Goal: Information Seeking & Learning: Learn about a topic

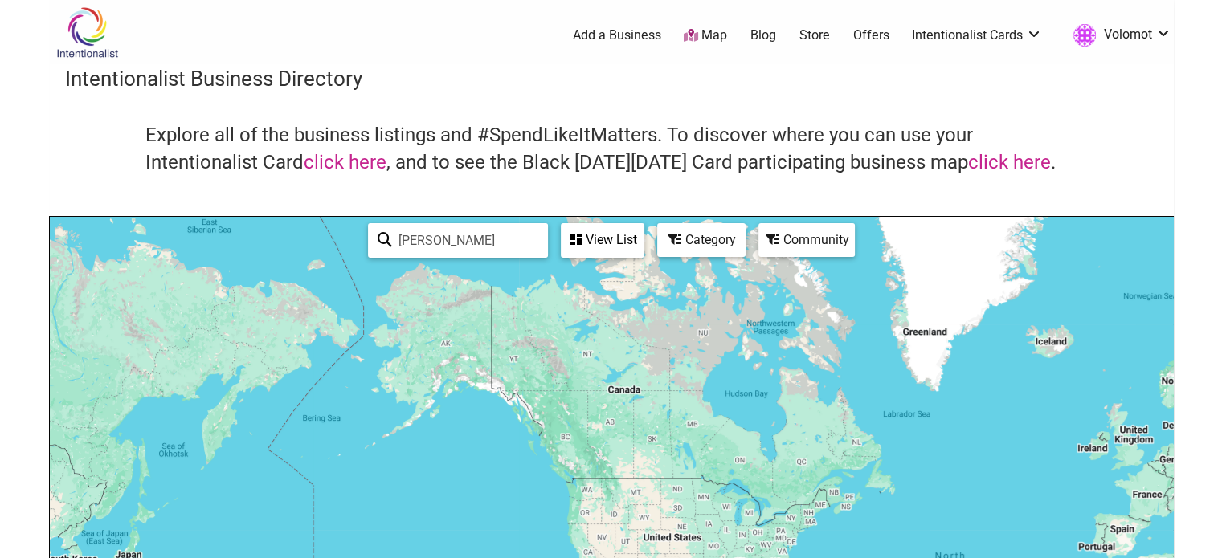
click at [476, 238] on input "Stasia Burrington" at bounding box center [465, 240] width 146 height 31
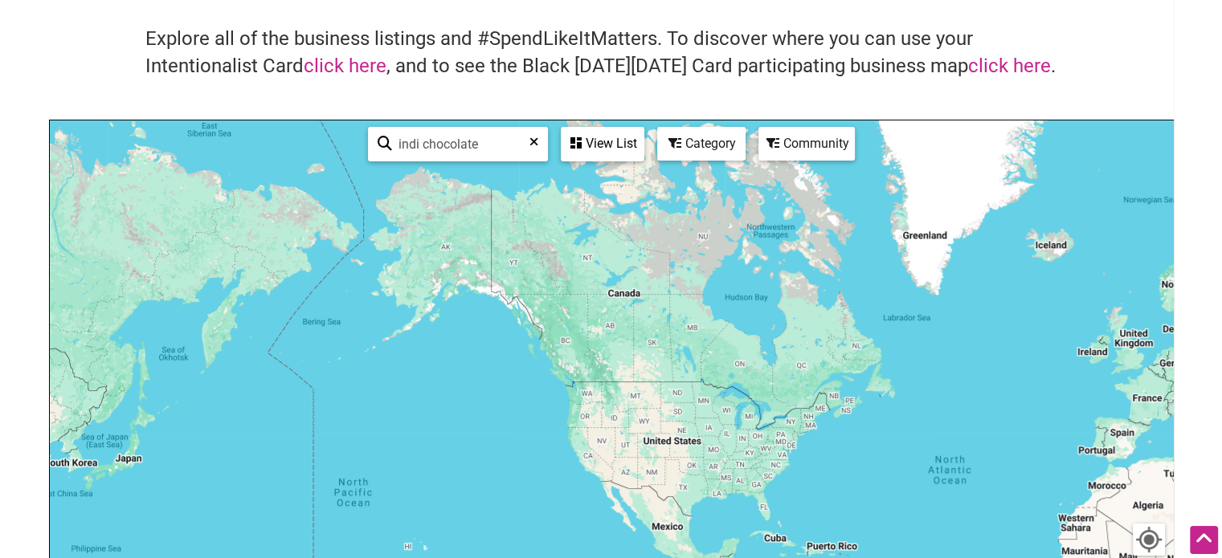
type input "indi chocolate"
click at [579, 383] on img "indi chocolate" at bounding box center [576, 379] width 37 height 37
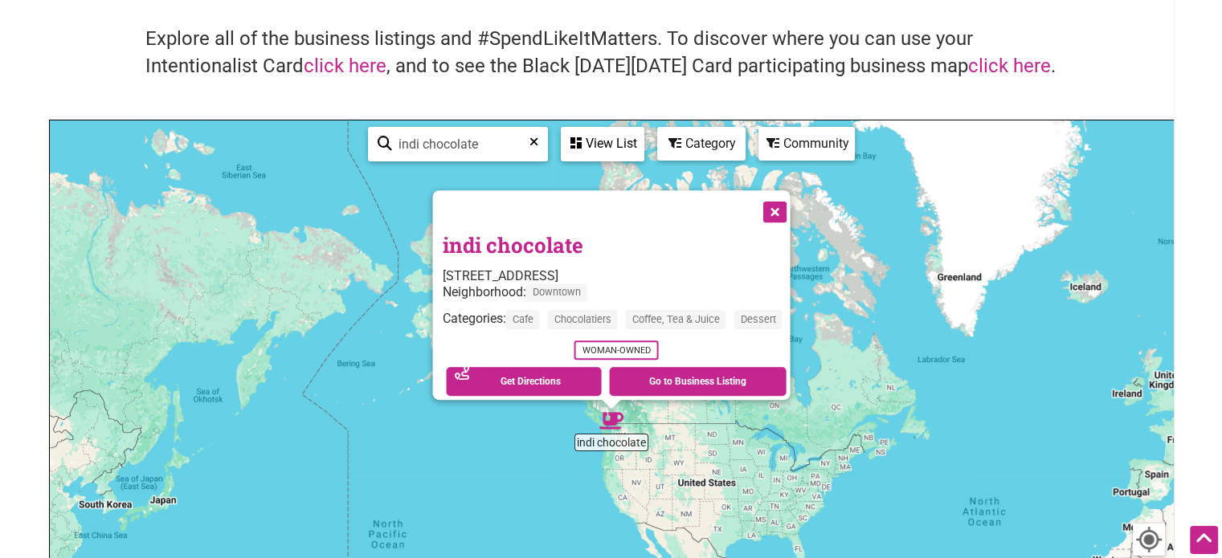
click at [530, 137] on icon at bounding box center [533, 148] width 9 height 24
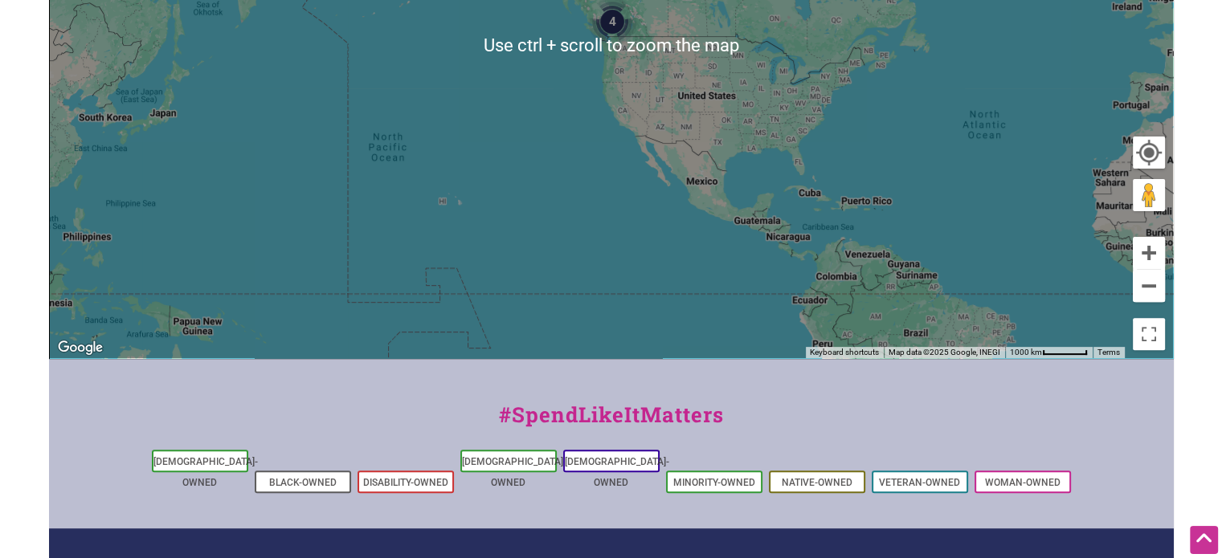
scroll to position [0, 0]
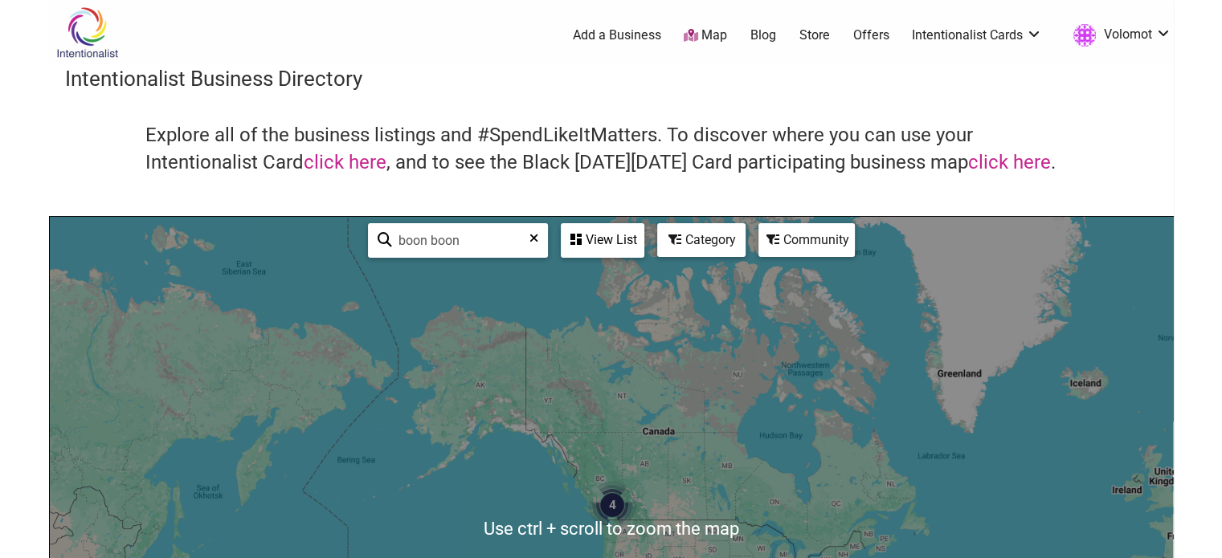
click at [601, 233] on div "View List" at bounding box center [602, 240] width 80 height 31
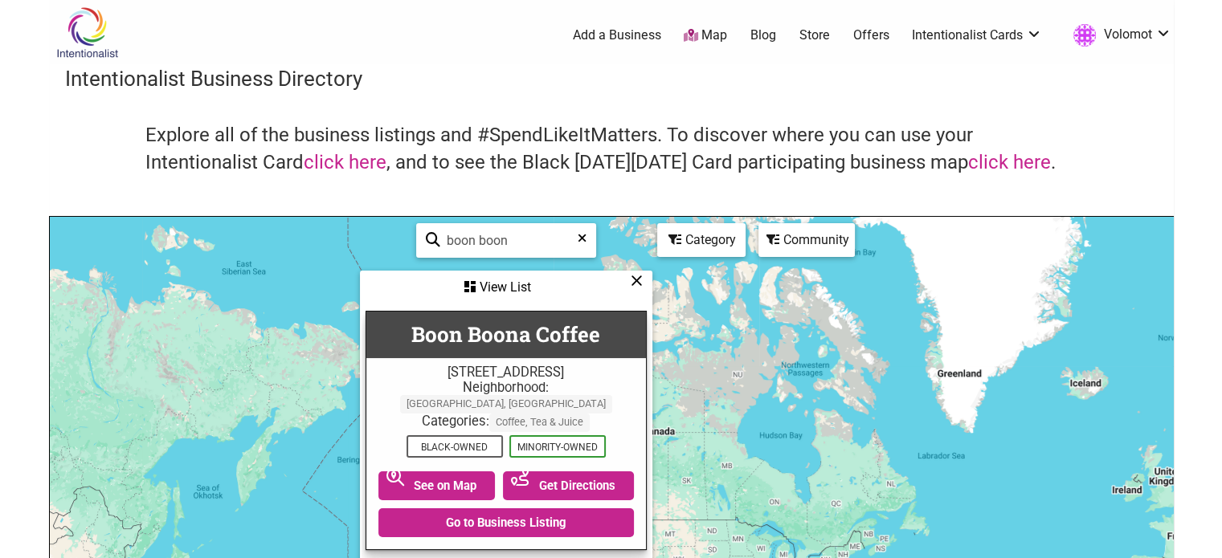
scroll to position [103, 0]
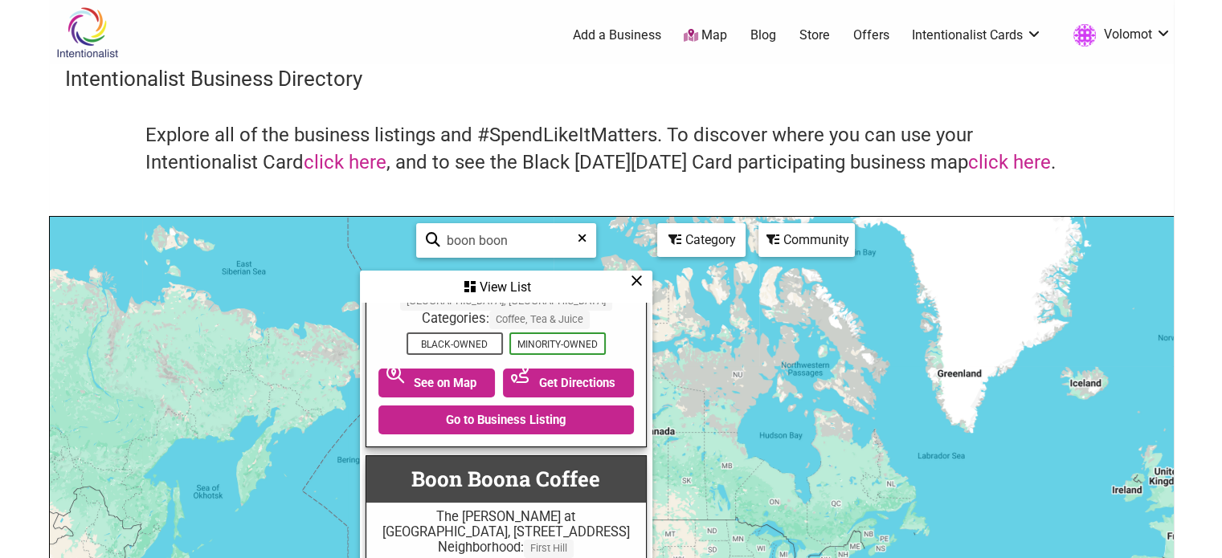
click at [518, 230] on input "boon boon" at bounding box center [512, 240] width 145 height 31
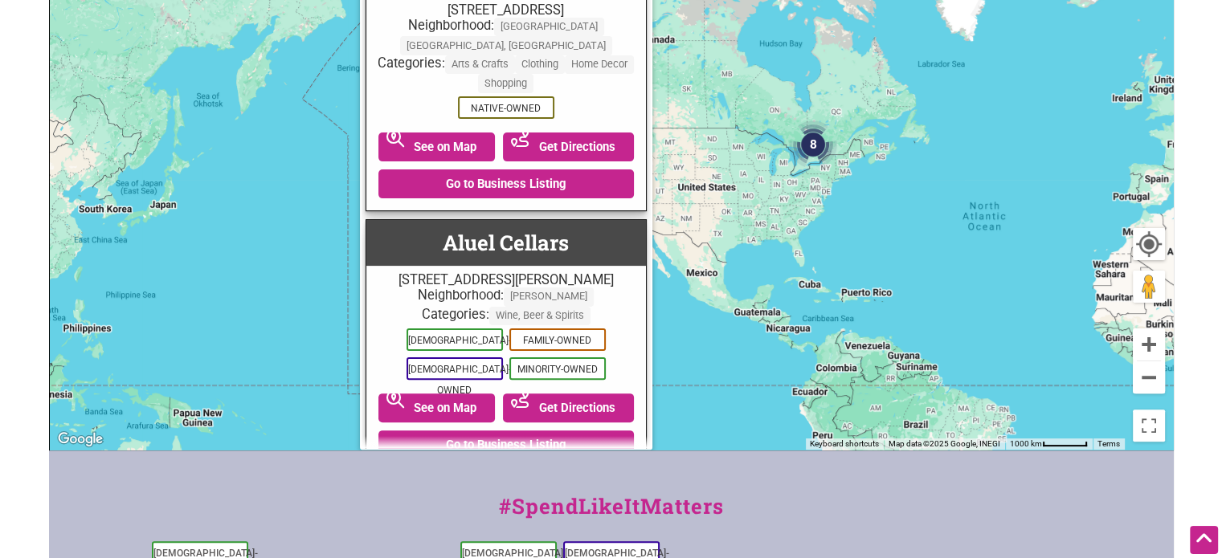
scroll to position [0, 0]
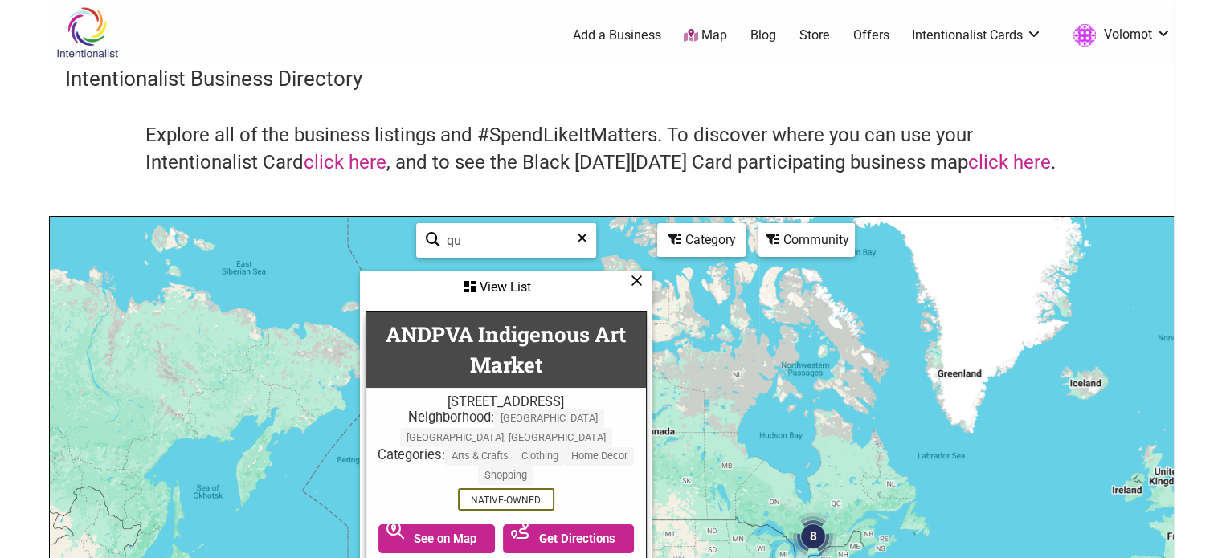
type input "q"
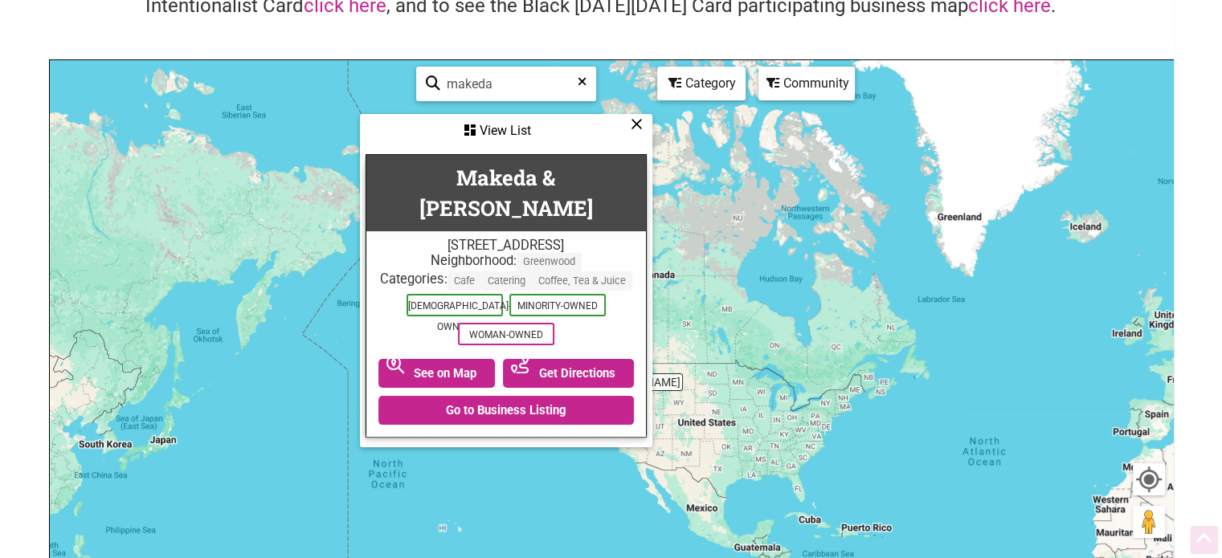
scroll to position [157, 0]
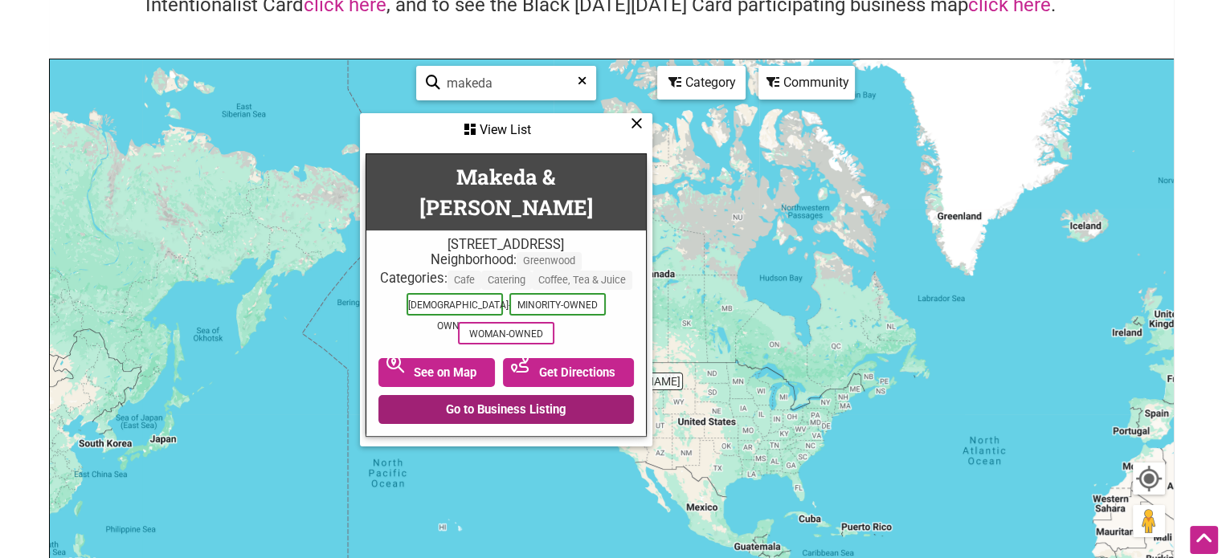
type input "makeda"
click at [510, 395] on link "Go to Business Listing" at bounding box center [505, 409] width 255 height 29
click at [550, 85] on input "makeda" at bounding box center [512, 82] width 145 height 31
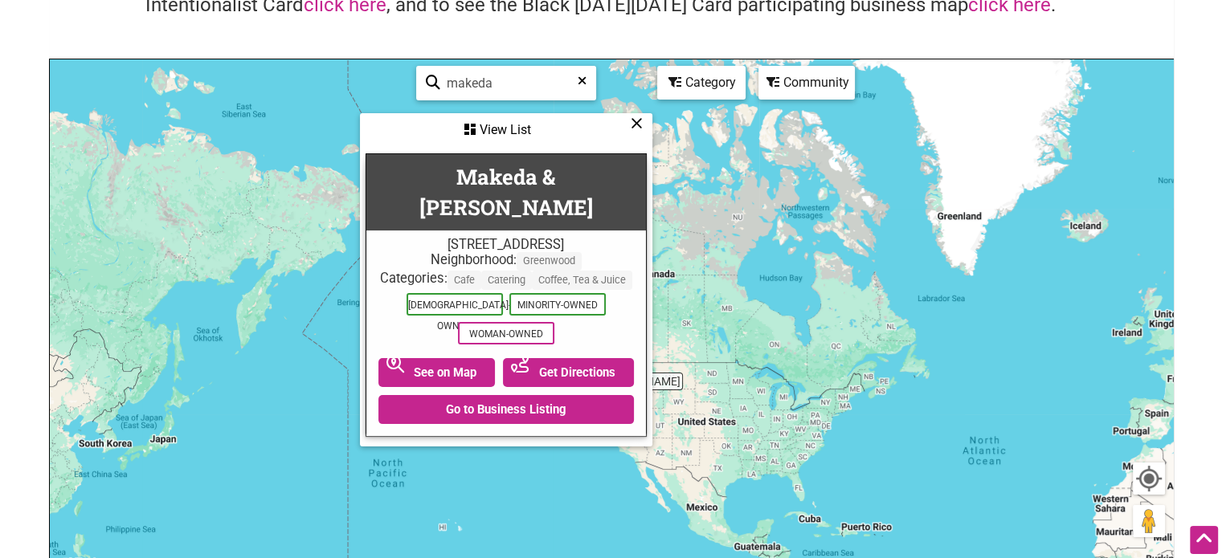
click at [681, 86] on icon at bounding box center [674, 82] width 13 height 13
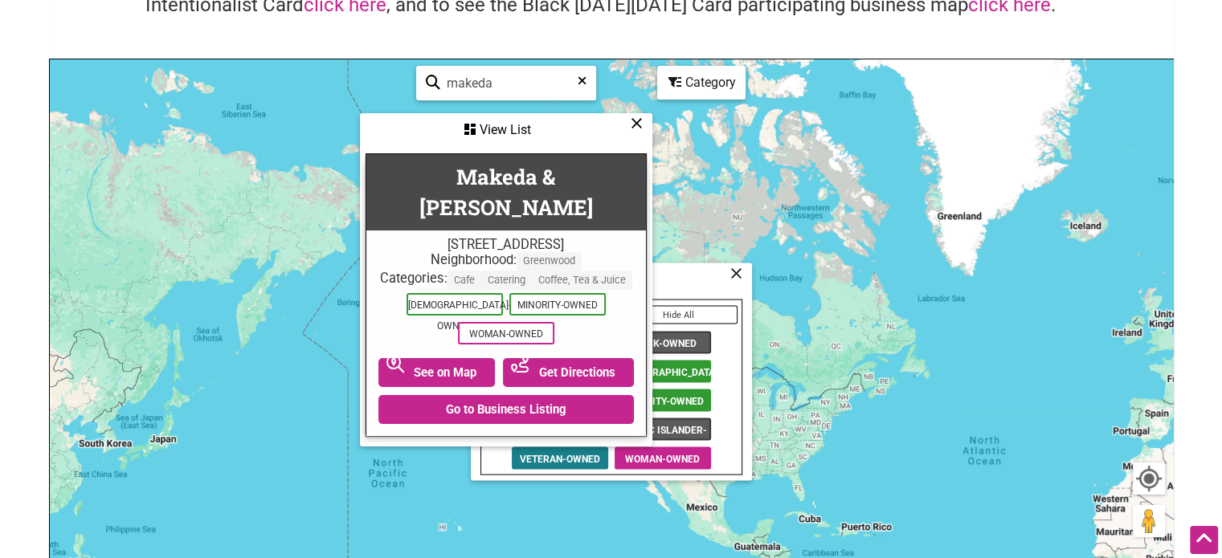
click at [633, 123] on icon at bounding box center [637, 123] width 12 height 1
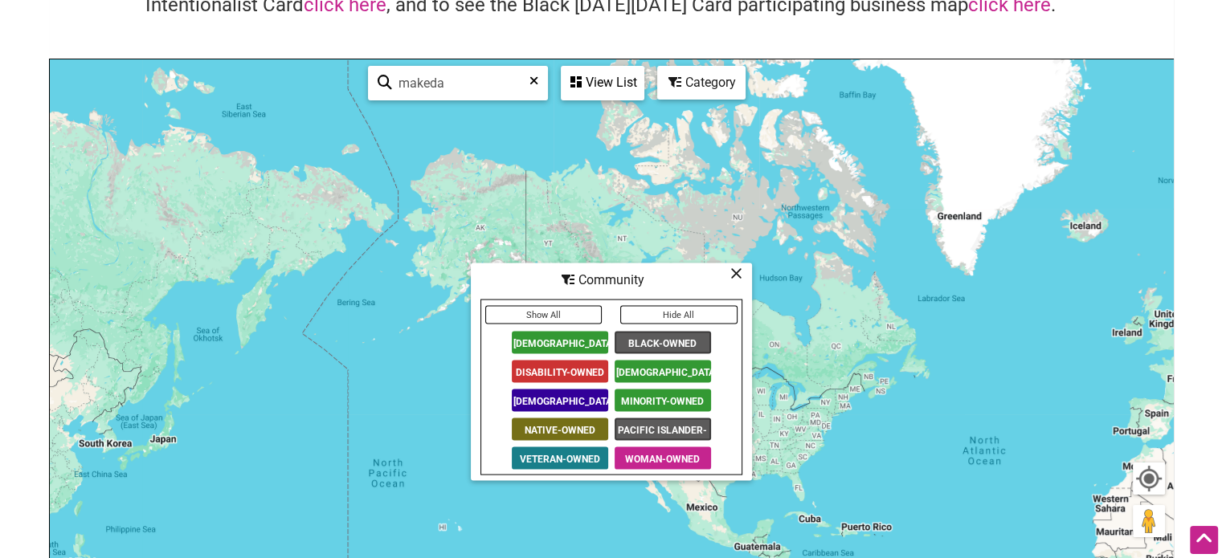
click at [566, 455] on span "Veteran-Owned" at bounding box center [560, 458] width 96 height 22
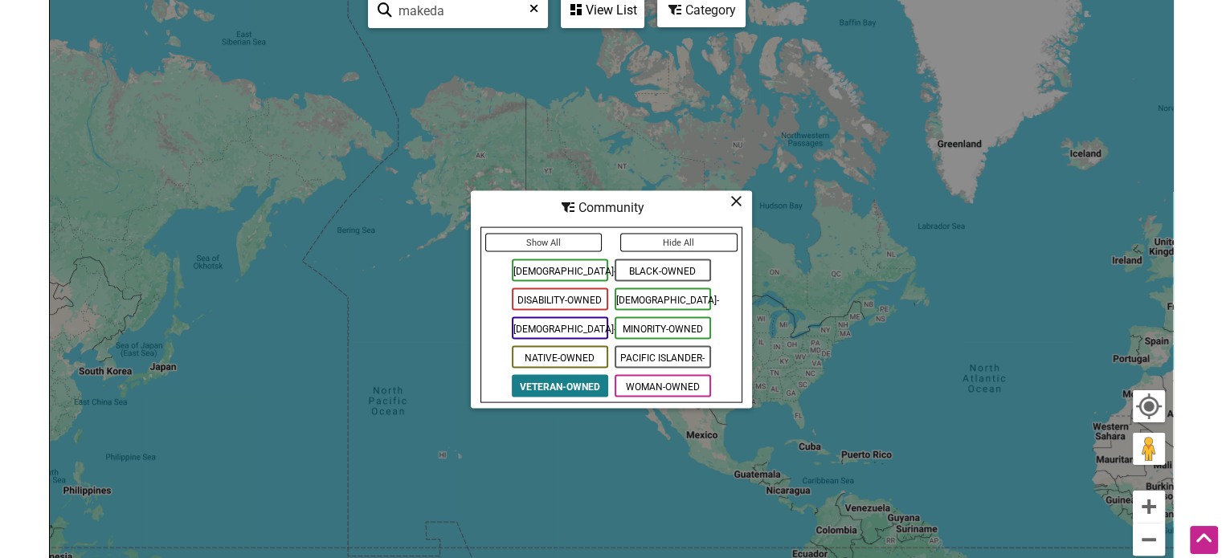
scroll to position [216, 0]
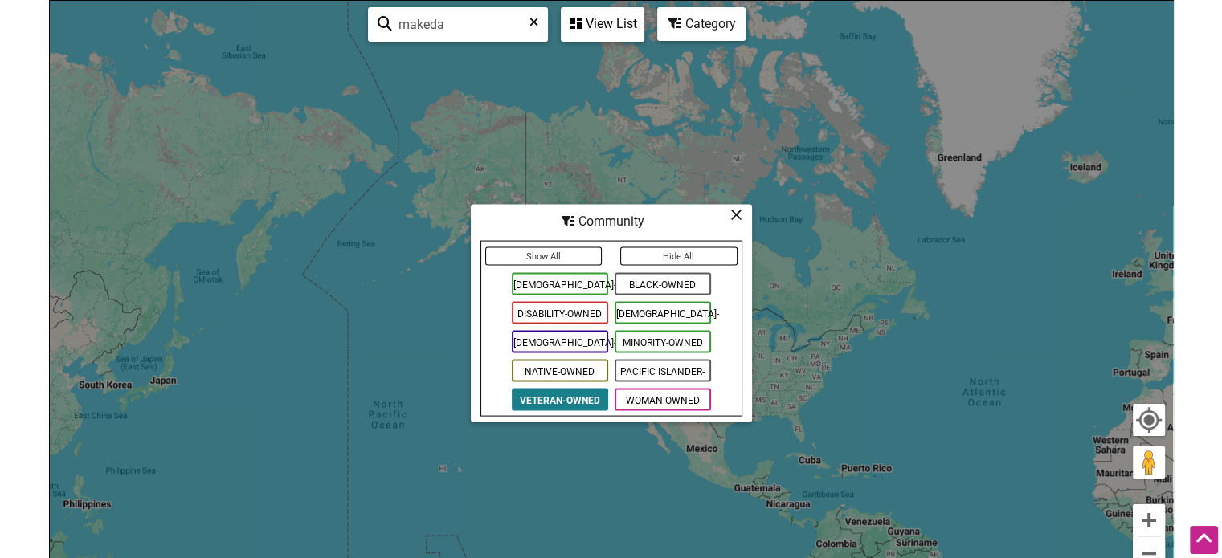
click at [545, 252] on button "Show All" at bounding box center [543, 256] width 117 height 18
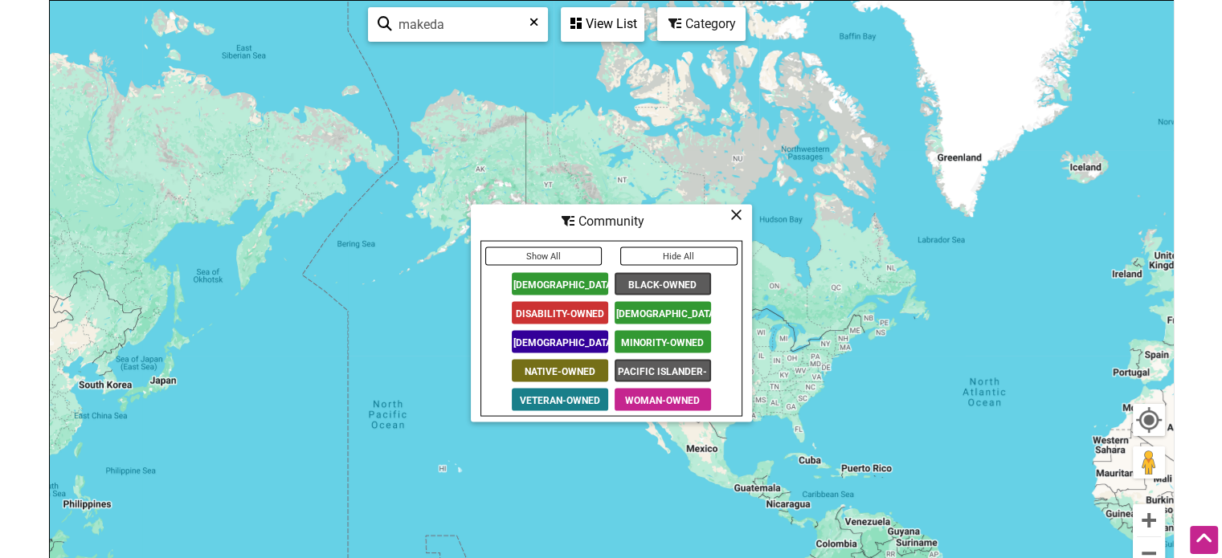
click at [549, 399] on span "Veteran-Owned" at bounding box center [560, 400] width 96 height 22
click at [531, 23] on icon at bounding box center [533, 28] width 9 height 24
type input "seattle"
click at [623, 21] on div "View List" at bounding box center [602, 24] width 80 height 31
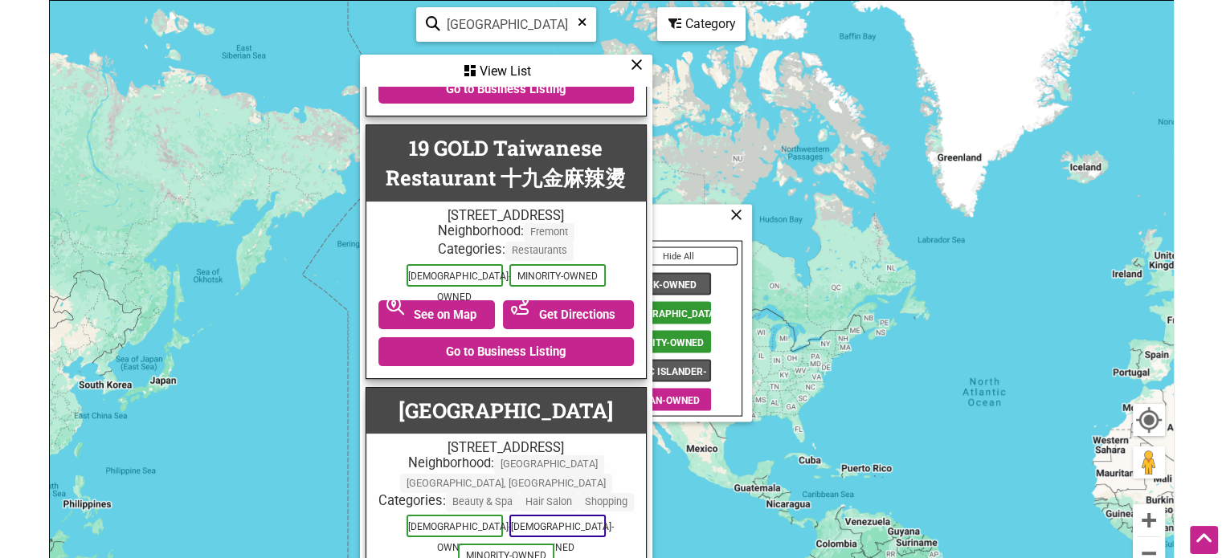
scroll to position [492, 0]
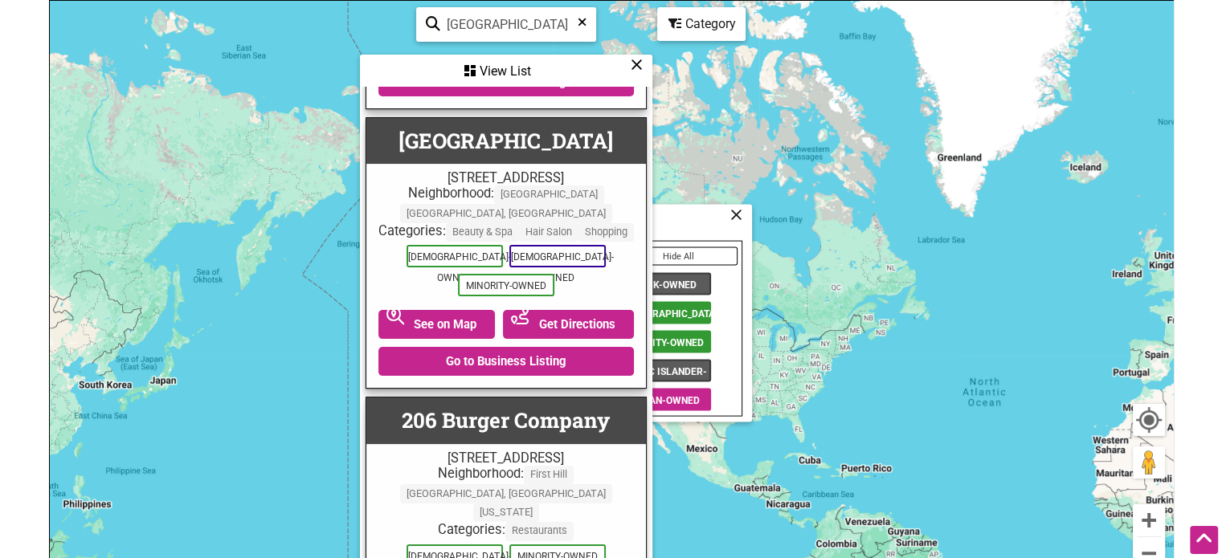
click at [707, 223] on div "Community" at bounding box center [611, 221] width 278 height 31
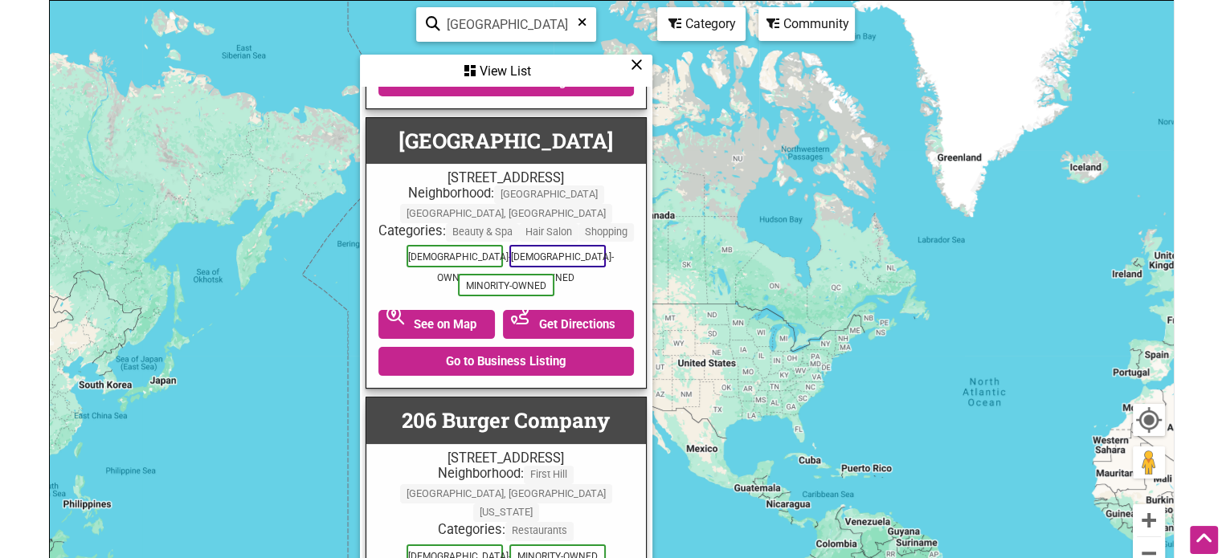
click at [639, 64] on icon at bounding box center [637, 64] width 12 height 1
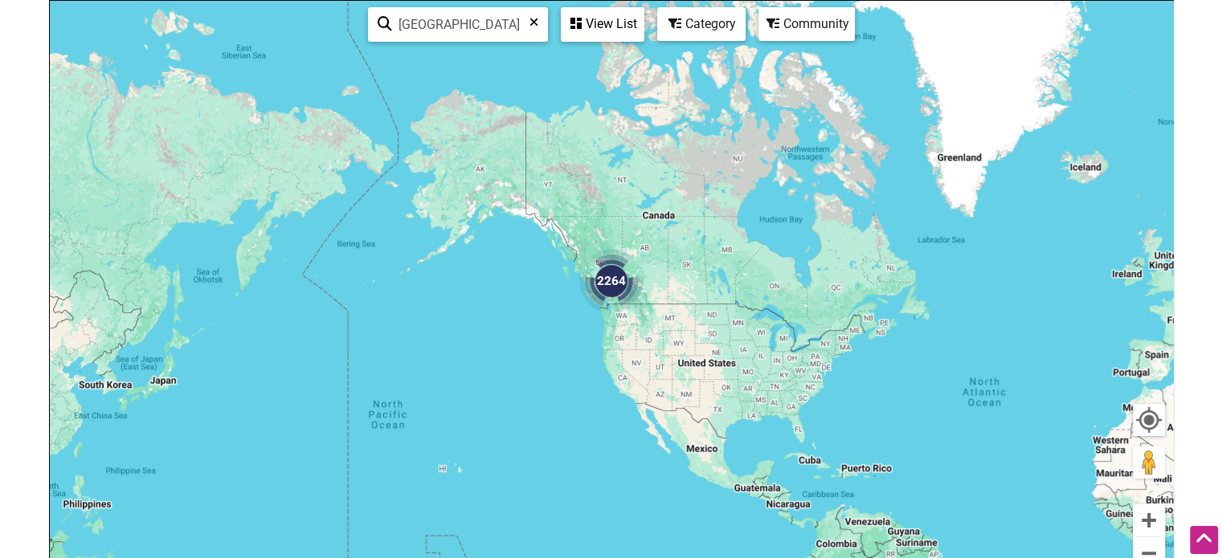
click at [643, 27] on div "Community" at bounding box center [602, 24] width 80 height 31
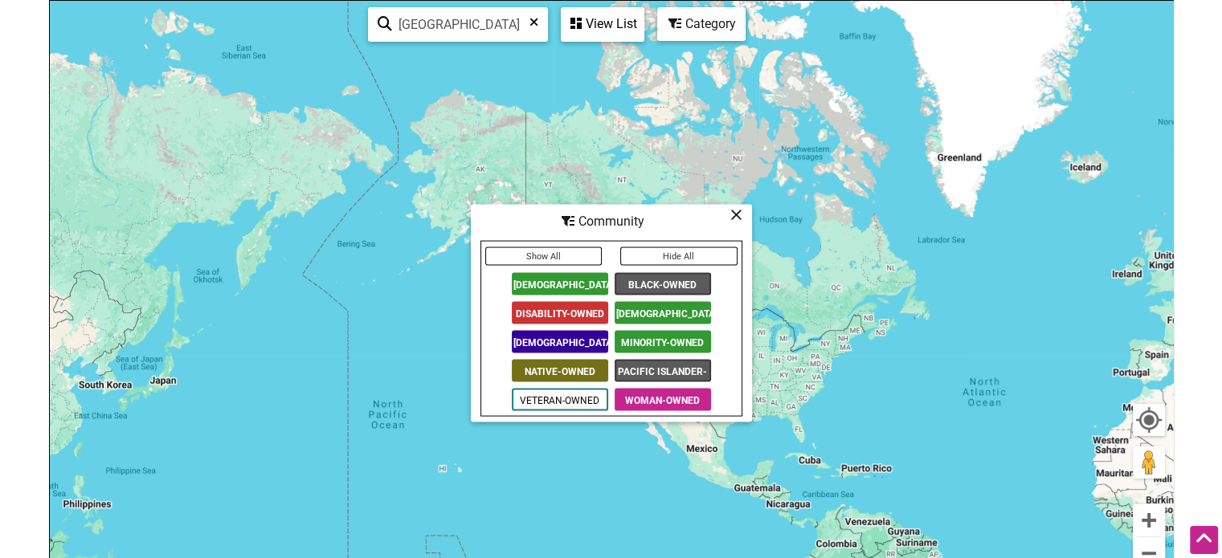
click at [578, 394] on span "Veteran-Owned" at bounding box center [560, 400] width 96 height 22
click at [607, 21] on div "View List" at bounding box center [602, 24] width 80 height 31
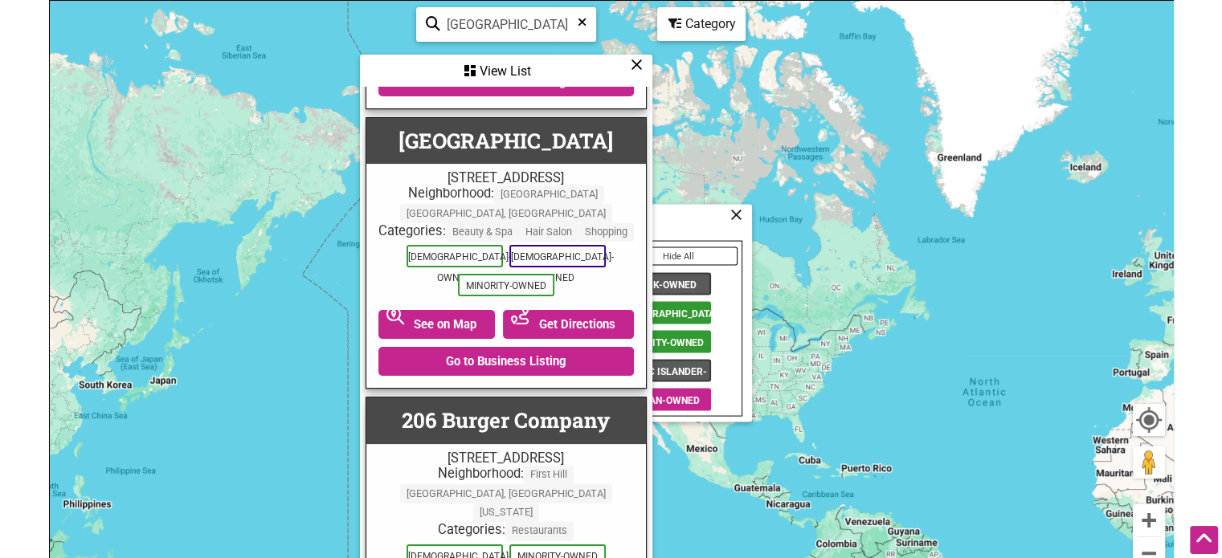
click at [856, 187] on div "To navigate, press the arrow keys." at bounding box center [611, 313] width 1123 height 625
click at [633, 65] on icon at bounding box center [637, 64] width 12 height 1
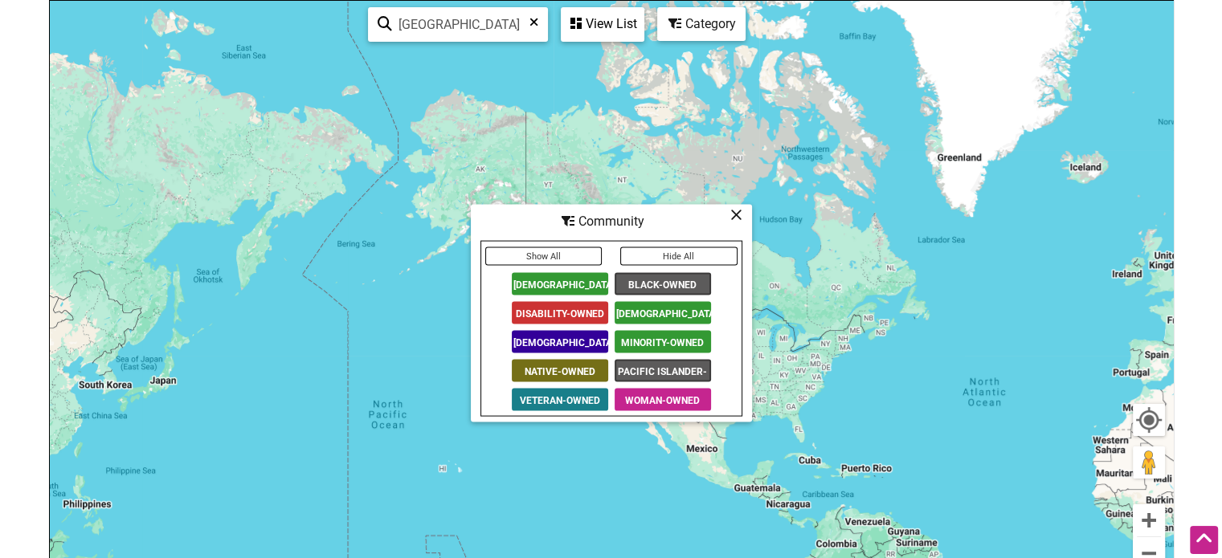
click at [652, 304] on span "[DEMOGRAPHIC_DATA]-Owned" at bounding box center [663, 313] width 96 height 22
click at [583, 398] on span "Veteran-Owned" at bounding box center [560, 400] width 96 height 22
click at [643, 252] on button "Hide All" at bounding box center [678, 256] width 117 height 18
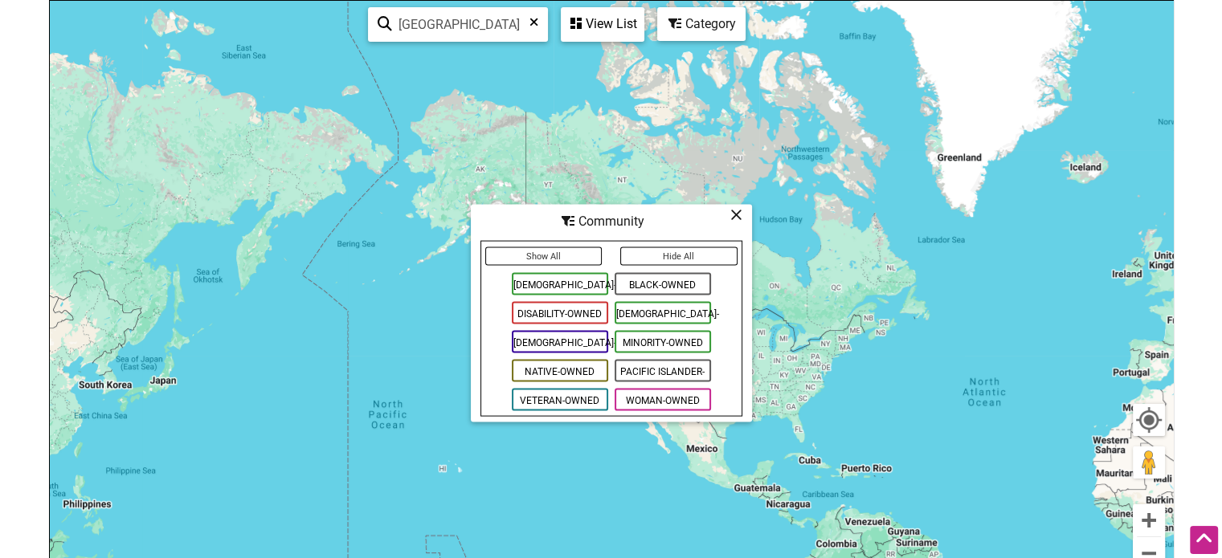
click at [525, 399] on span "Veteran-Owned" at bounding box center [560, 400] width 96 height 22
click at [609, 22] on div "View List" at bounding box center [602, 24] width 80 height 31
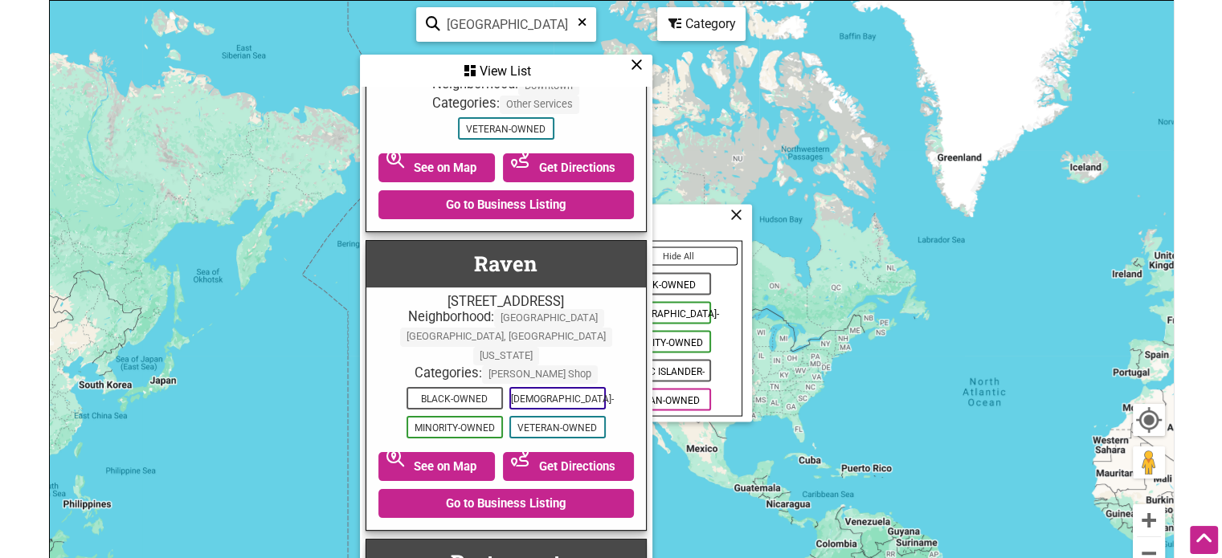
scroll to position [1690, 0]
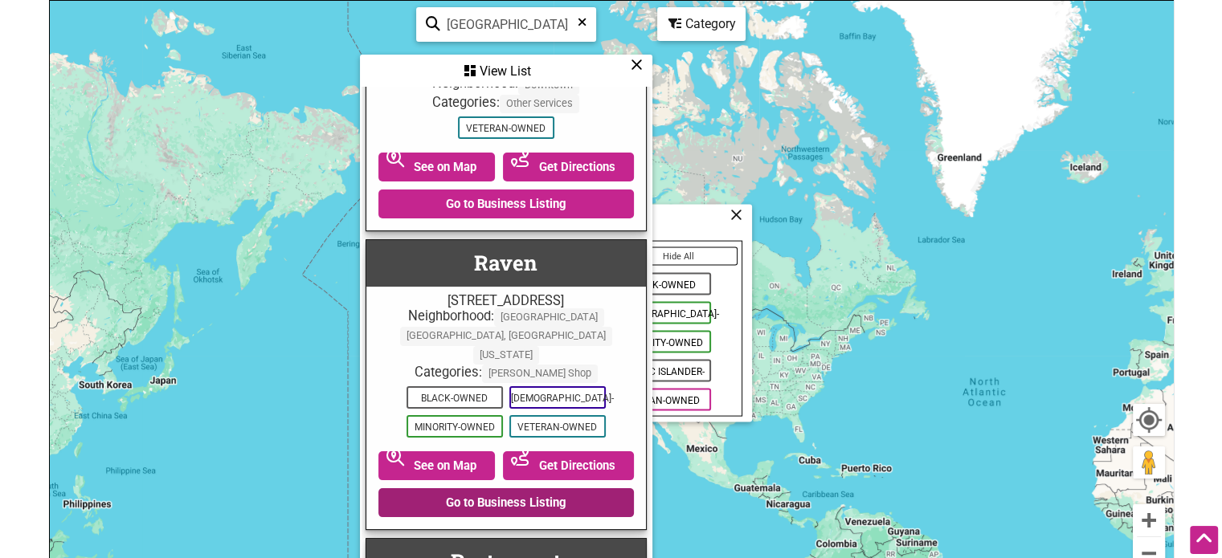
click at [470, 488] on link "Go to Business Listing" at bounding box center [505, 502] width 255 height 29
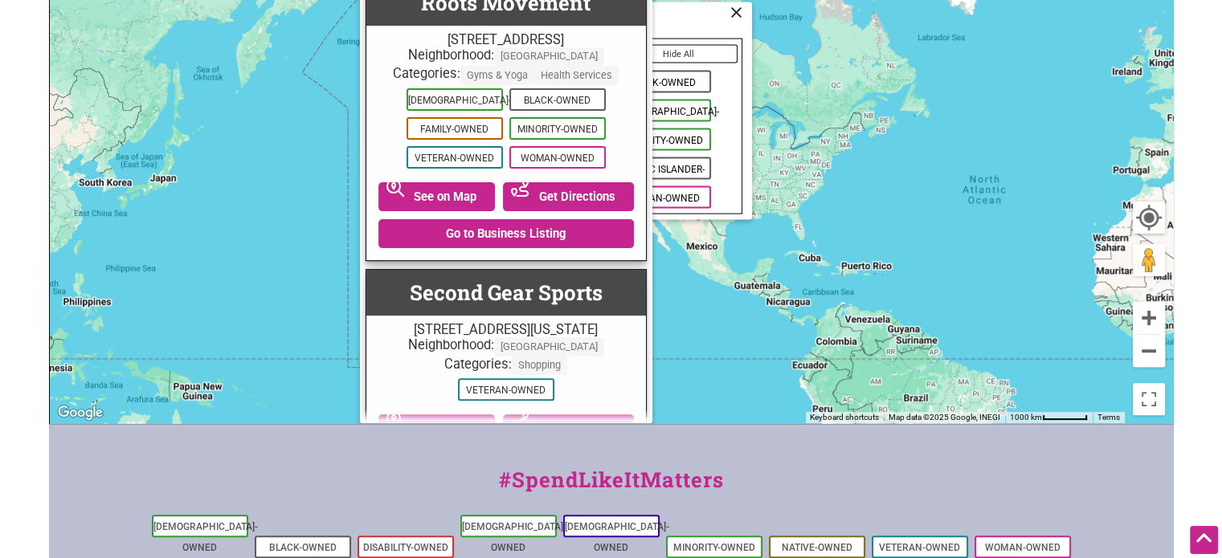
scroll to position [2384, 0]
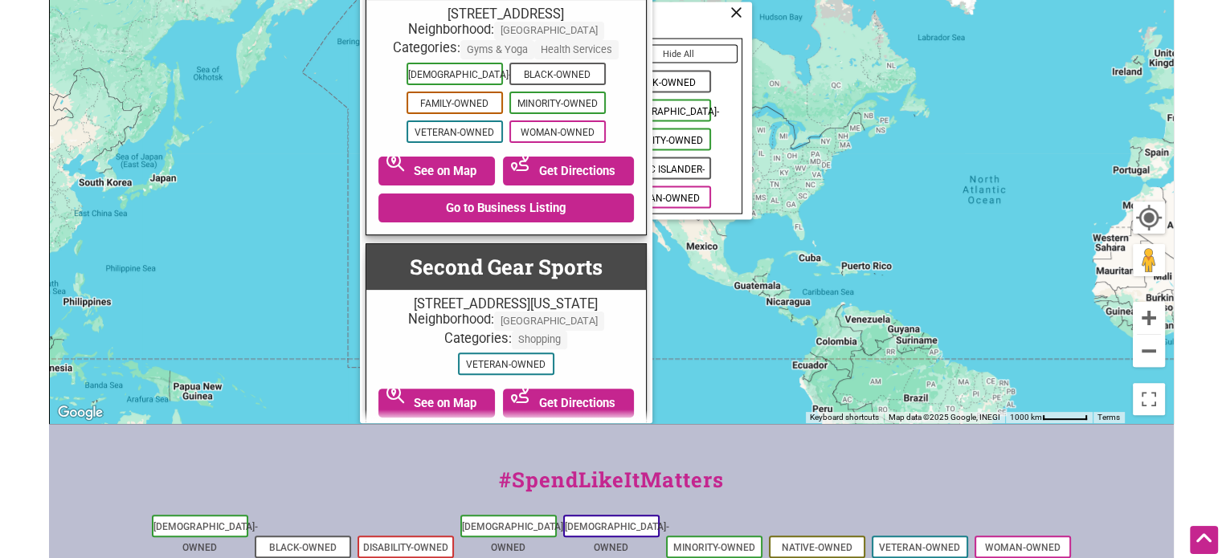
click at [554, 426] on link "Go to Business Listing" at bounding box center [505, 440] width 255 height 29
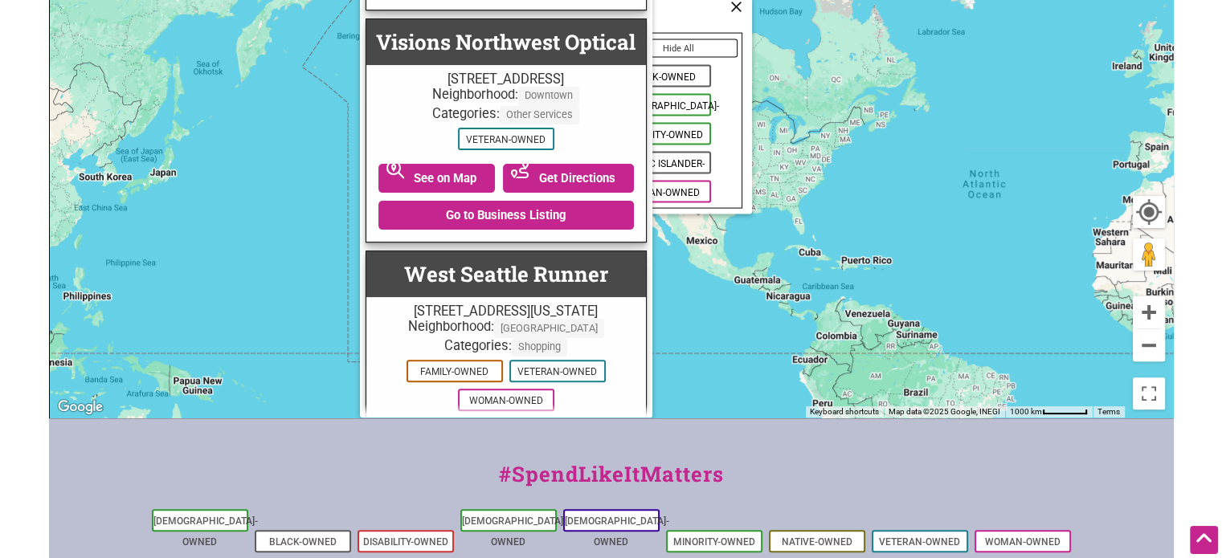
scroll to position [391, 0]
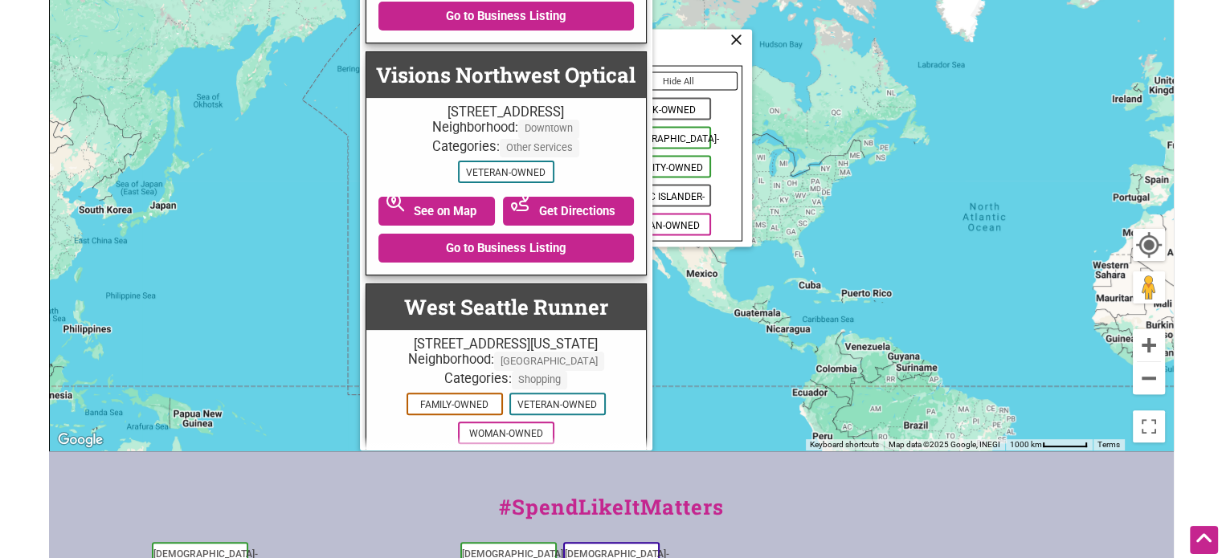
click at [495, 495] on link "Go to Business Listing" at bounding box center [505, 509] width 255 height 29
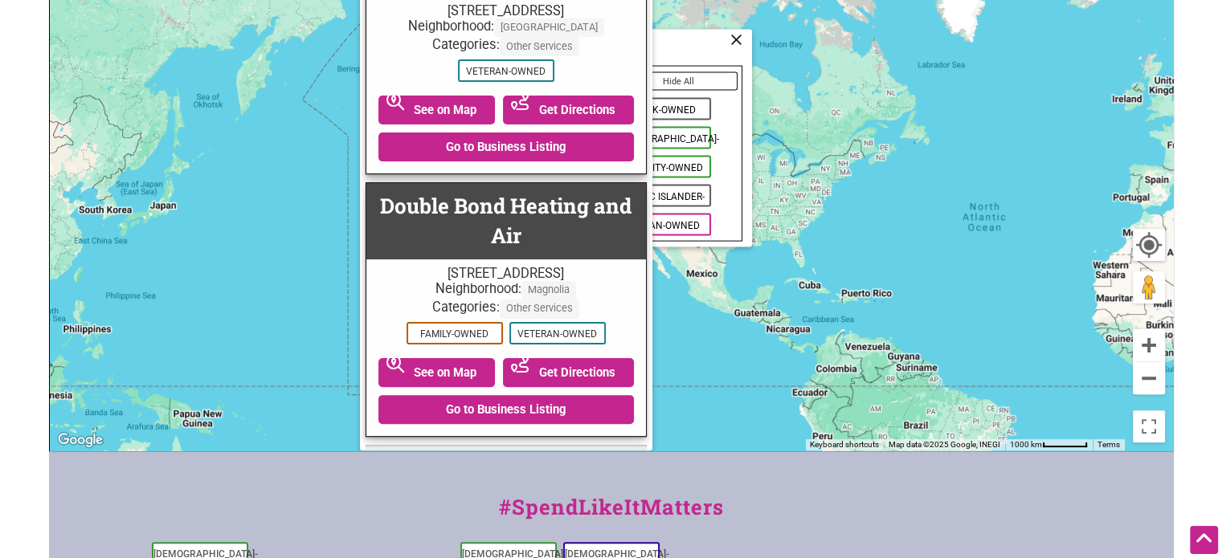
scroll to position [0, 0]
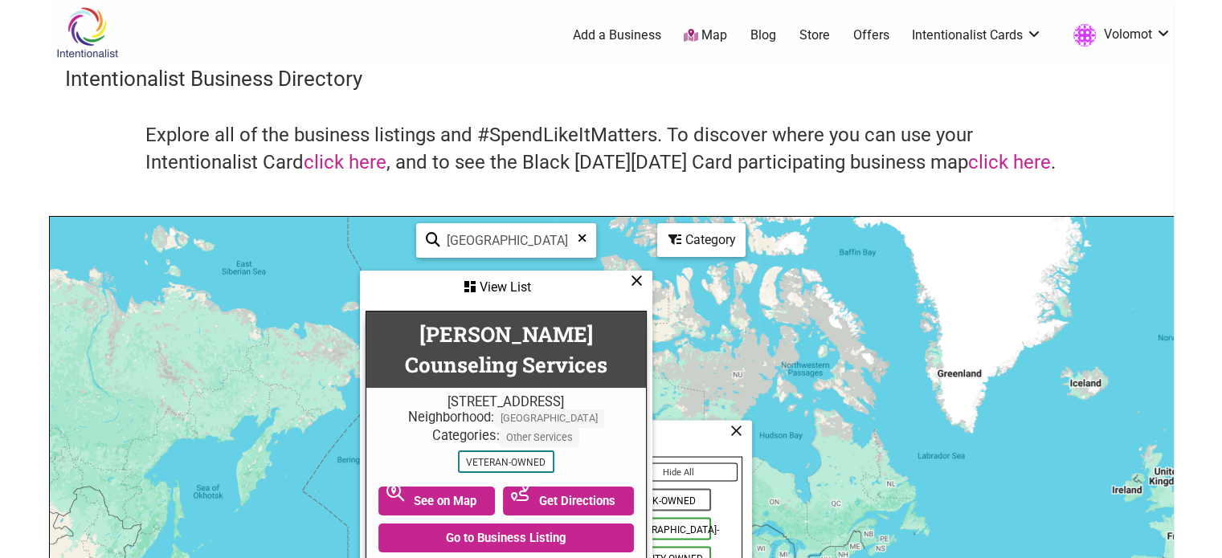
click at [631, 280] on icon at bounding box center [637, 280] width 12 height 1
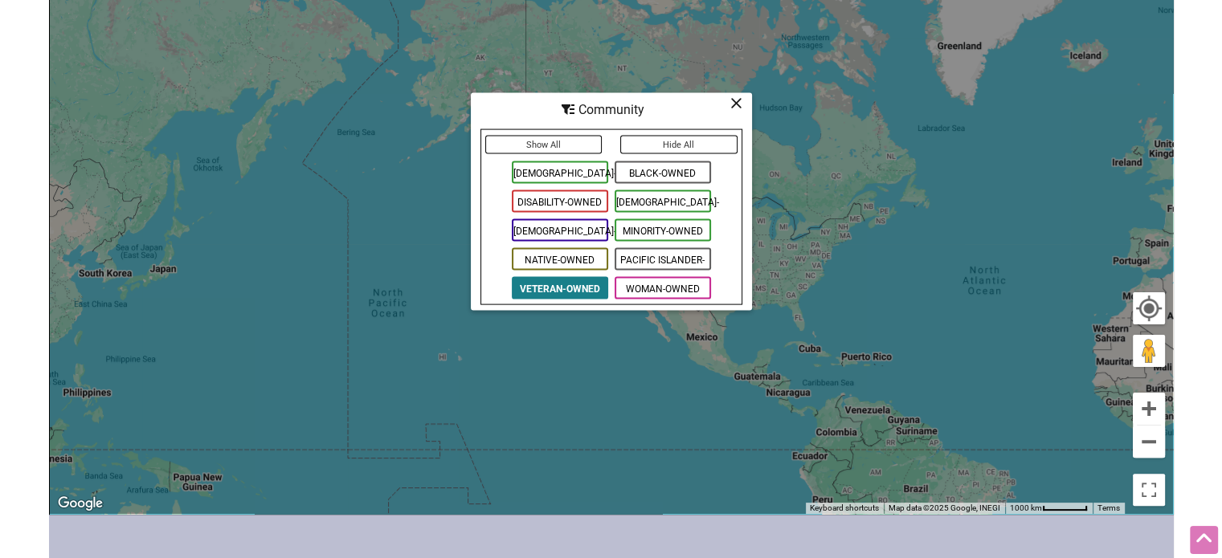
scroll to position [328, 0]
click at [583, 290] on span "Veteran-Owned" at bounding box center [560, 288] width 96 height 22
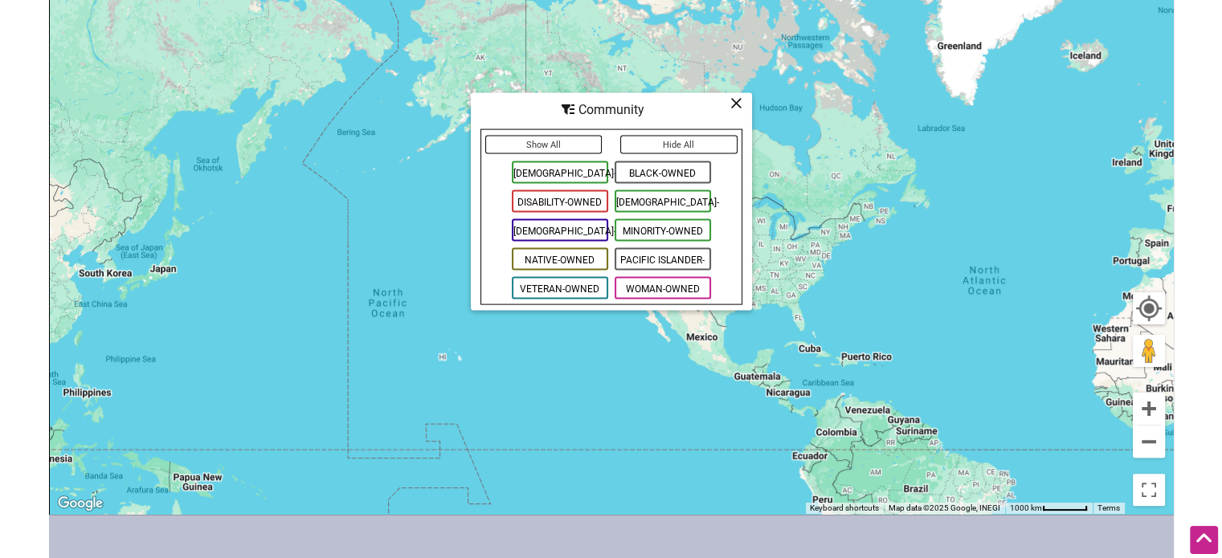
click at [569, 259] on span "Native-Owned" at bounding box center [560, 259] width 96 height 22
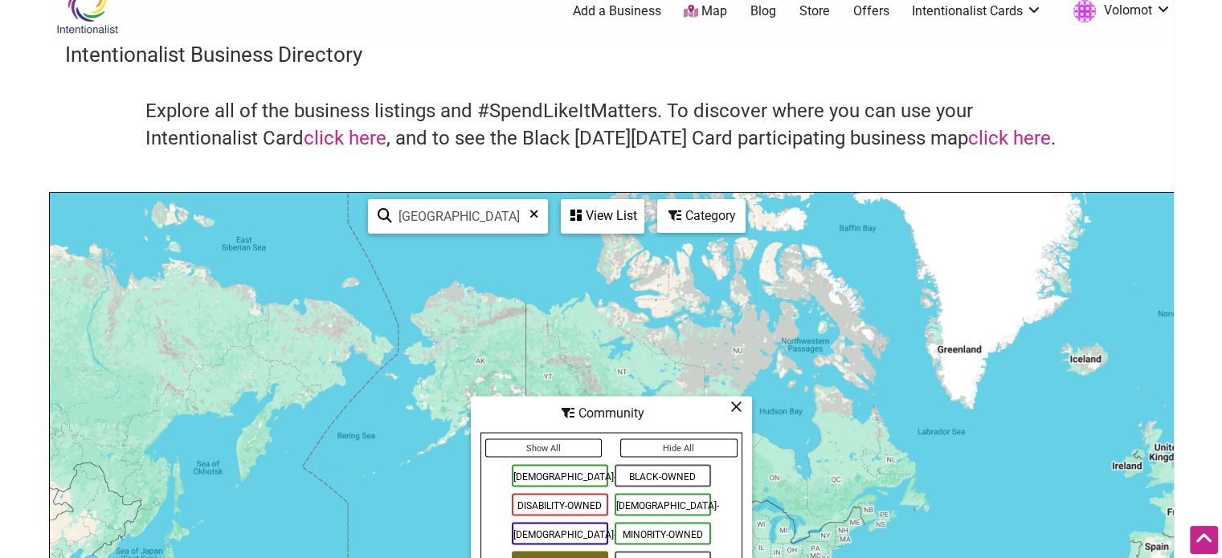
scroll to position [13, 0]
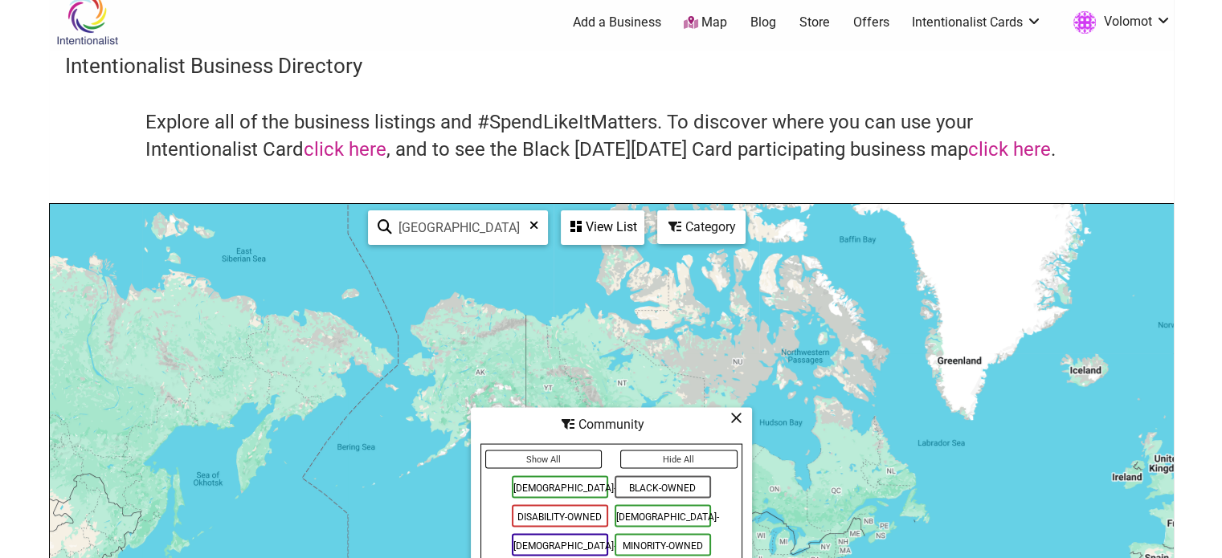
click at [599, 219] on div "View List" at bounding box center [602, 227] width 80 height 31
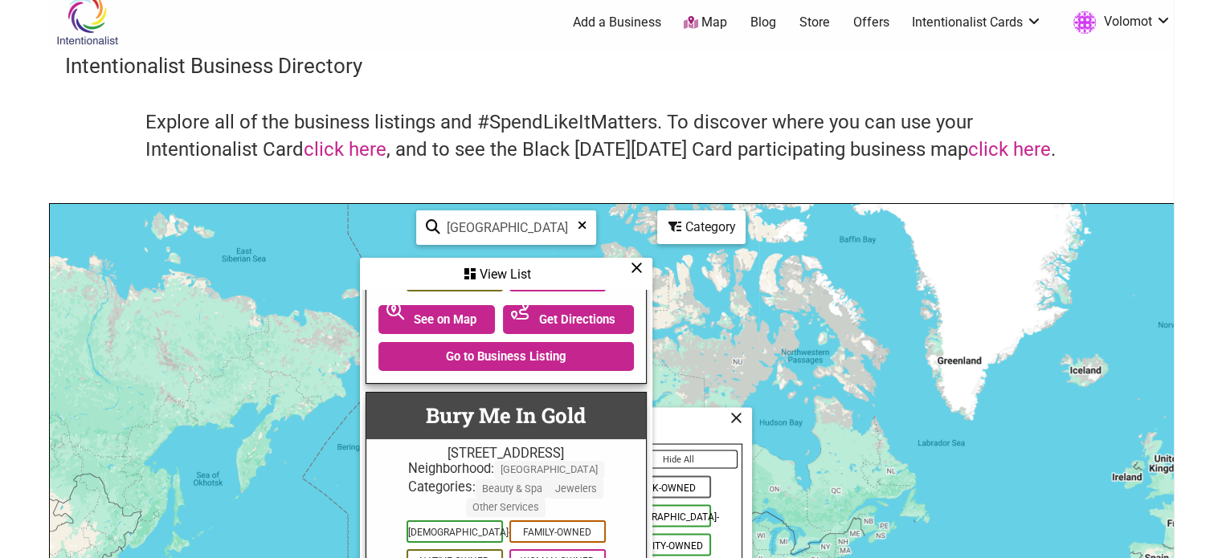
scroll to position [161, 0]
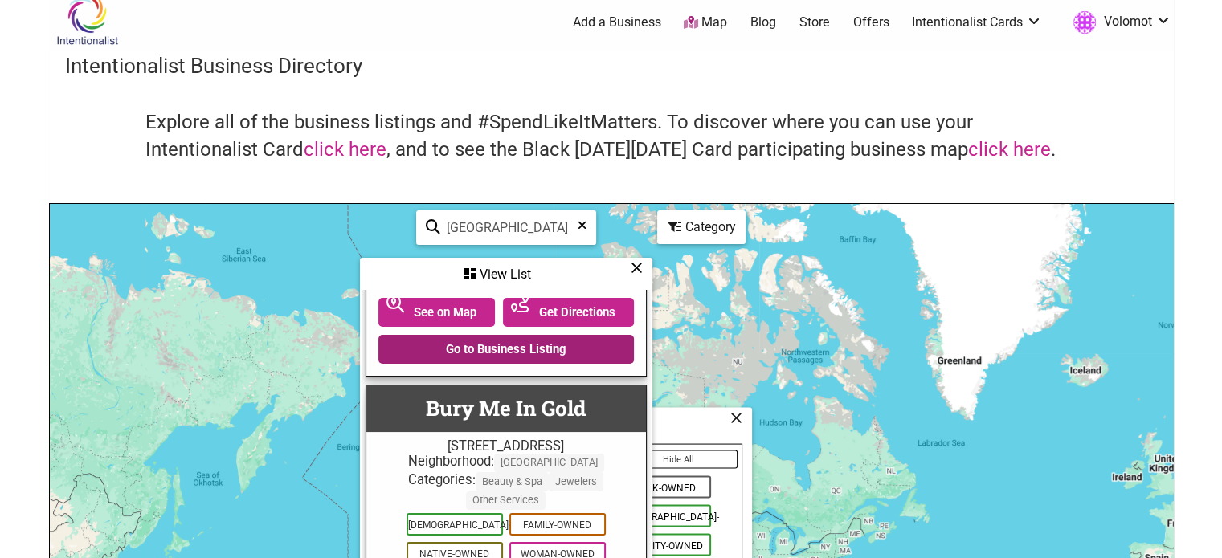
click at [546, 335] on link "Go to Business Listing" at bounding box center [505, 349] width 255 height 29
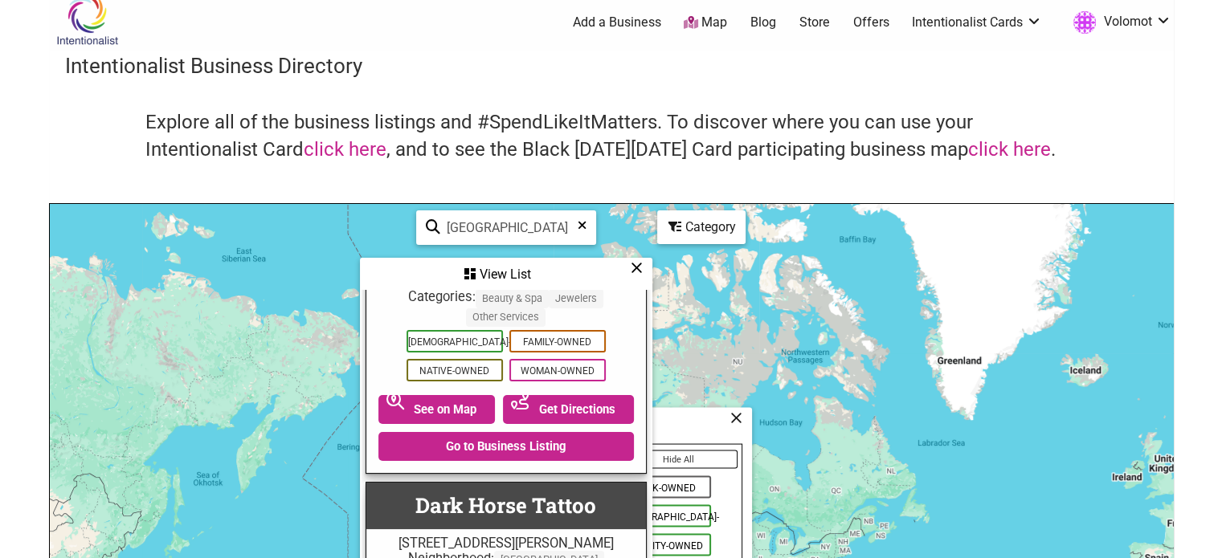
scroll to position [247, 0]
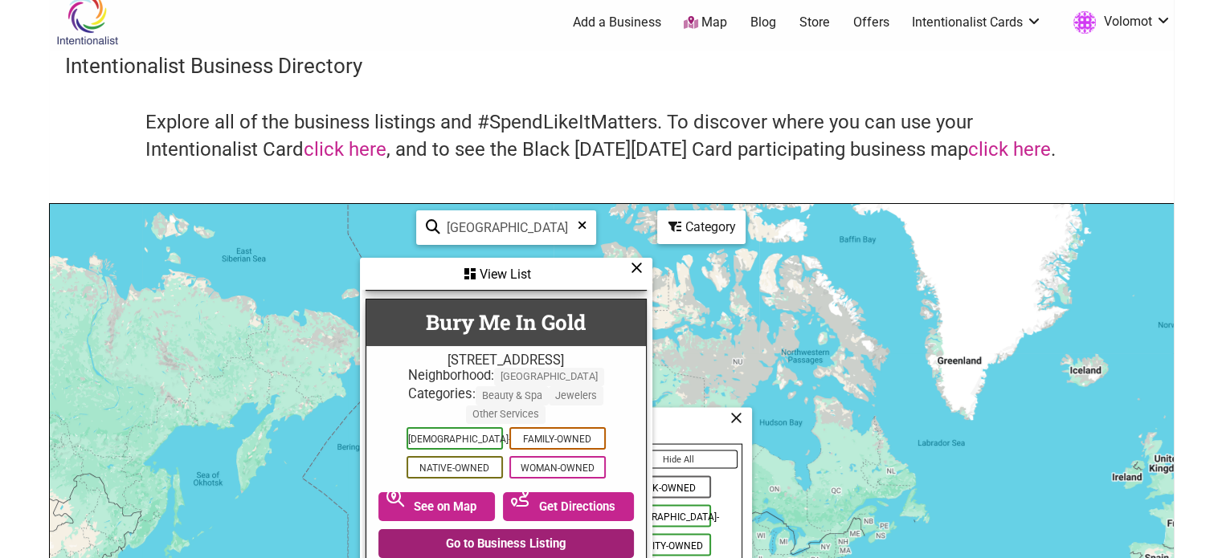
click at [531, 529] on link "Go to Business Listing" at bounding box center [505, 543] width 255 height 29
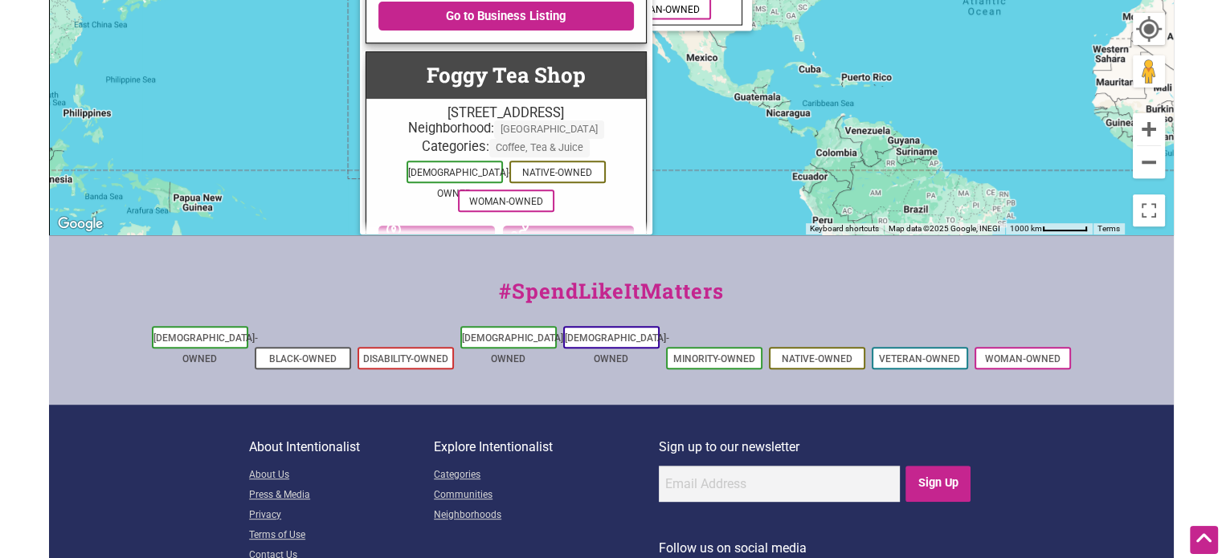
scroll to position [1003, 0]
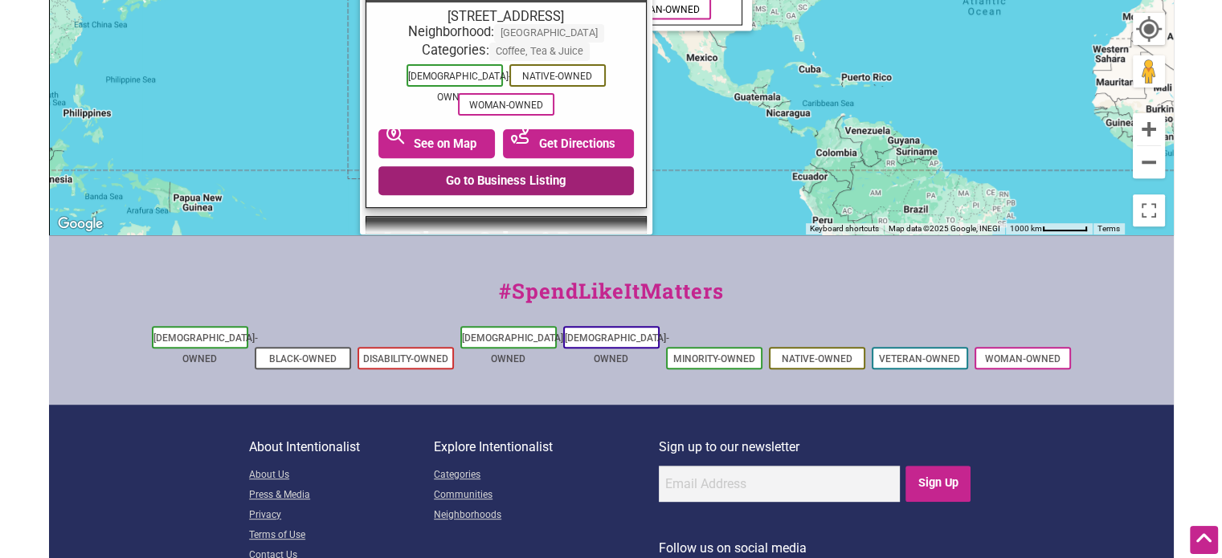
click at [505, 172] on link "Go to Business Listing" at bounding box center [505, 180] width 255 height 29
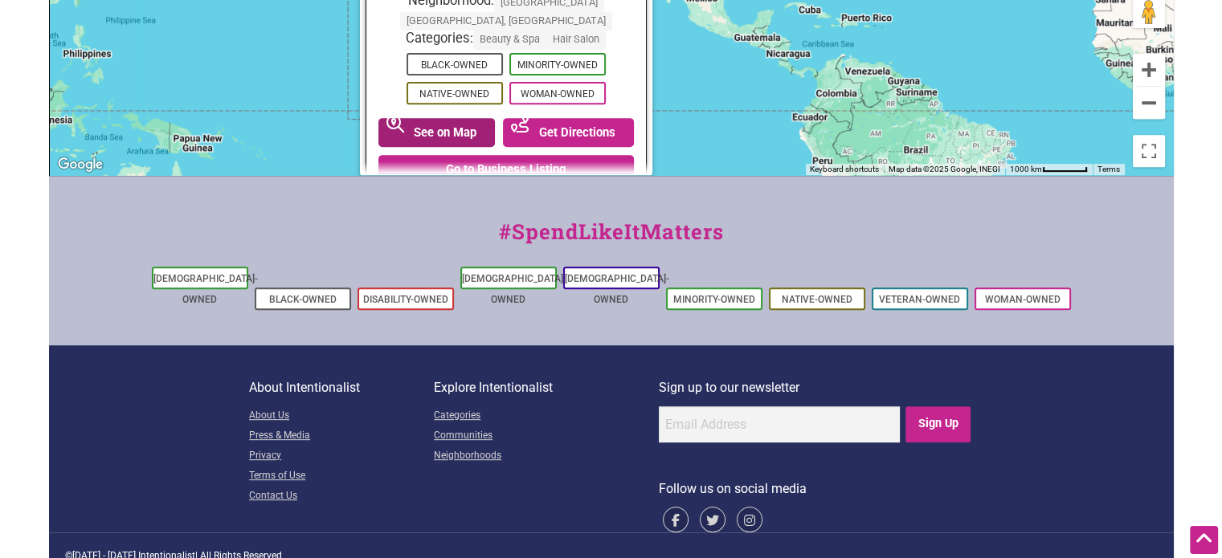
scroll to position [1266, 0]
click at [452, 154] on link "Go to Business Listing" at bounding box center [505, 168] width 255 height 29
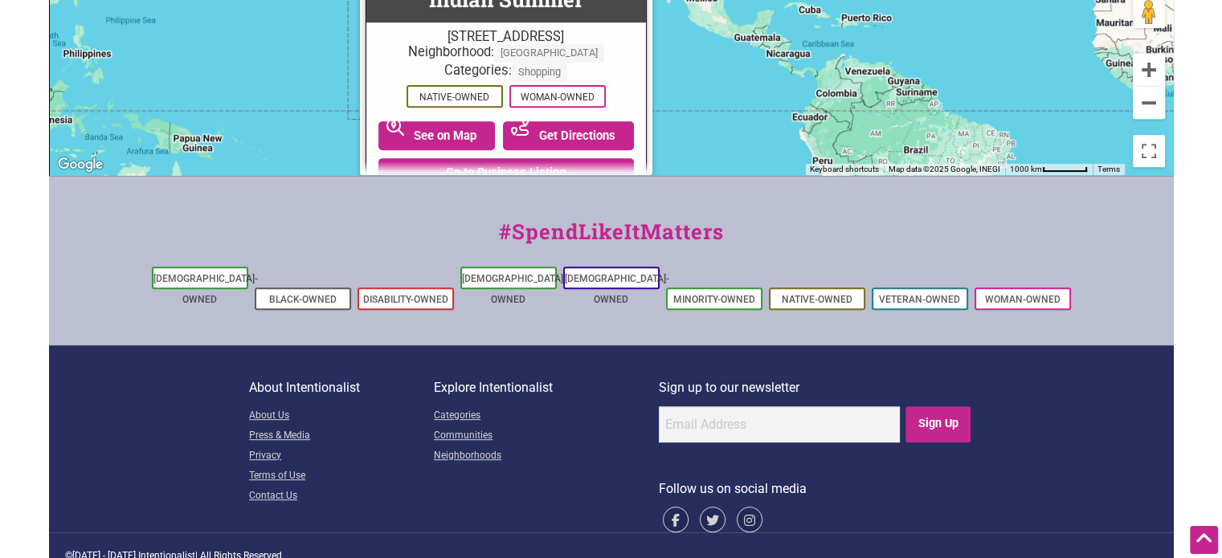
scroll to position [1500, 0]
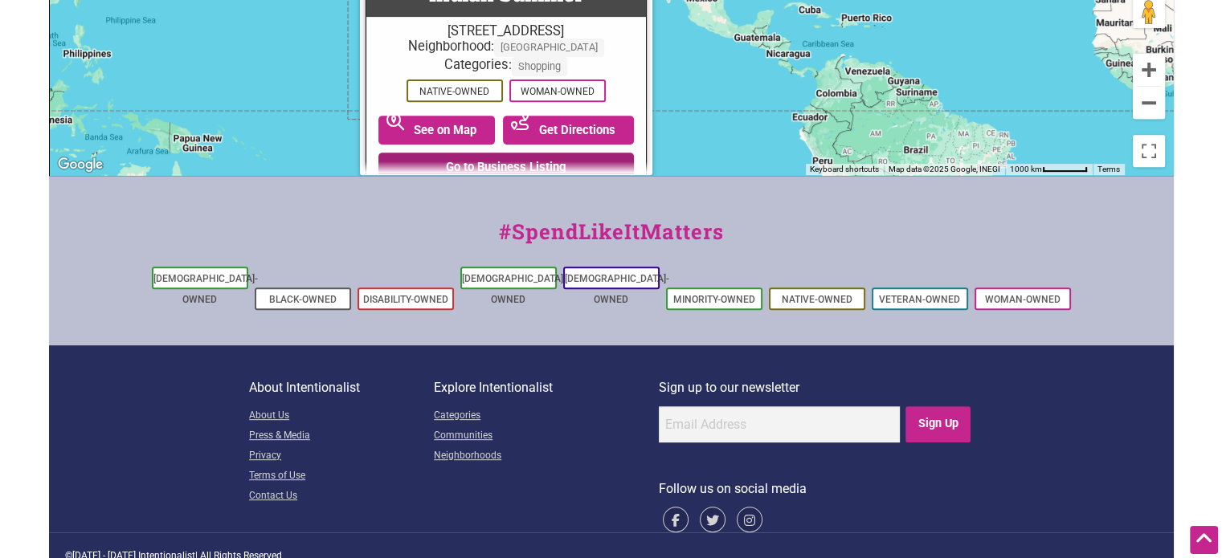
click at [527, 153] on link "Go to Business Listing" at bounding box center [505, 167] width 255 height 29
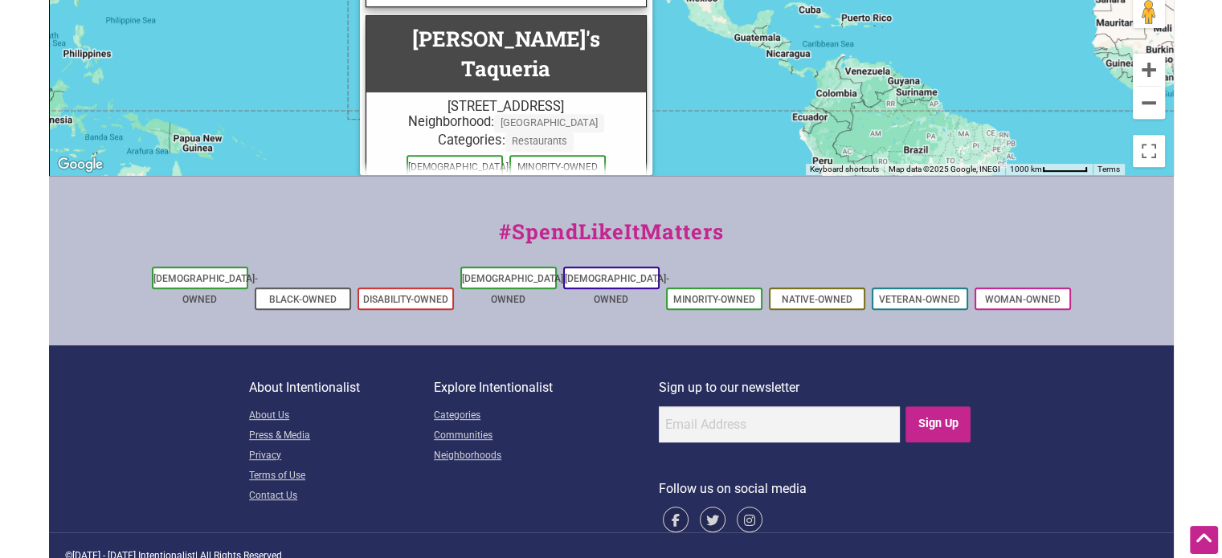
scroll to position [1812, 0]
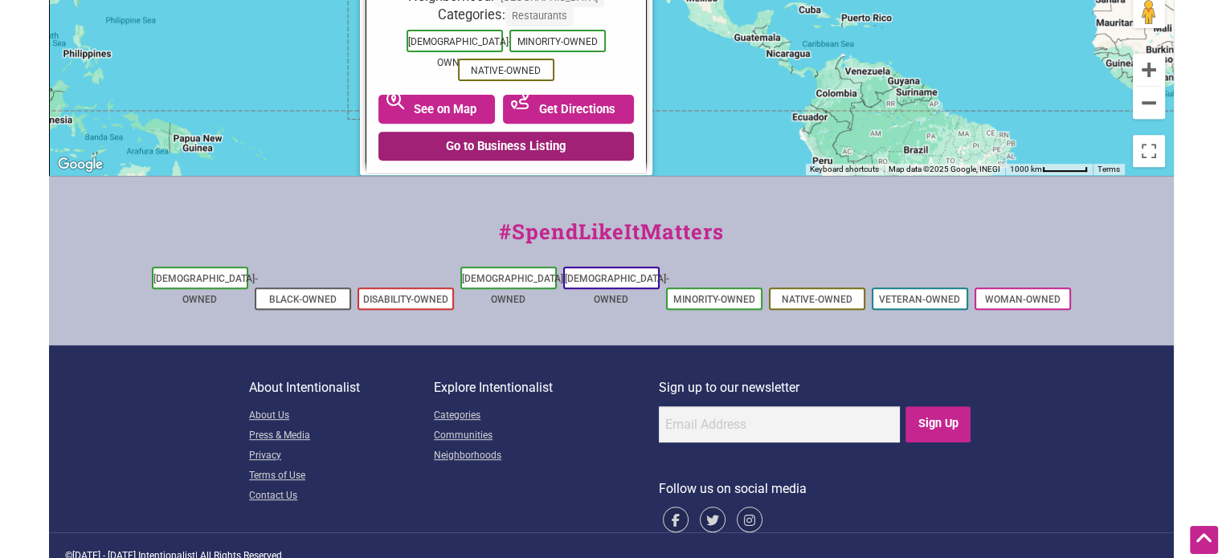
click at [516, 132] on link "Go to Business Listing" at bounding box center [505, 146] width 255 height 29
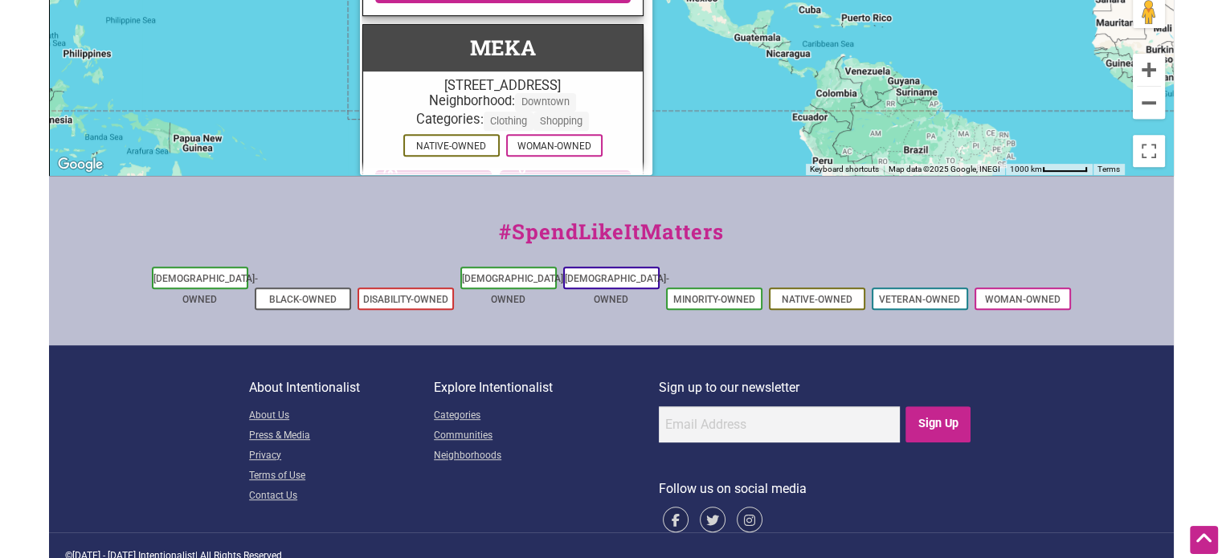
scroll to position [2532, 3]
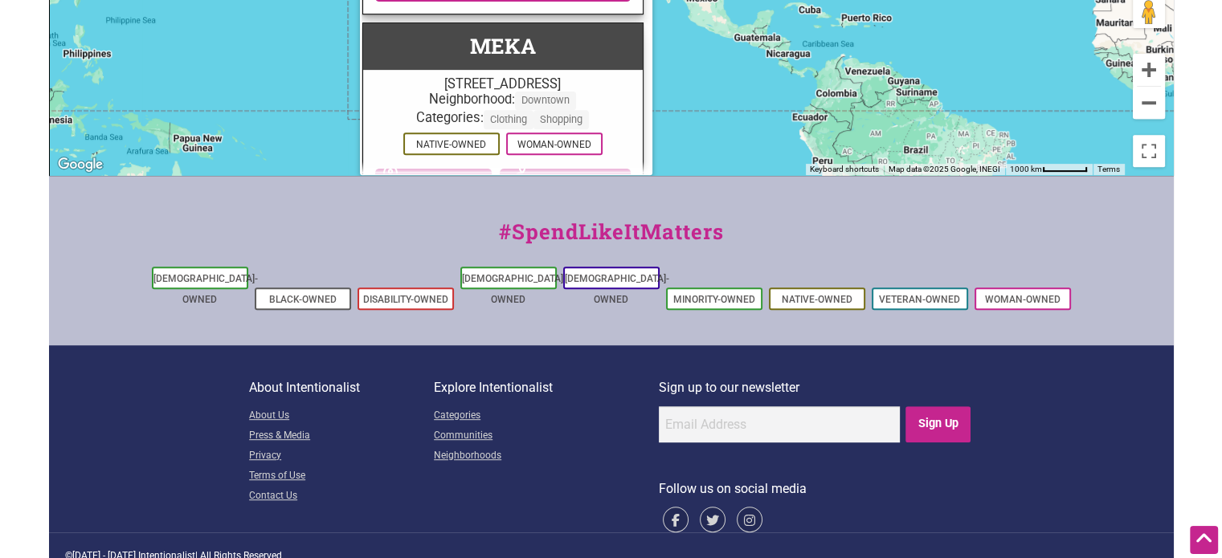
click at [479, 206] on link "Go to Business Listing" at bounding box center [502, 220] width 255 height 29
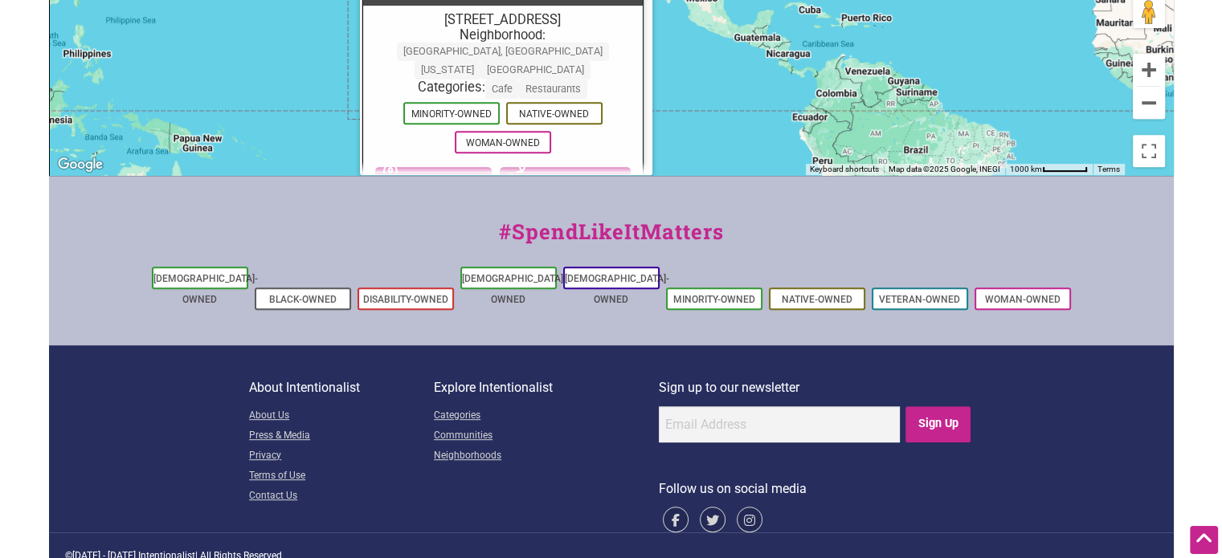
scroll to position [2862, 3]
click at [514, 202] on link "Go to Business Listing" at bounding box center [502, 216] width 255 height 29
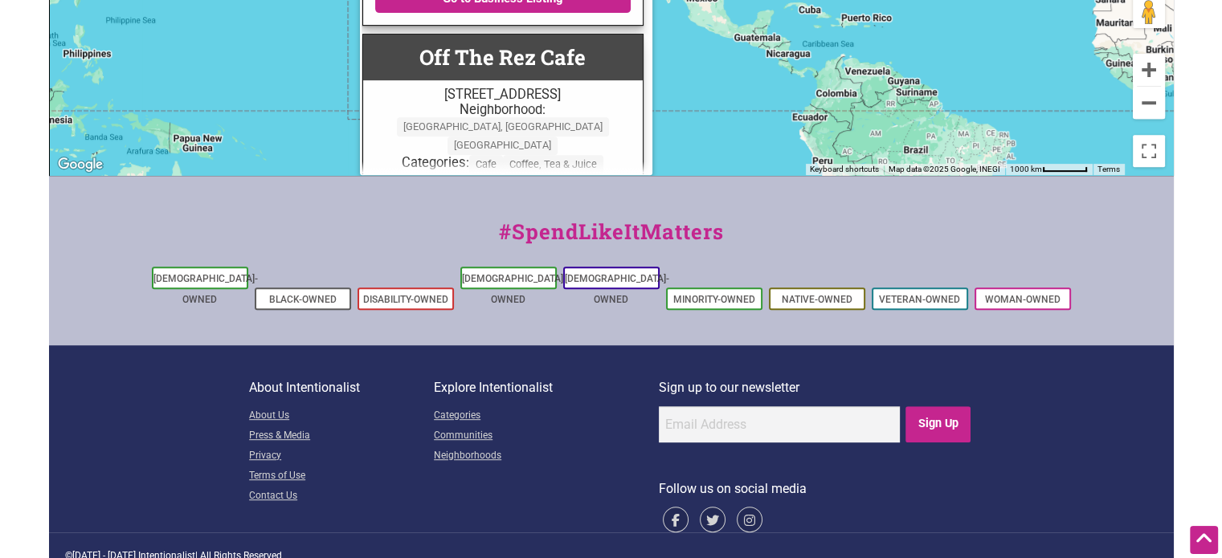
scroll to position [3896, 3]
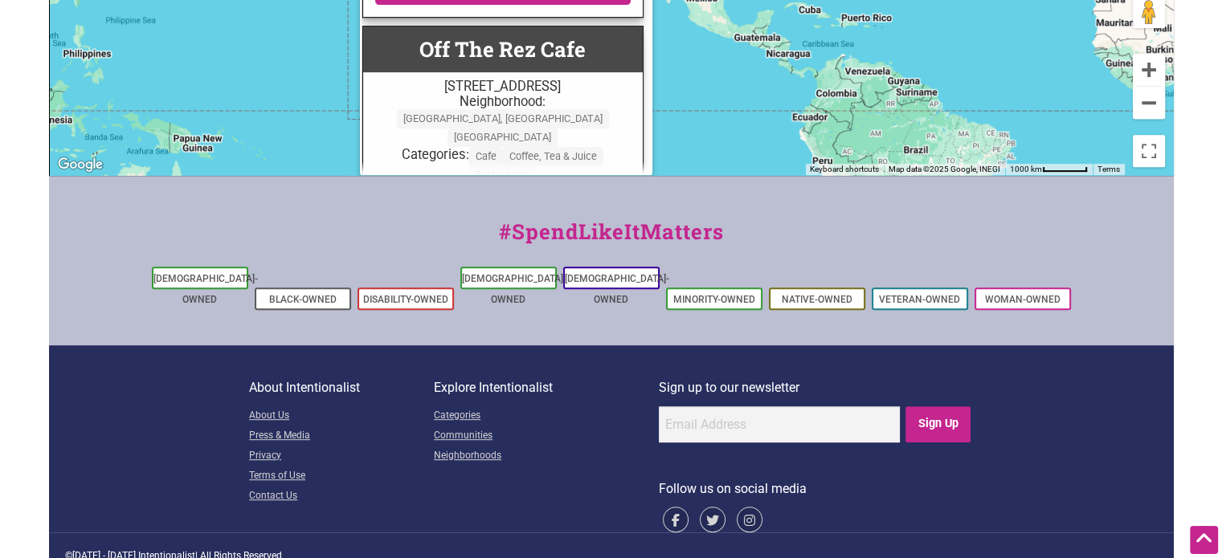
click at [465, 290] on link "Go to Business Listing" at bounding box center [502, 304] width 255 height 29
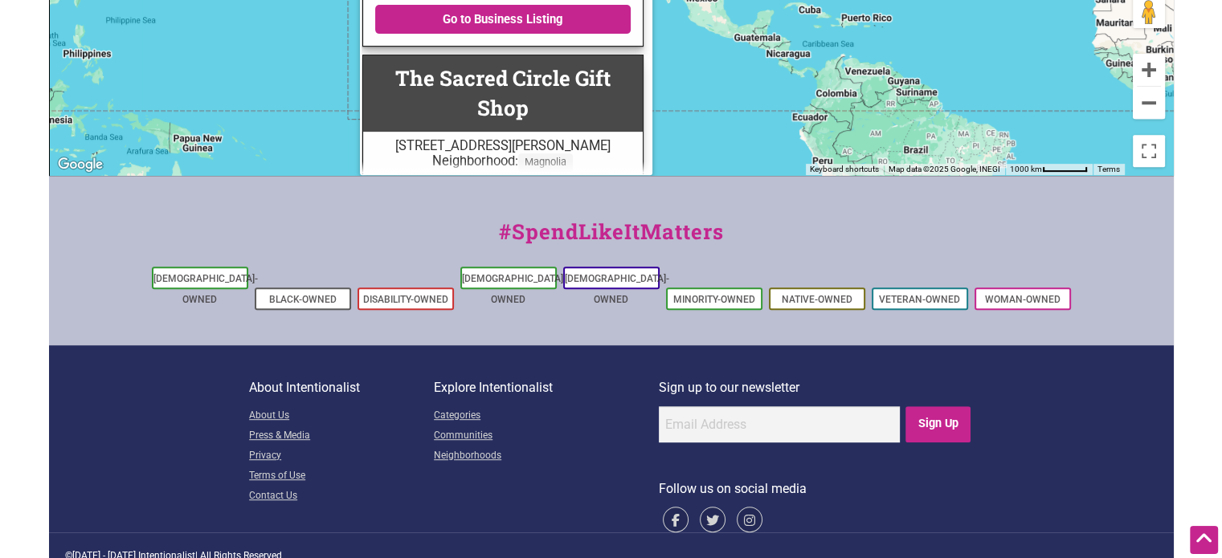
scroll to position [5302, 3]
click at [487, 285] on link "Go to Business Listing" at bounding box center [502, 299] width 255 height 29
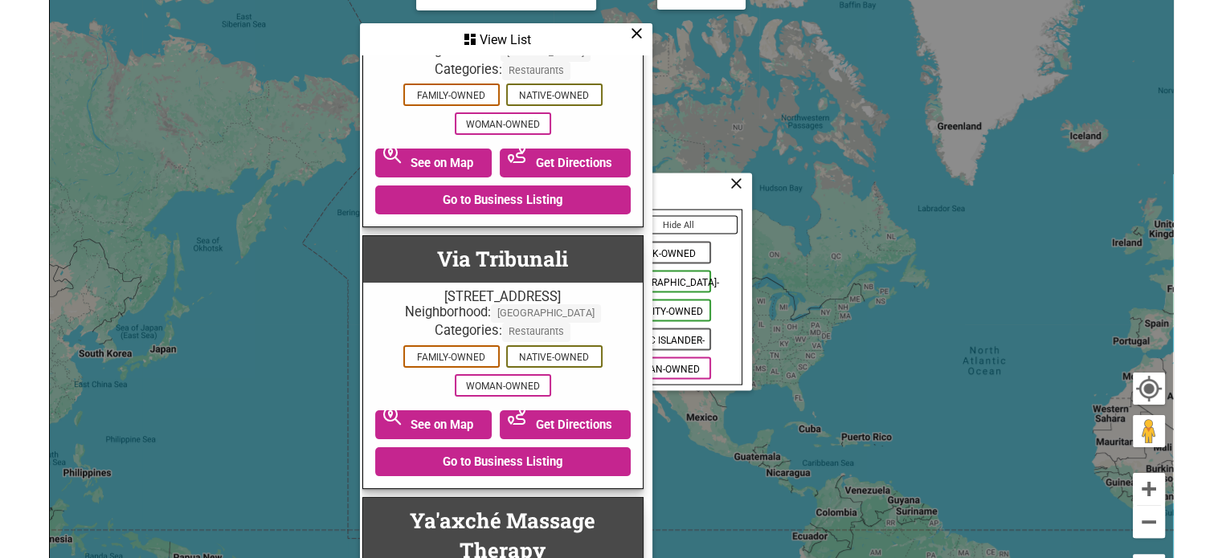
scroll to position [0, 0]
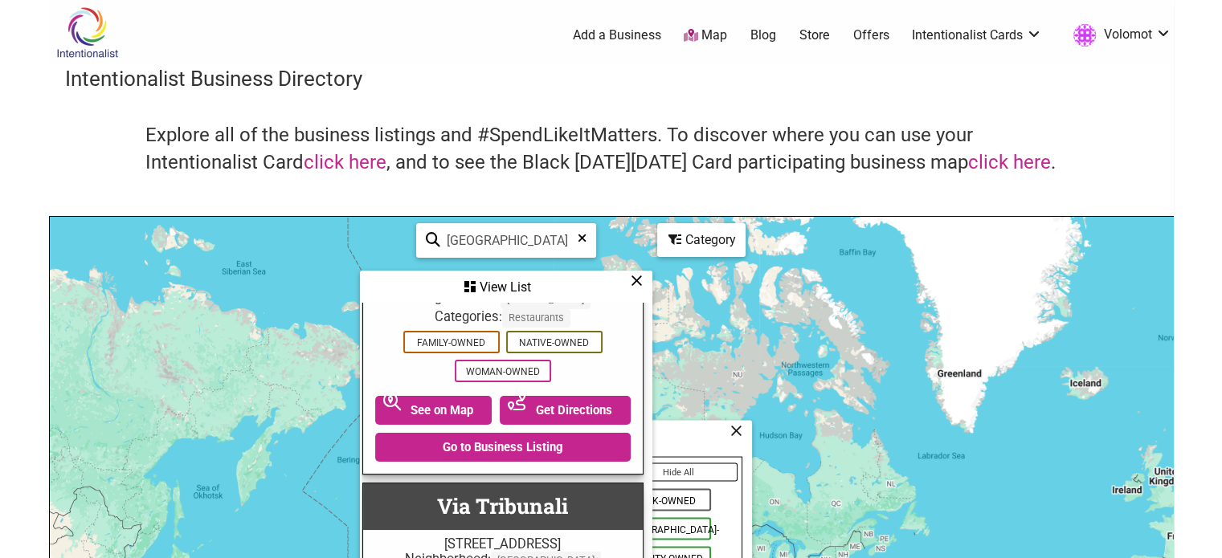
click at [582, 239] on icon at bounding box center [582, 244] width 9 height 24
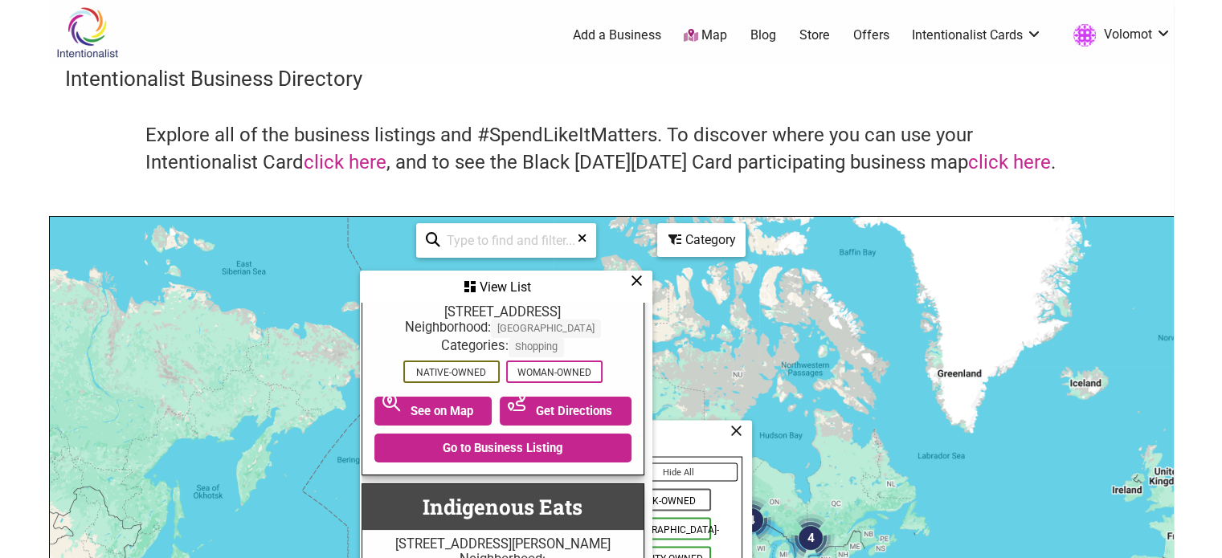
click at [631, 280] on icon at bounding box center [637, 280] width 12 height 1
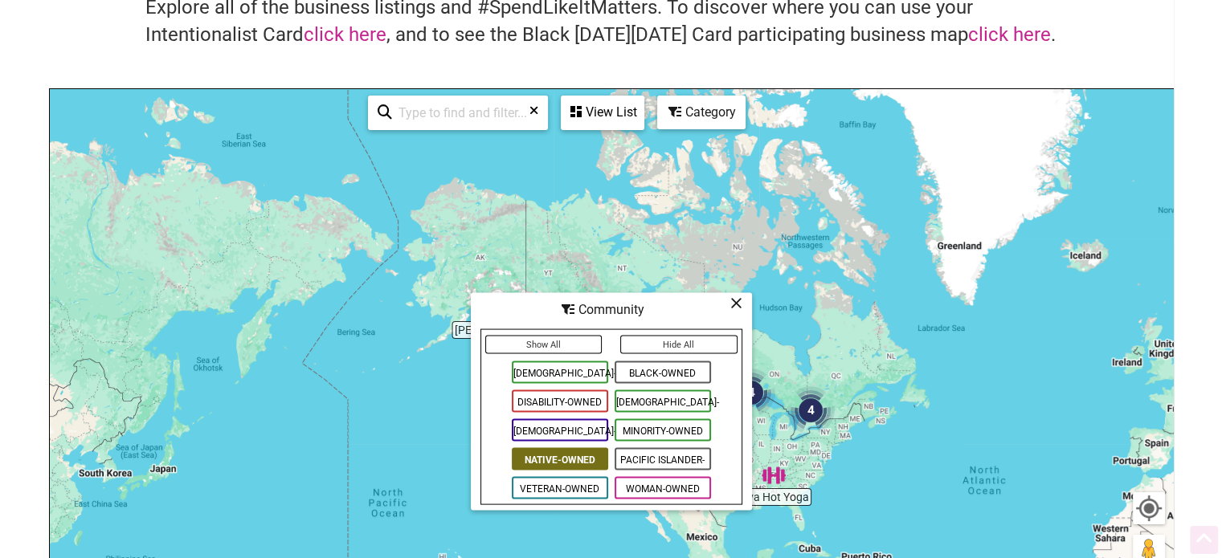
scroll to position [131, 0]
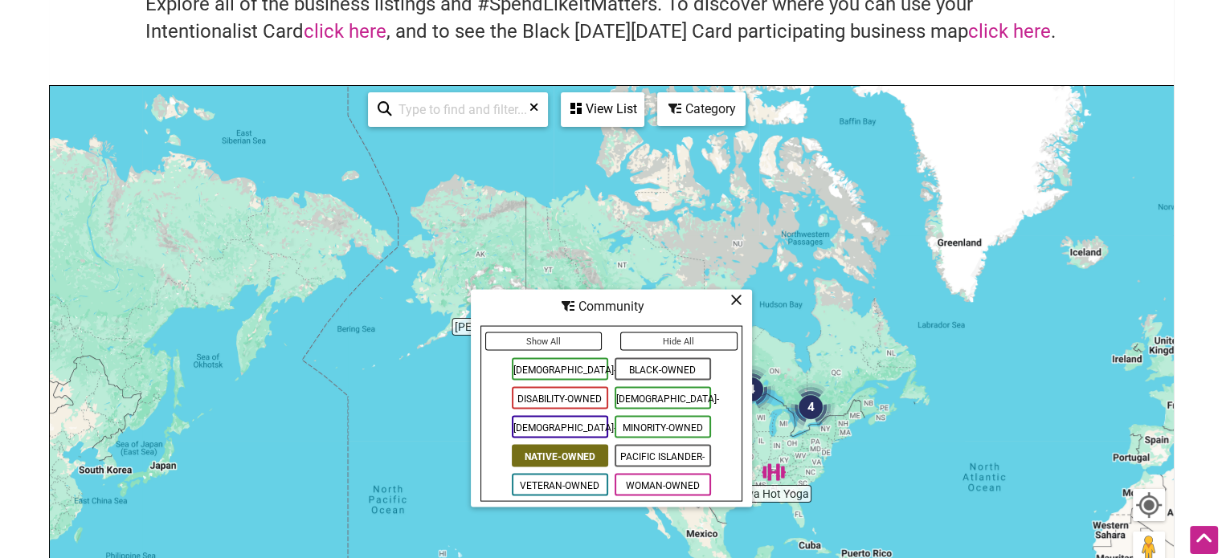
click at [586, 398] on span "Disability-Owned" at bounding box center [560, 398] width 96 height 22
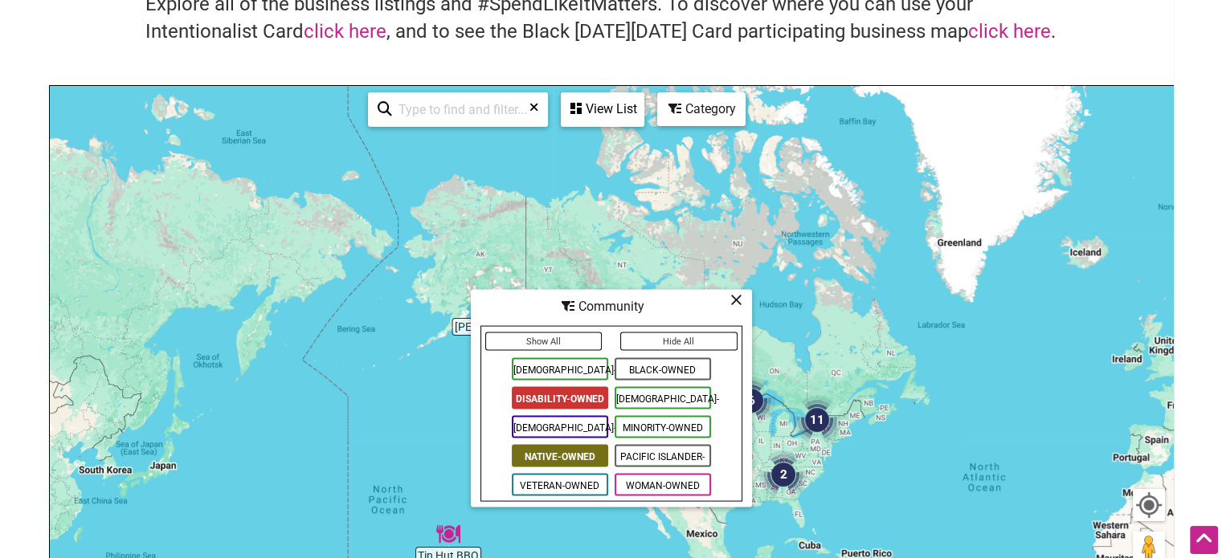
click at [475, 115] on input "search" at bounding box center [464, 109] width 145 height 31
type input "w"
click at [599, 113] on div "View List" at bounding box center [602, 109] width 80 height 31
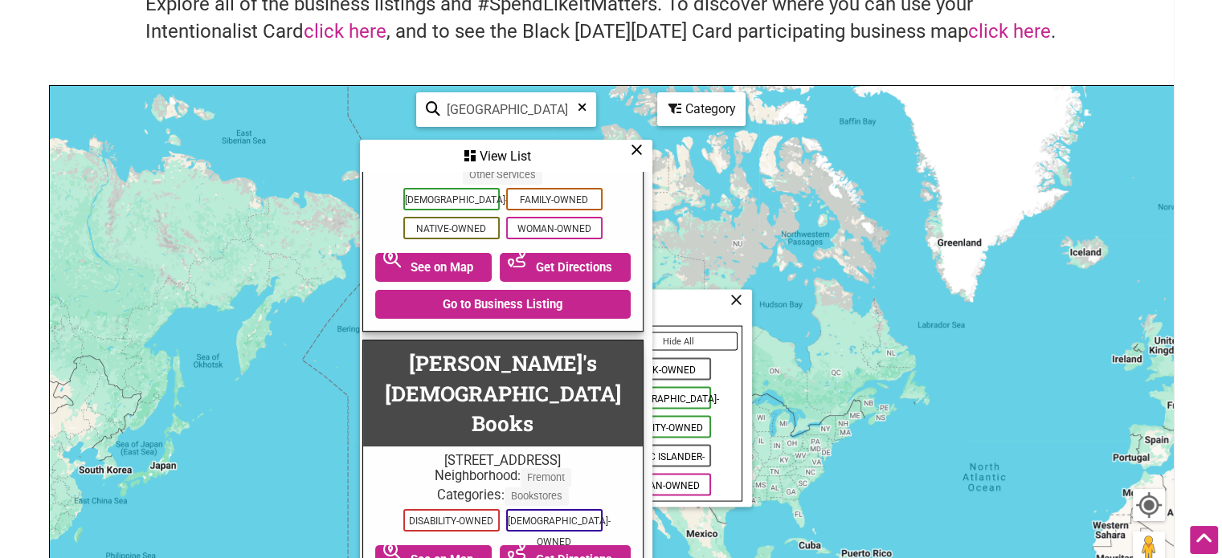
scroll to position [0, 3]
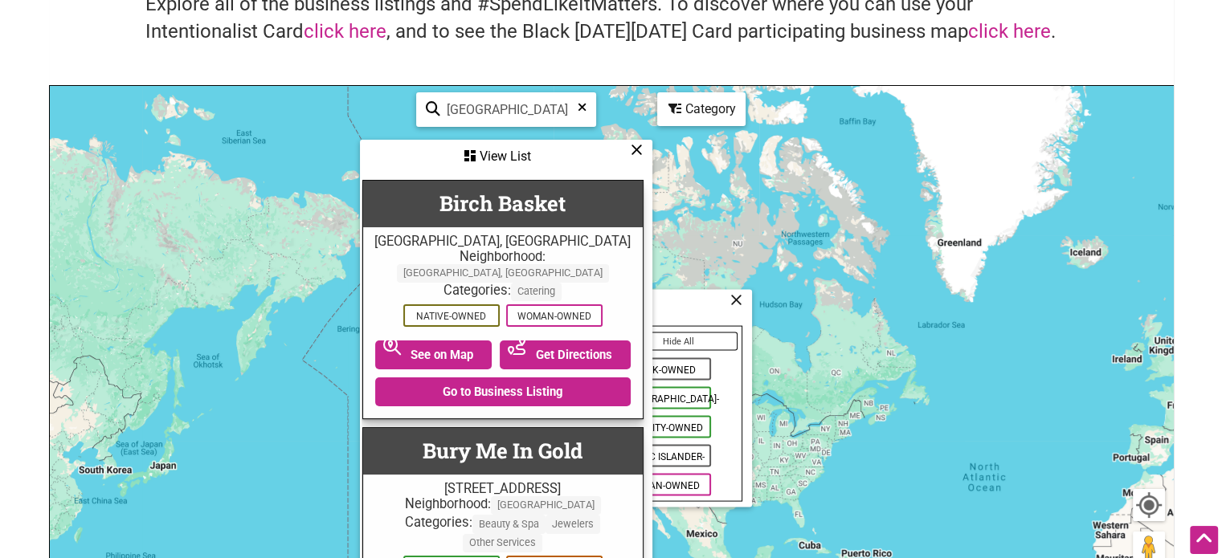
click at [695, 303] on div "Community" at bounding box center [611, 307] width 278 height 31
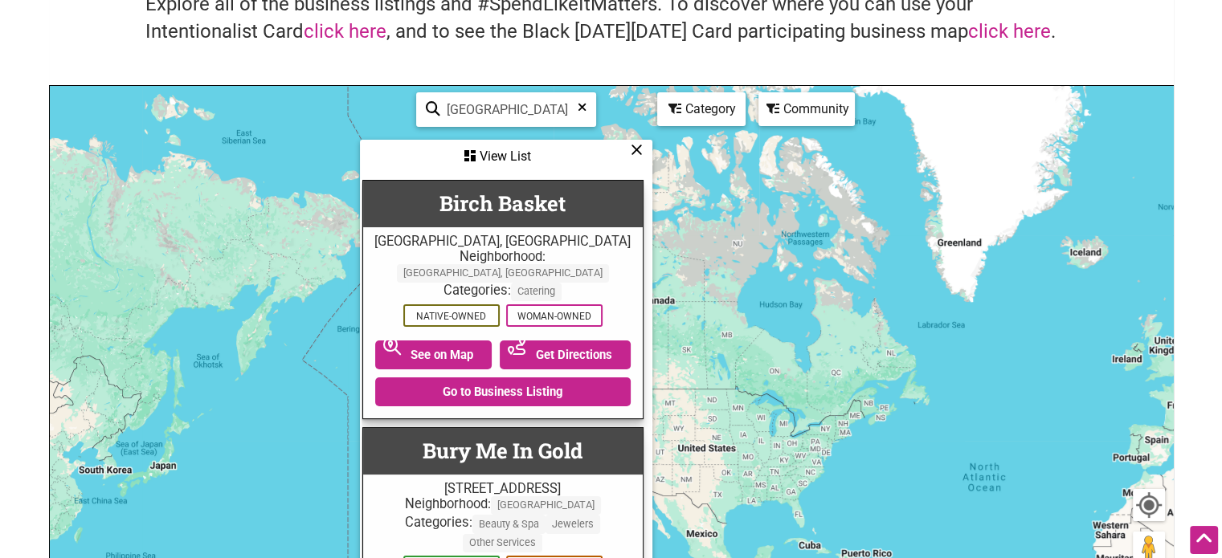
click at [635, 149] on icon at bounding box center [637, 149] width 12 height 1
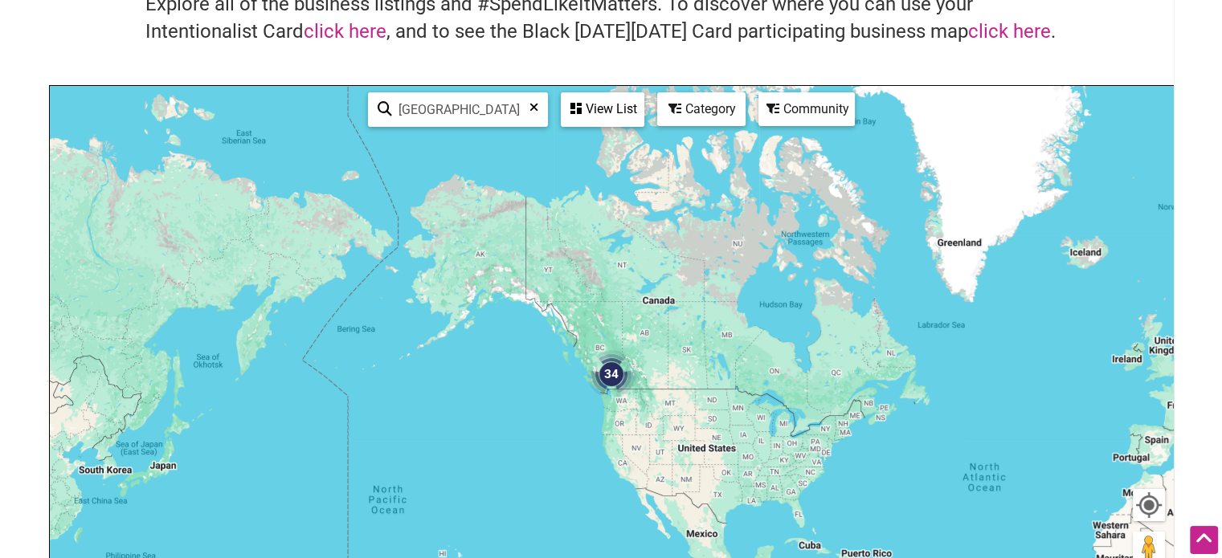
click at [643, 99] on div "Category" at bounding box center [602, 109] width 80 height 31
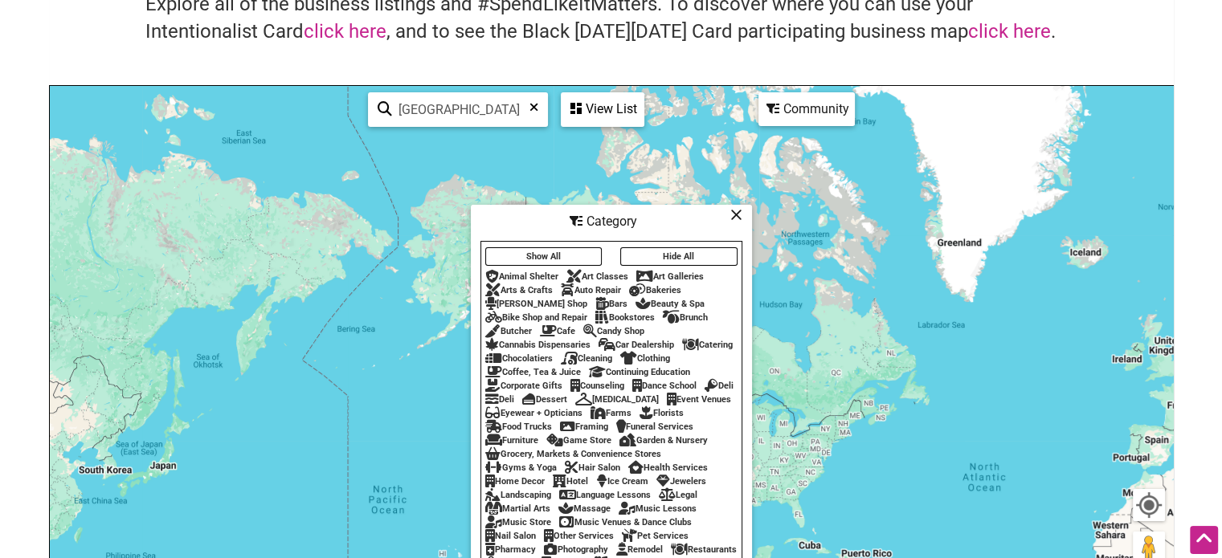
click at [643, 105] on div "Community" at bounding box center [602, 109] width 80 height 31
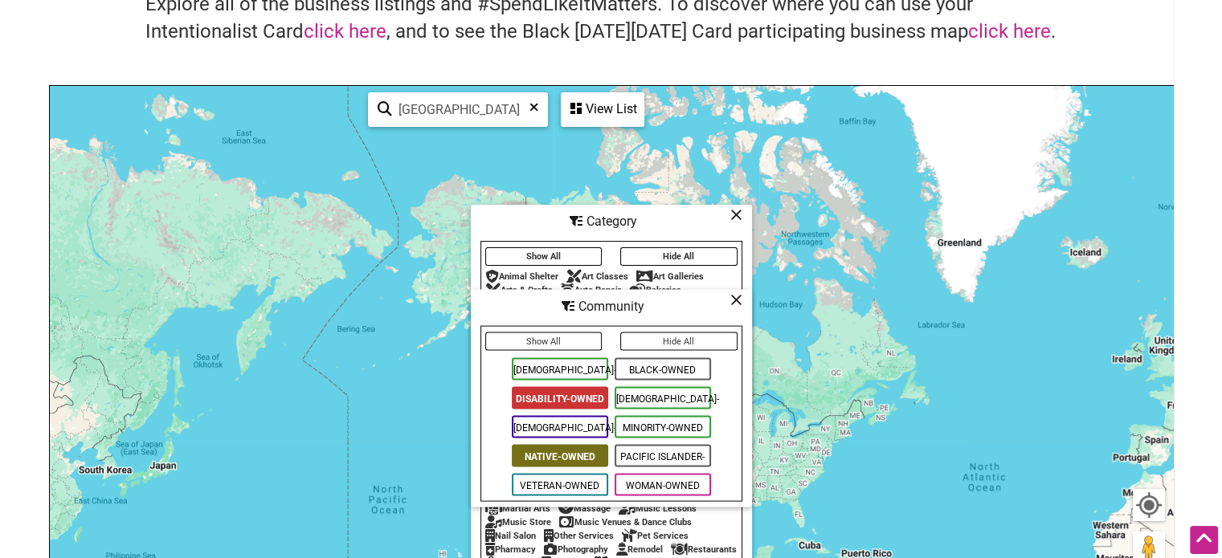
click at [552, 459] on span "Native-Owned" at bounding box center [560, 456] width 96 height 22
click at [601, 100] on div "View List" at bounding box center [602, 109] width 80 height 31
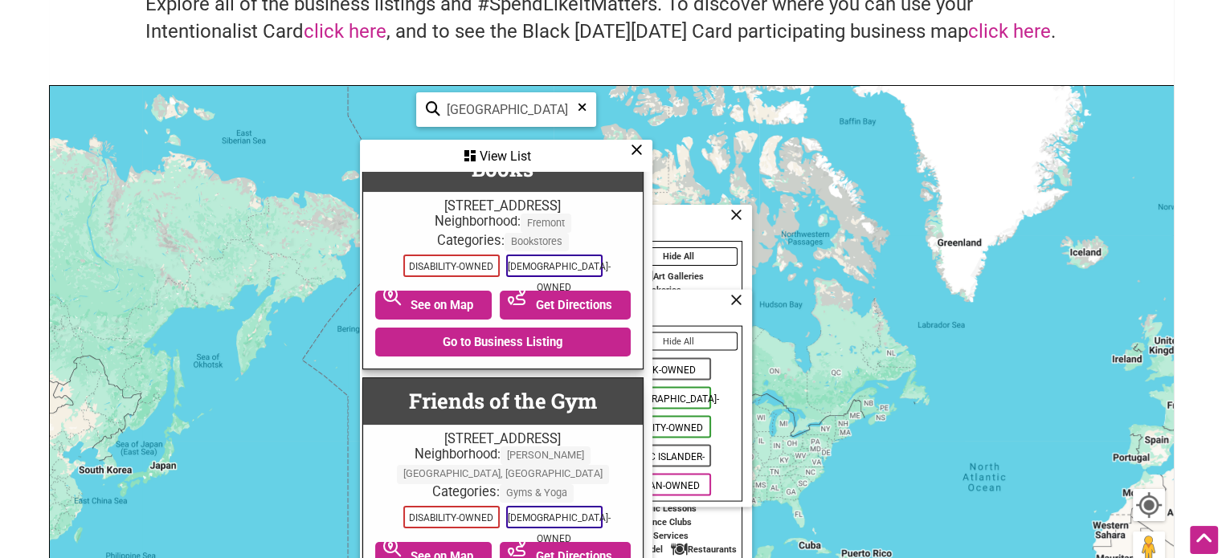
scroll to position [96, 3]
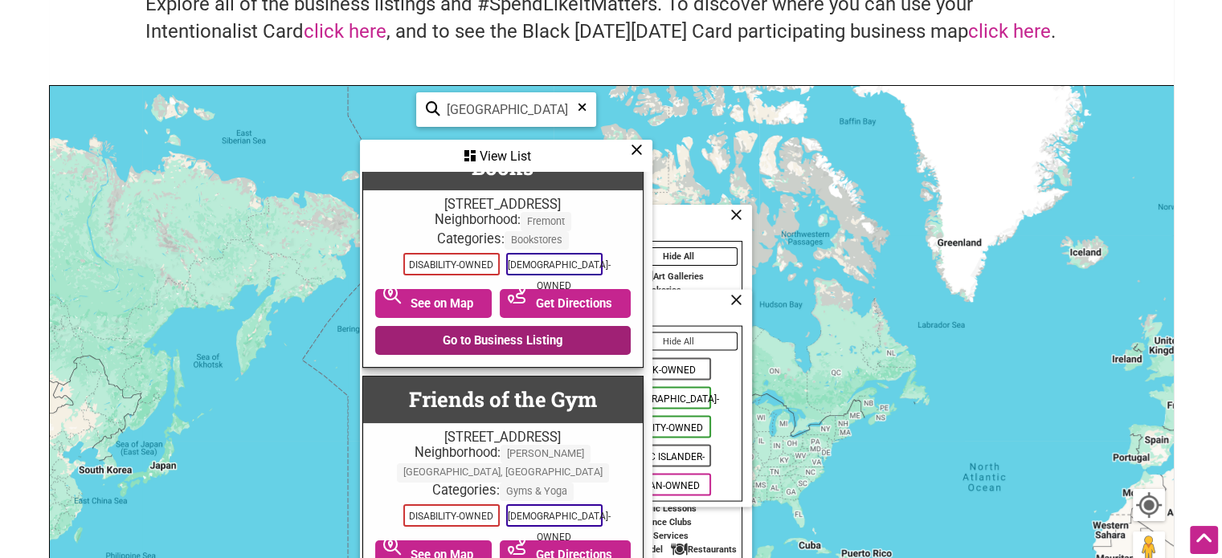
click at [525, 326] on link "Go to Business Listing" at bounding box center [502, 340] width 255 height 29
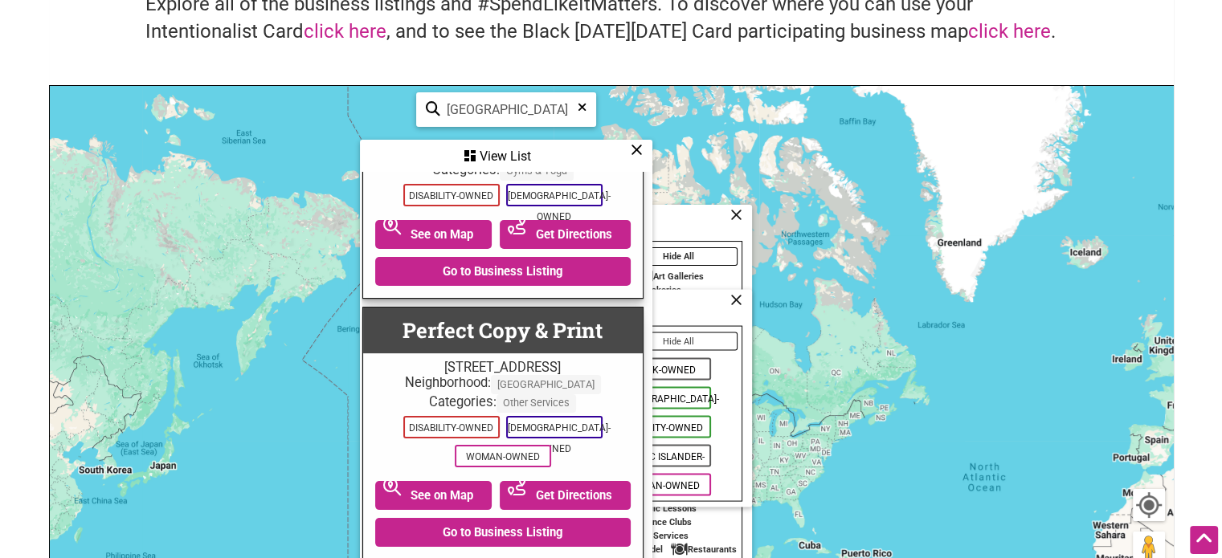
scroll to position [418, 3]
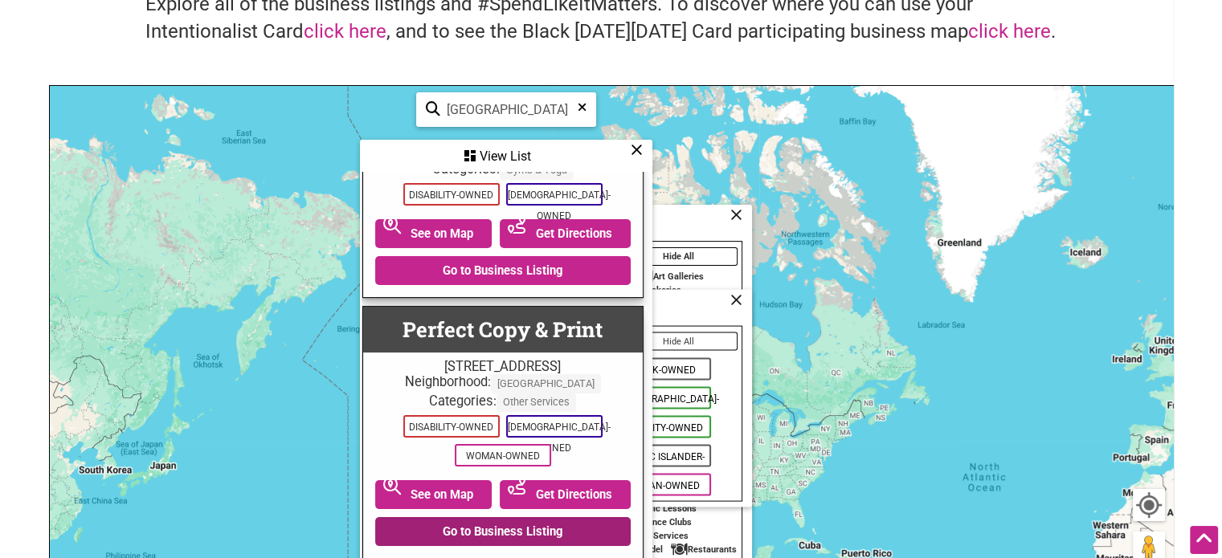
click at [510, 517] on link "Go to Business Listing" at bounding box center [502, 531] width 255 height 29
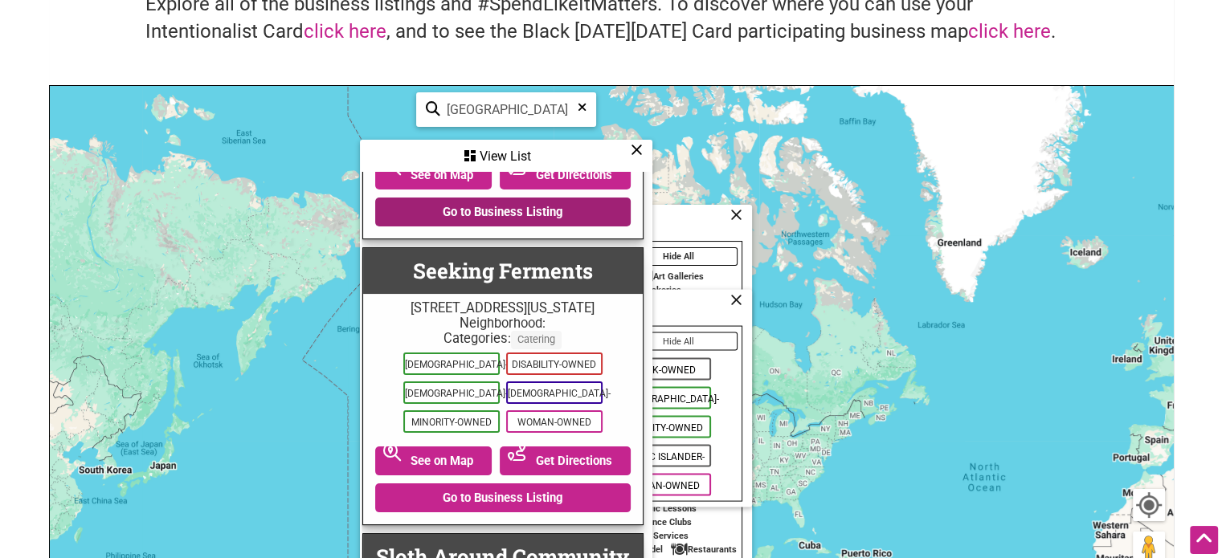
scroll to position [1012, 3]
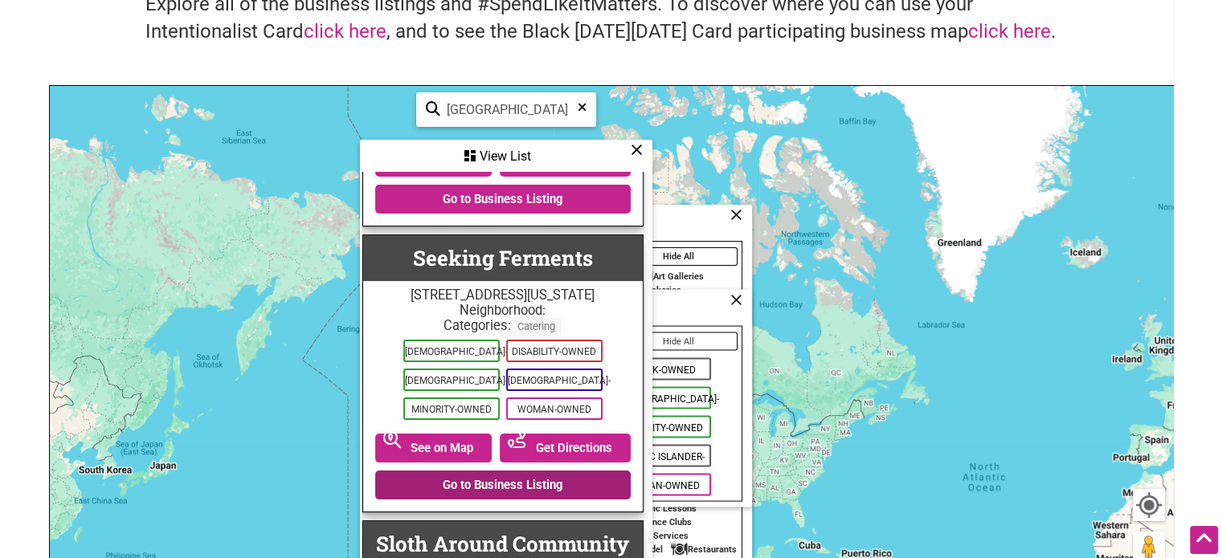
click at [479, 471] on link "Go to Business Listing" at bounding box center [502, 485] width 255 height 29
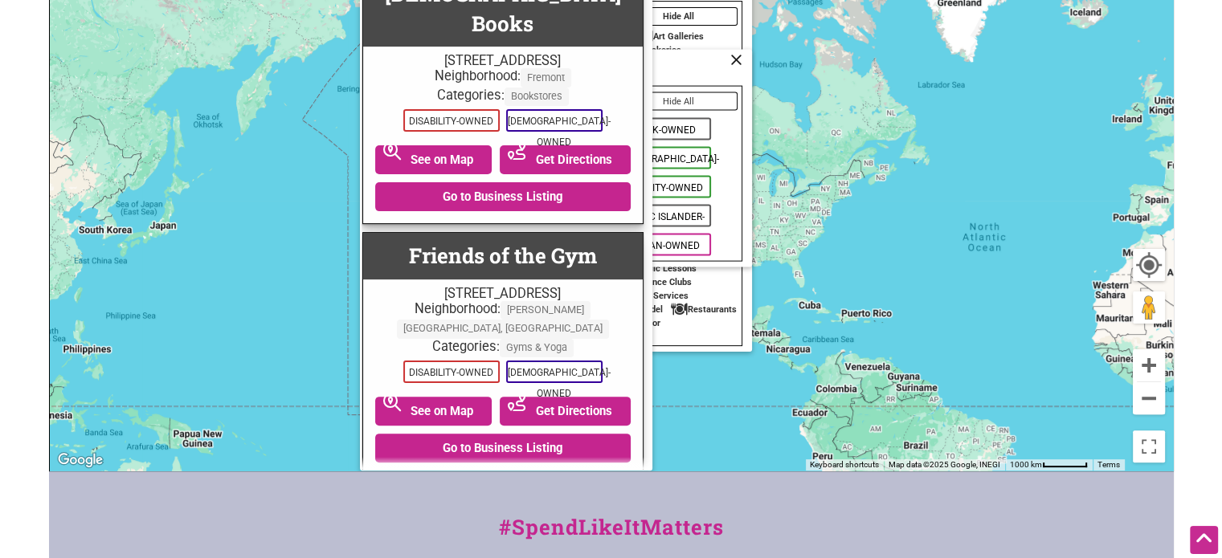
scroll to position [0, 0]
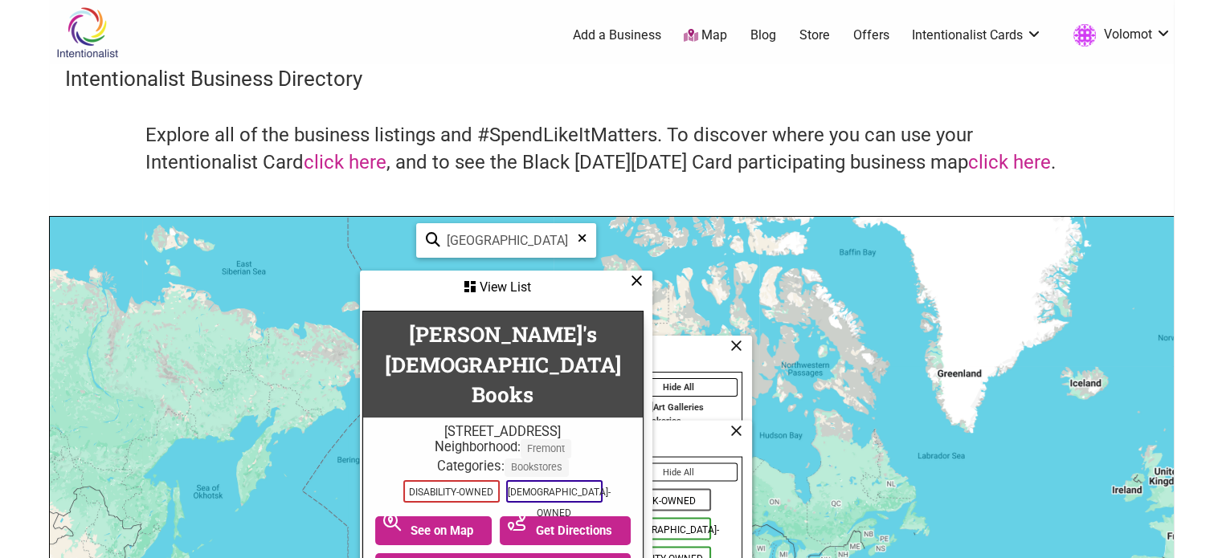
click at [629, 277] on div "View List" at bounding box center [506, 287] width 289 height 31
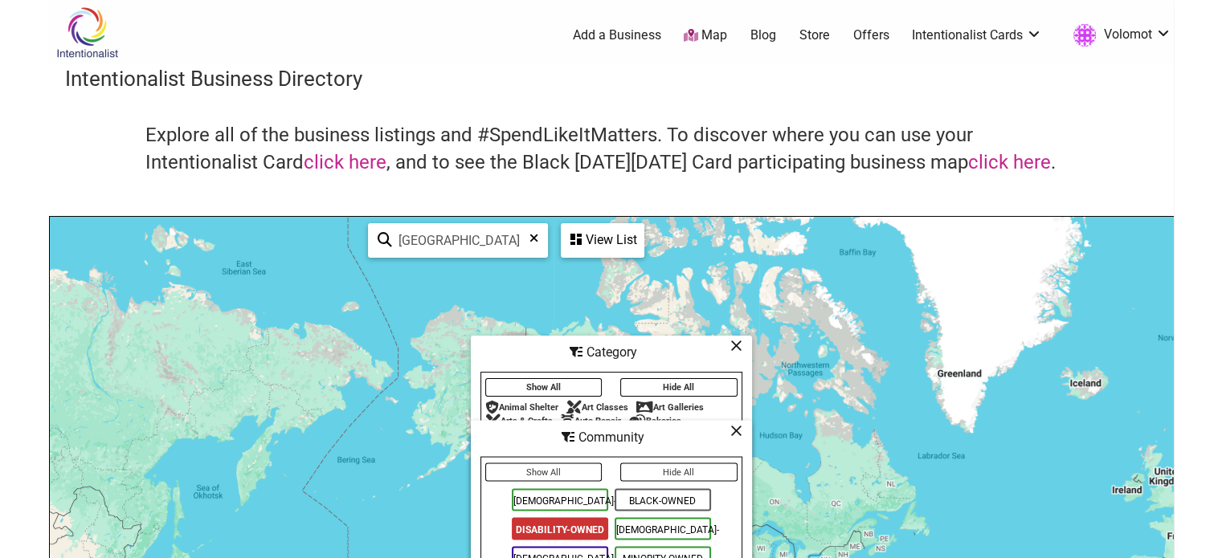
click at [615, 243] on div "View List" at bounding box center [602, 240] width 80 height 31
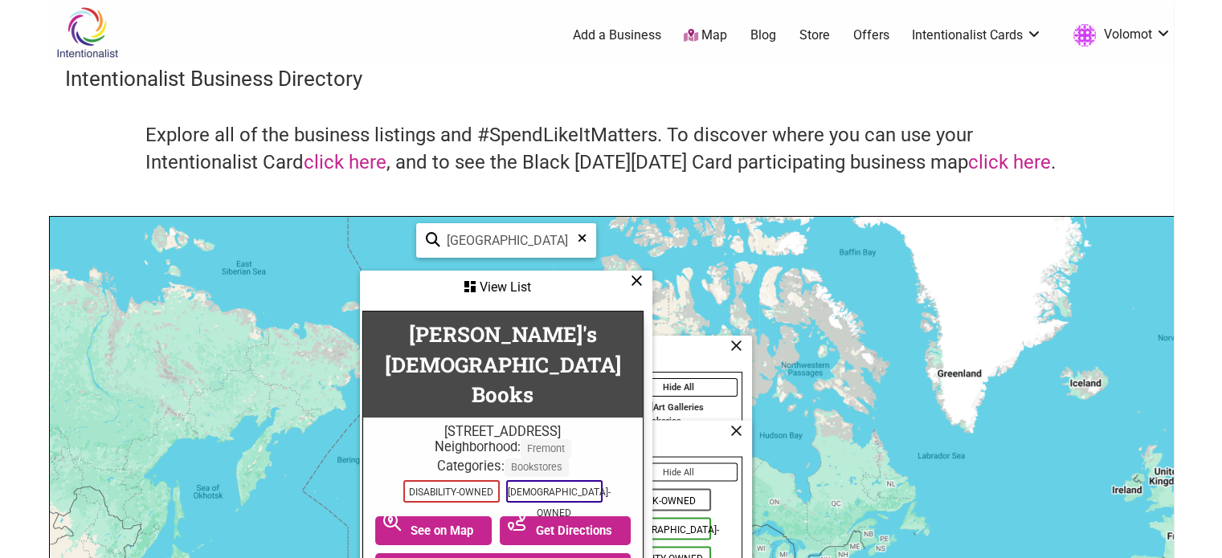
click at [631, 280] on icon at bounding box center [637, 280] width 12 height 1
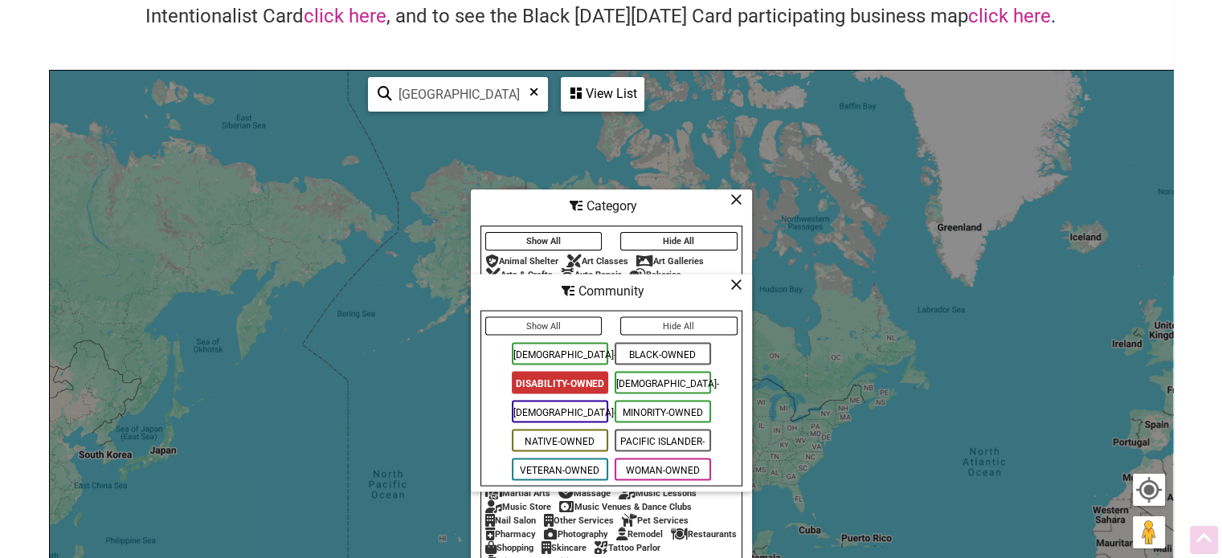
scroll to position [148, 0]
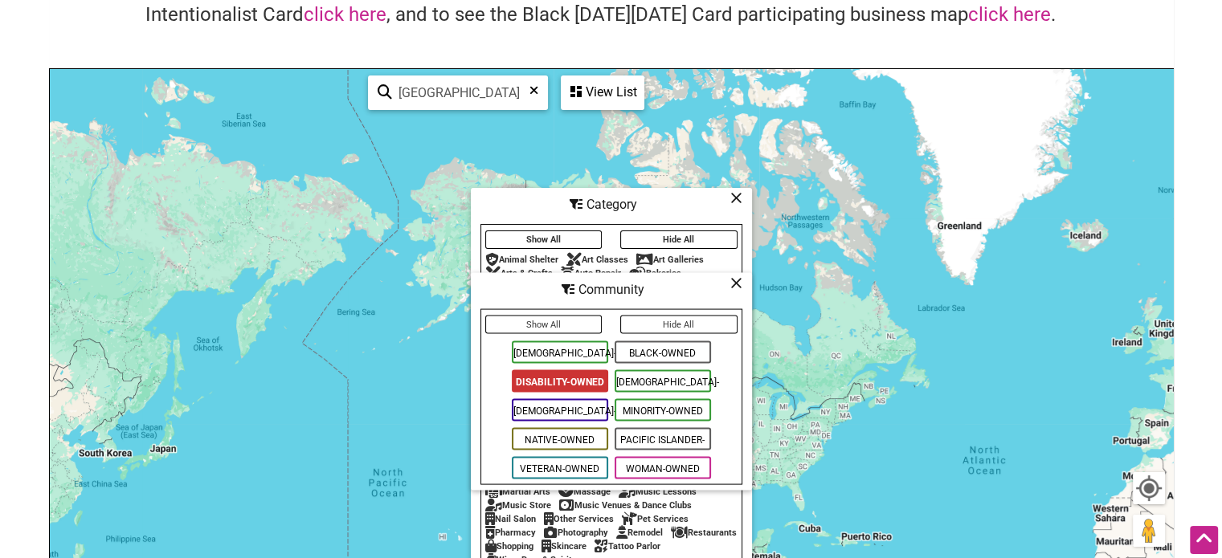
click at [582, 380] on span "Disability-Owned" at bounding box center [560, 381] width 96 height 22
click at [659, 377] on span "[DEMOGRAPHIC_DATA]-Owned" at bounding box center [663, 381] width 96 height 22
click at [657, 442] on span "Pacific Islander-Owned" at bounding box center [663, 439] width 96 height 22
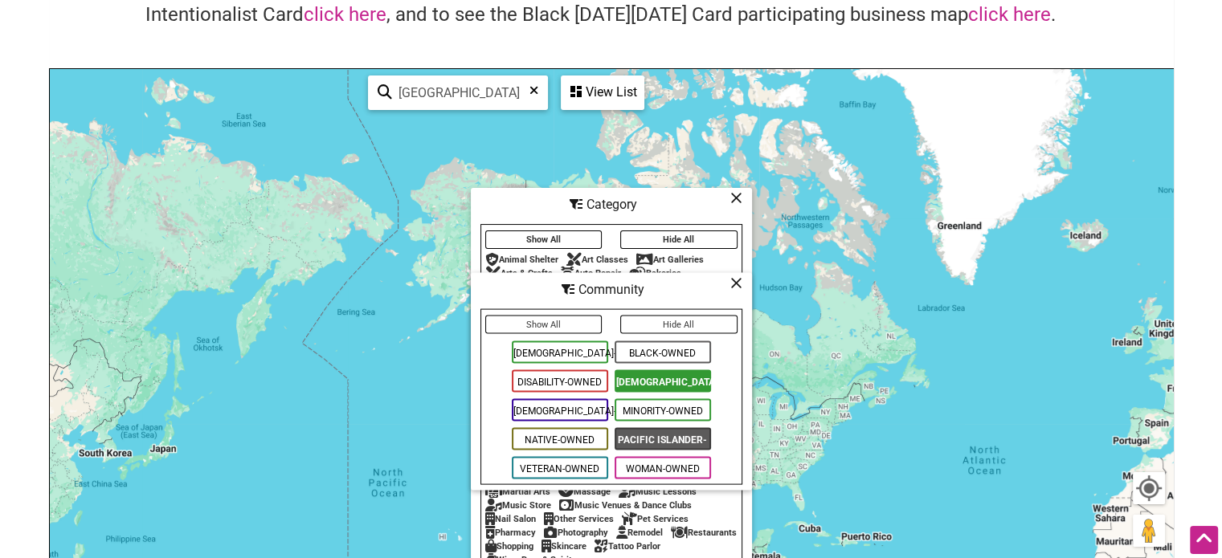
click at [623, 90] on div "View List" at bounding box center [602, 92] width 80 height 31
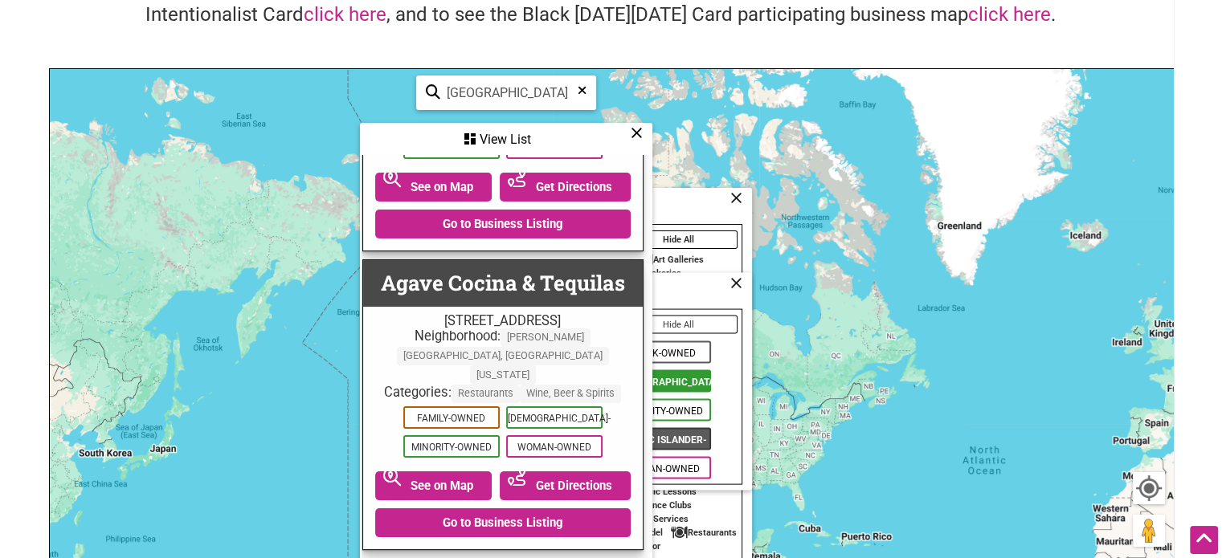
scroll to position [999, 3]
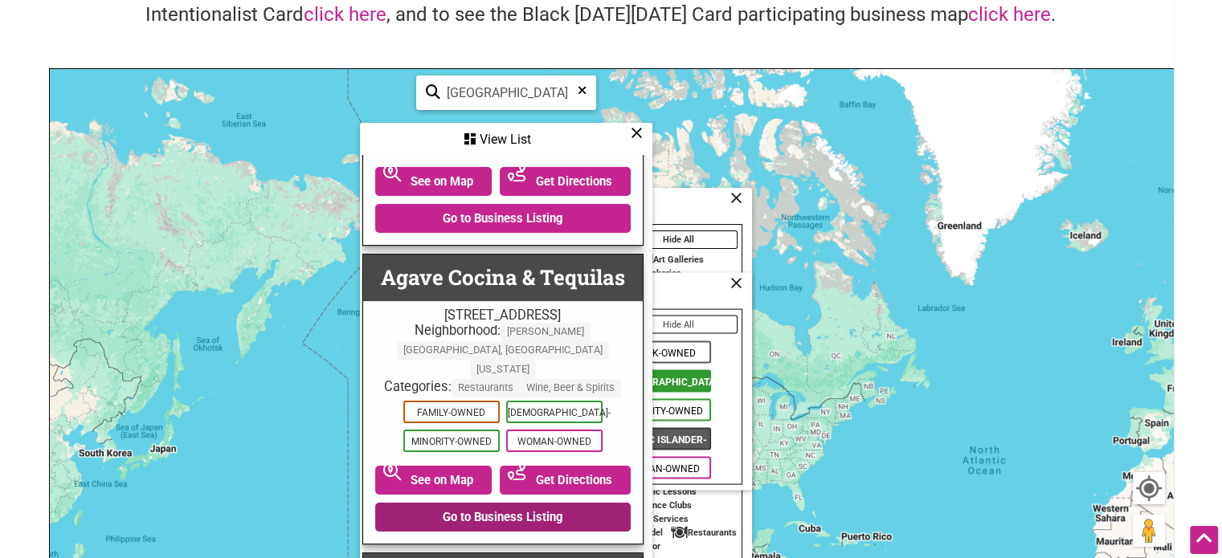
click at [506, 503] on link "Go to Business Listing" at bounding box center [502, 517] width 255 height 29
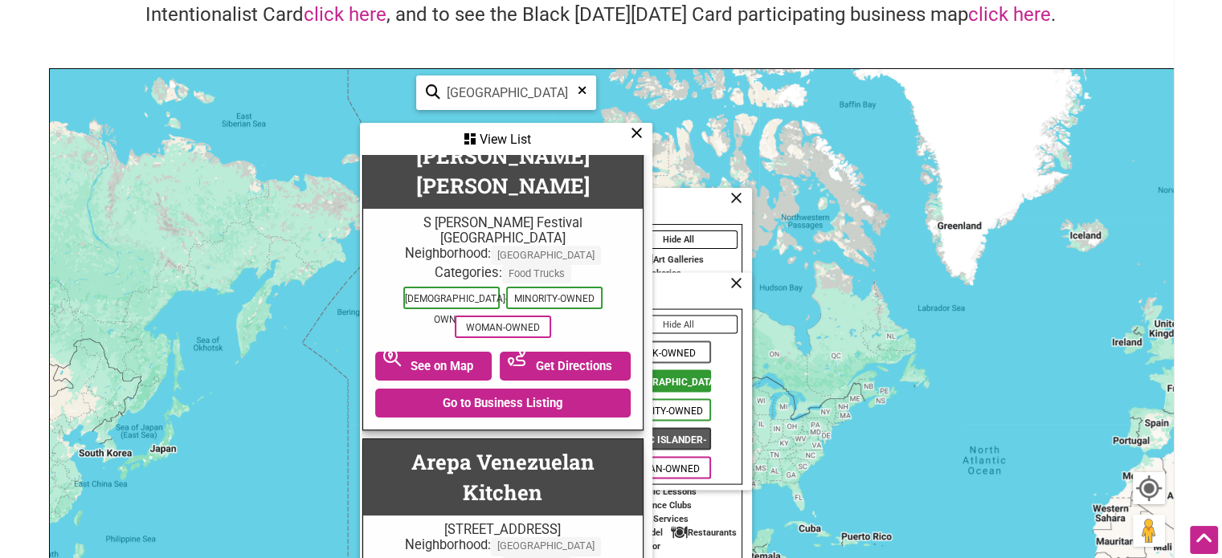
scroll to position [2130, 3]
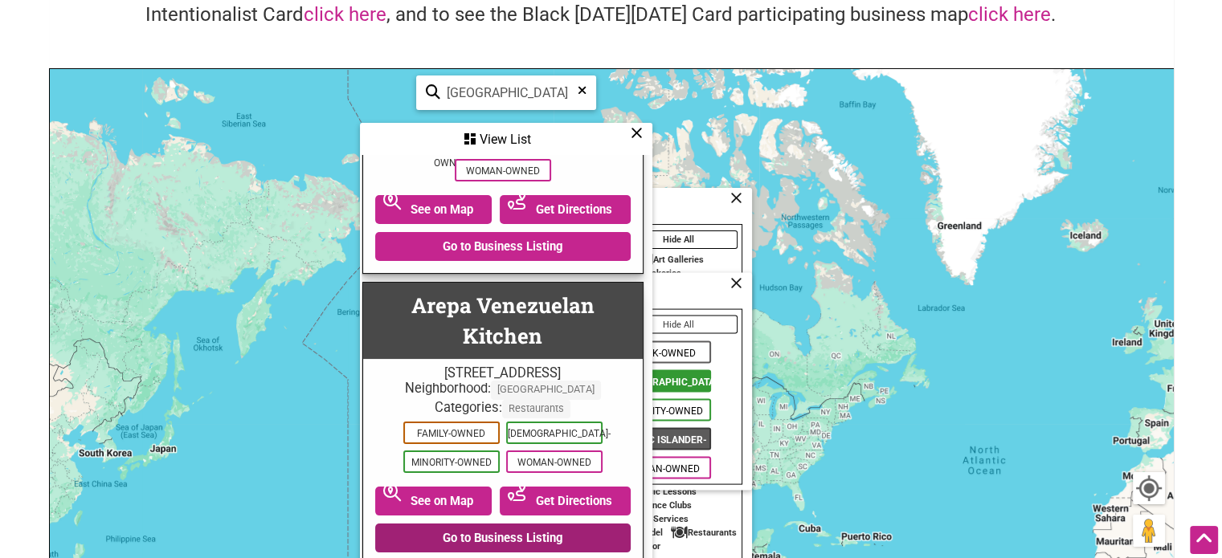
click at [509, 524] on link "Go to Business Listing" at bounding box center [502, 538] width 255 height 29
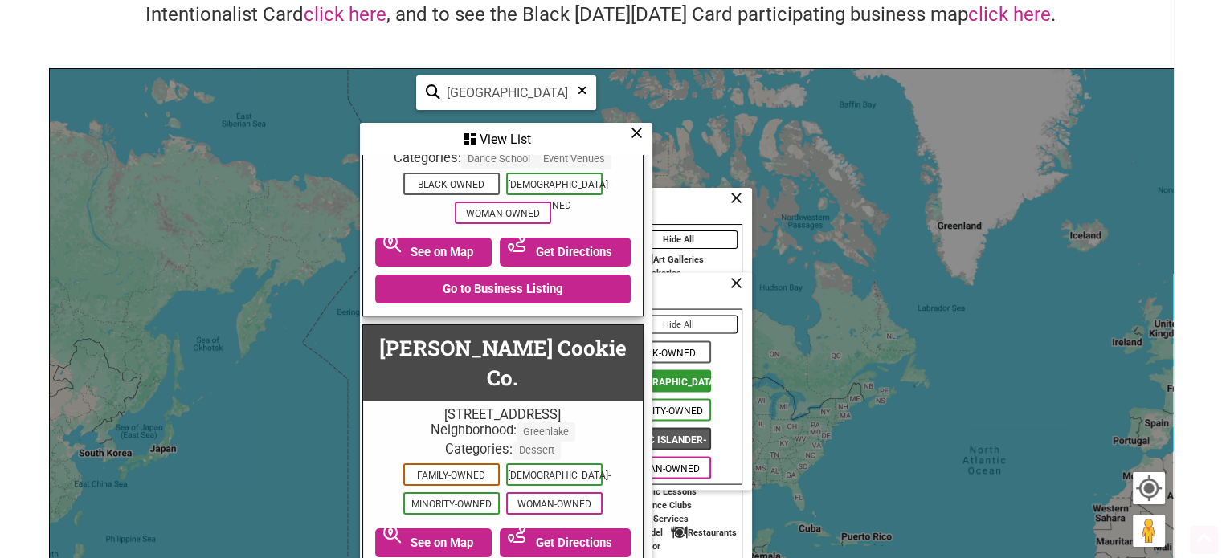
scroll to position [51, 0]
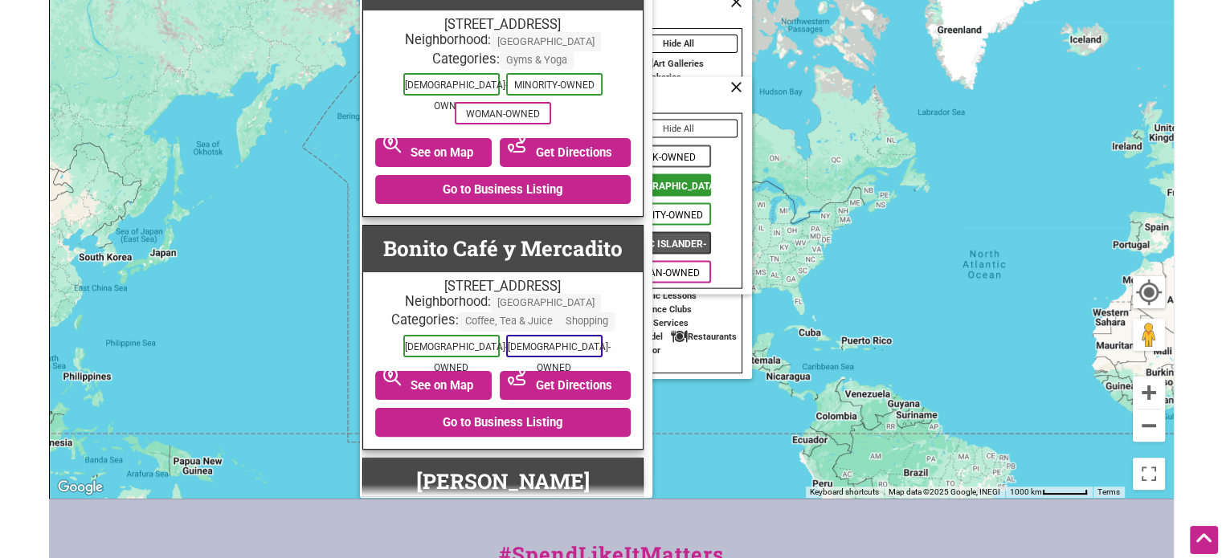
scroll to position [6359, 3]
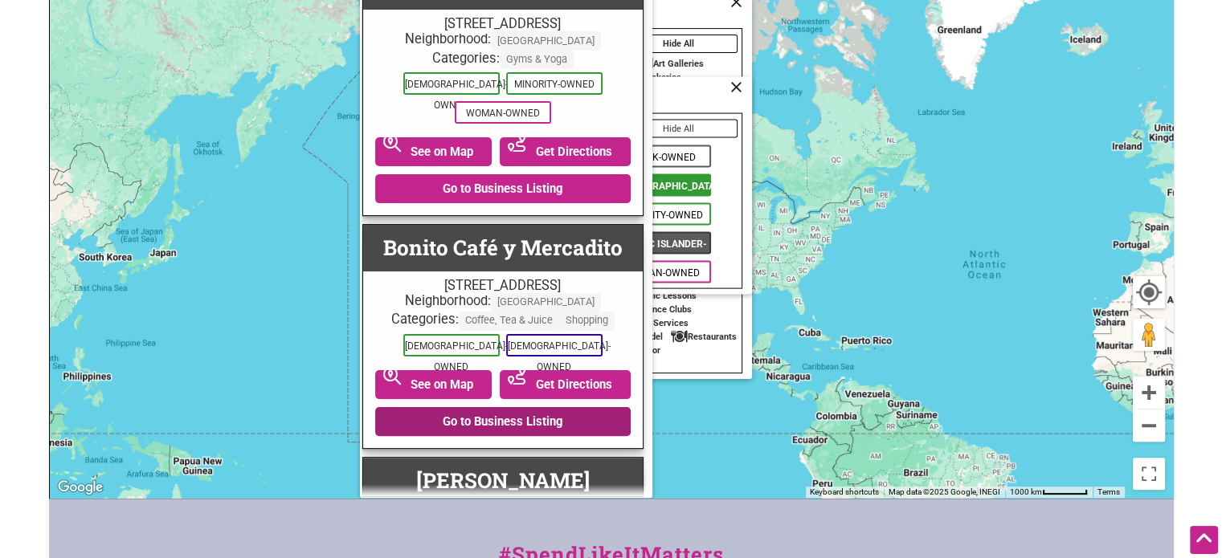
click at [460, 407] on link "Go to Business Listing" at bounding box center [502, 421] width 255 height 29
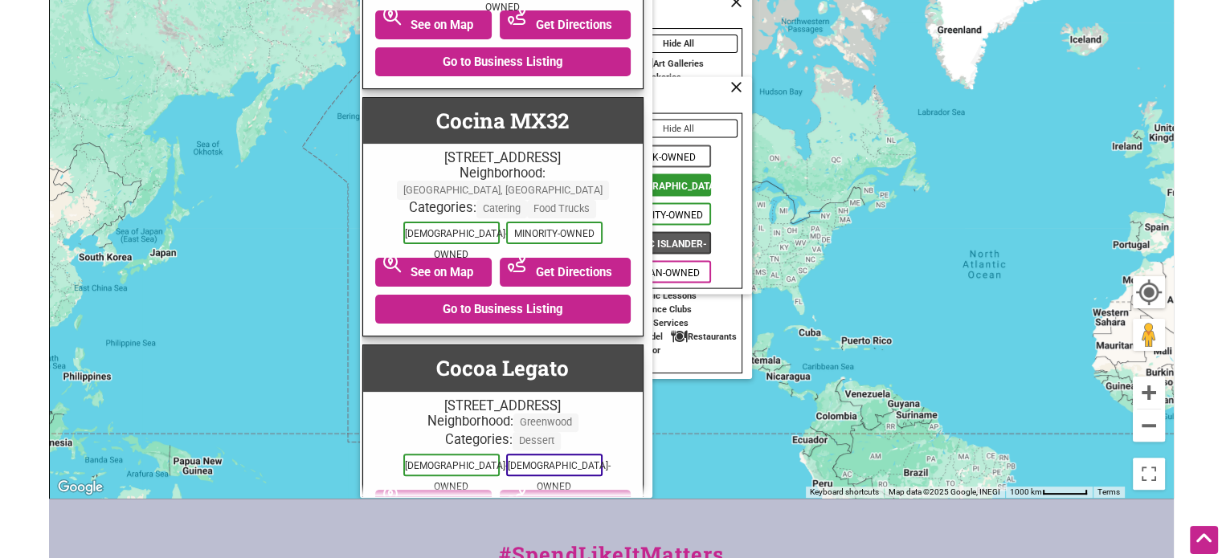
scroll to position [10954, 3]
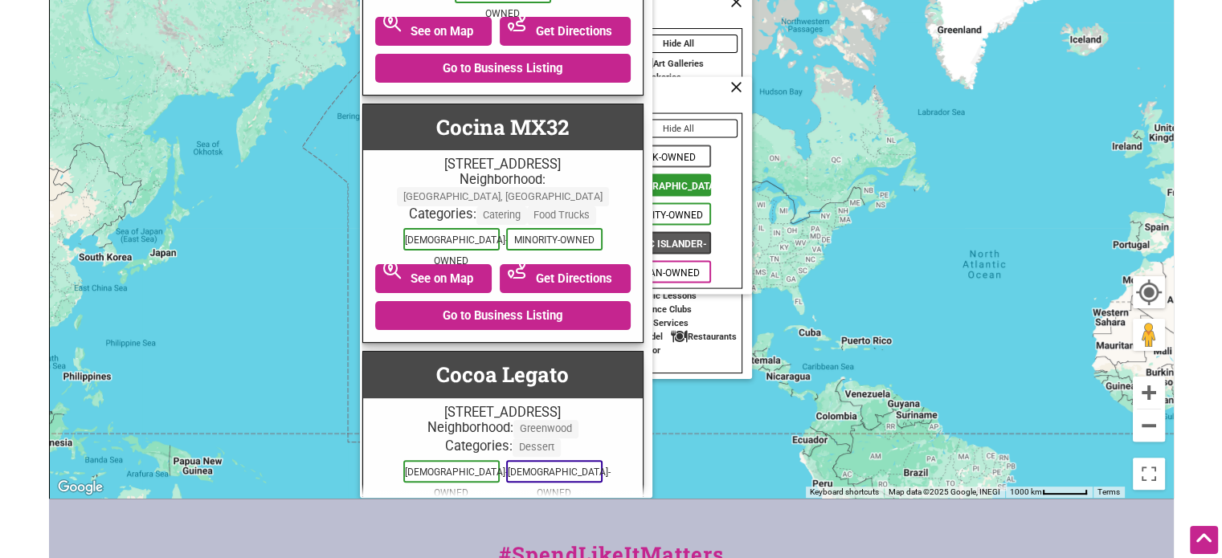
click at [488, 533] on link "Go to Business Listing" at bounding box center [502, 547] width 255 height 29
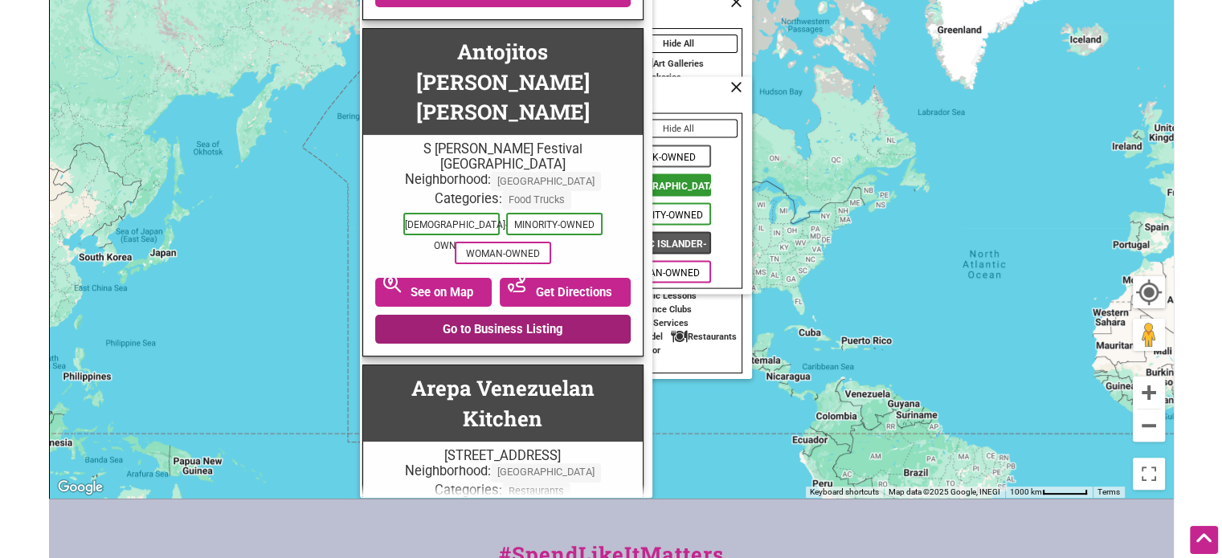
scroll to position [1792, 3]
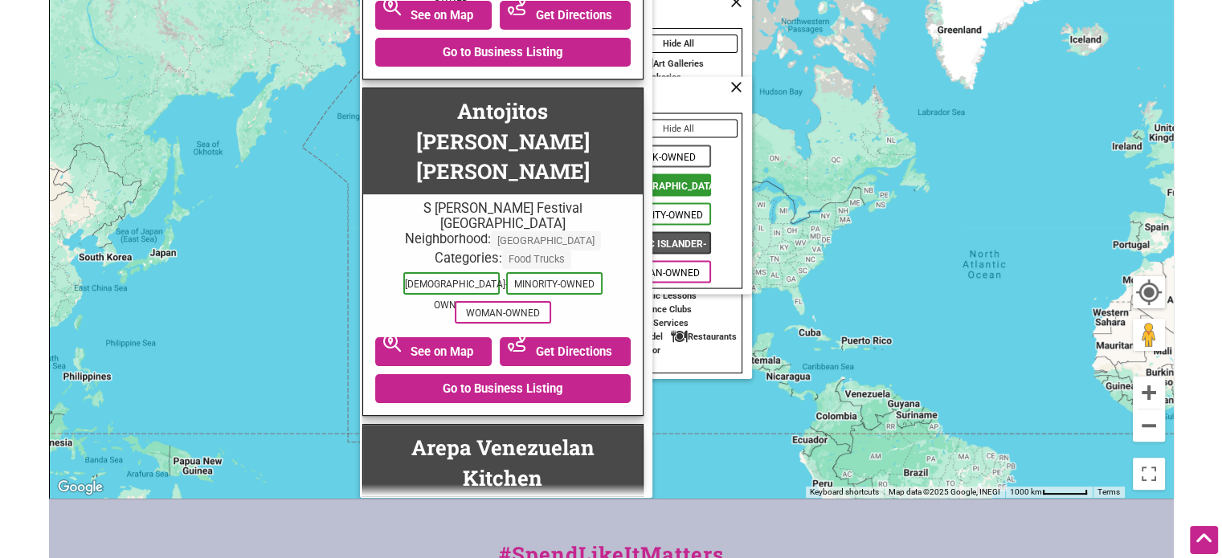
click at [801, 93] on div "To navigate, press the arrow keys." at bounding box center [611, 185] width 1123 height 625
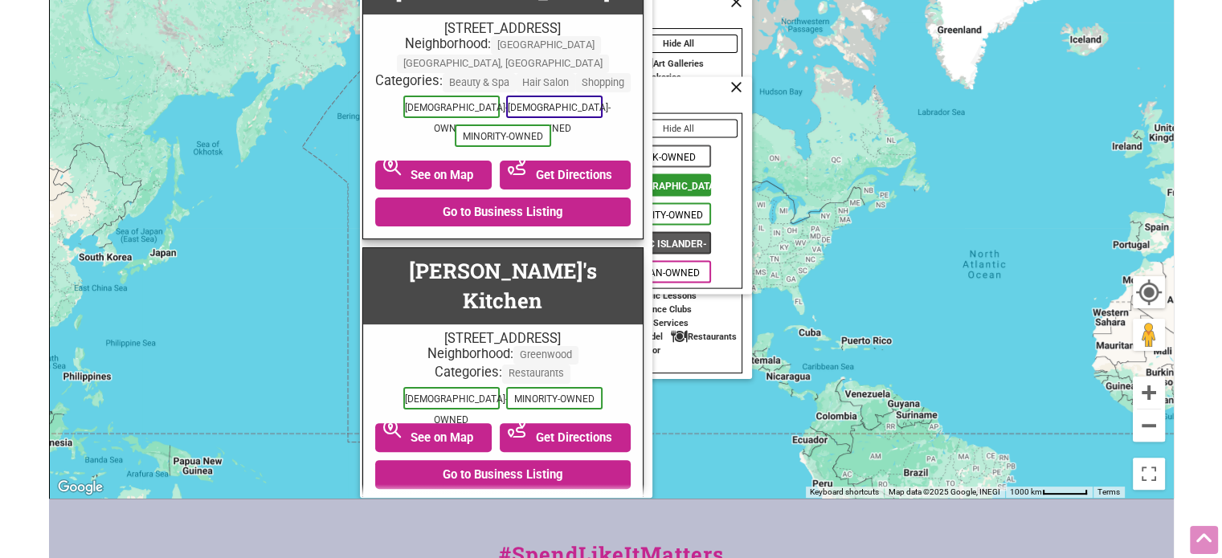
scroll to position [0, 0]
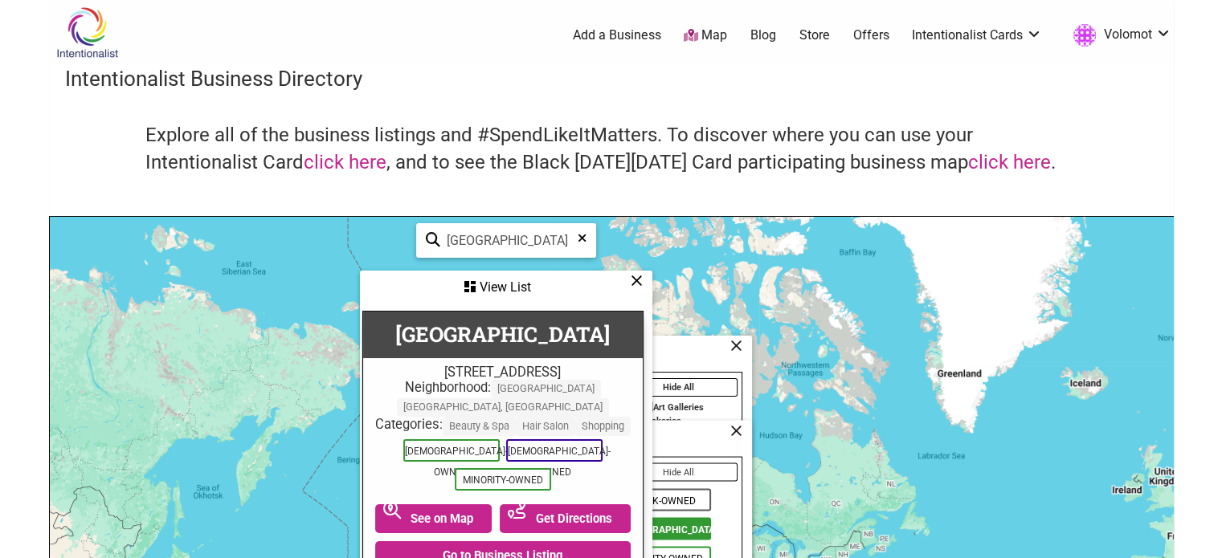
click at [639, 280] on icon at bounding box center [637, 280] width 12 height 1
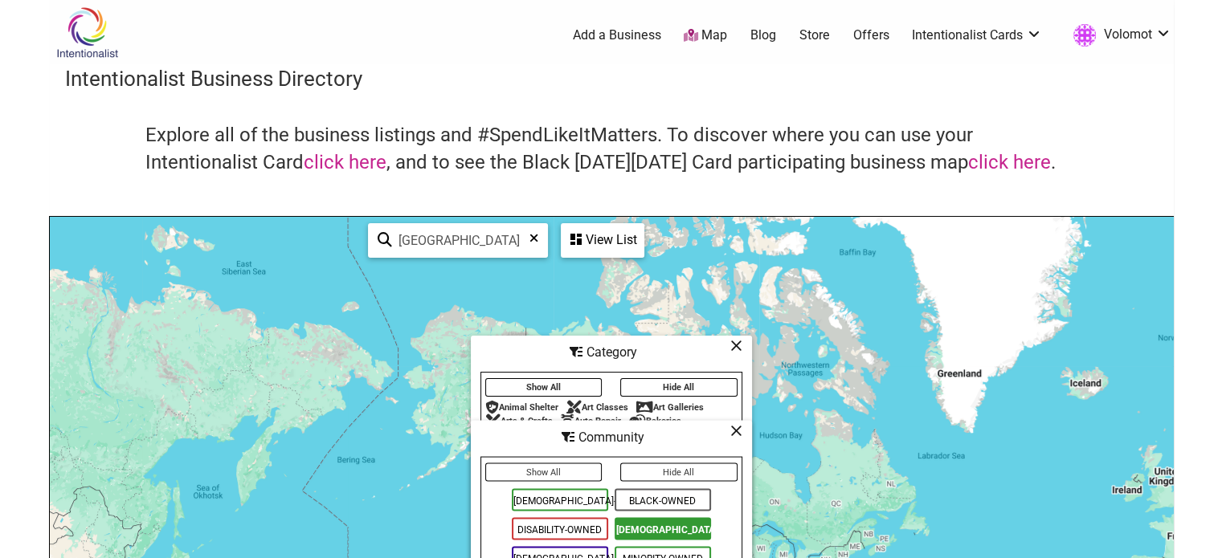
click at [553, 466] on button "Show All" at bounding box center [543, 473] width 117 height 18
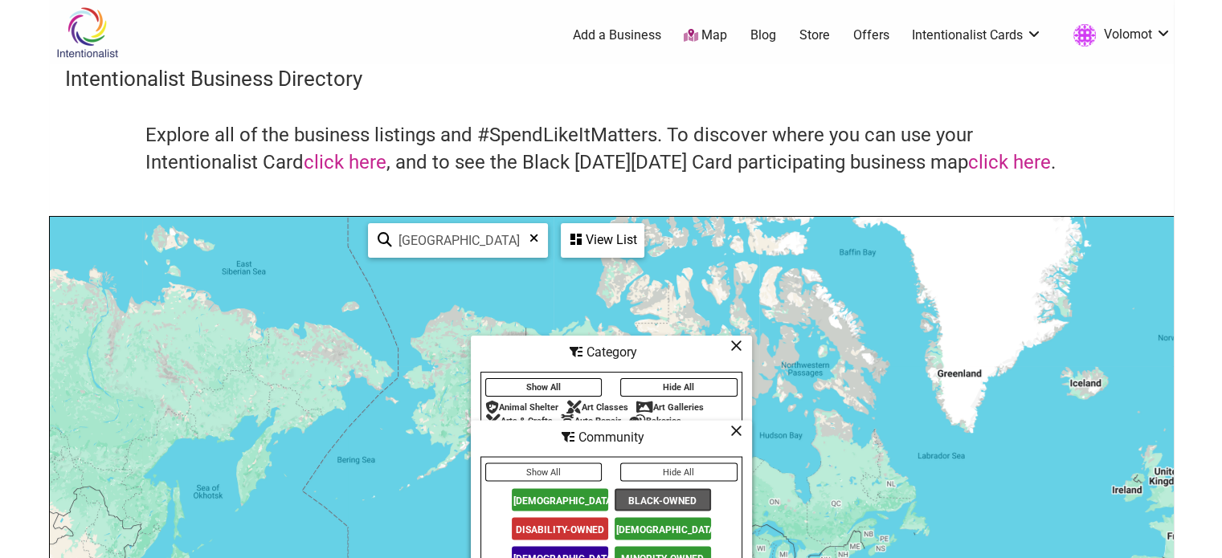
click at [521, 238] on input "seattle" at bounding box center [464, 240] width 145 height 31
click at [618, 242] on div "View List" at bounding box center [602, 240] width 80 height 31
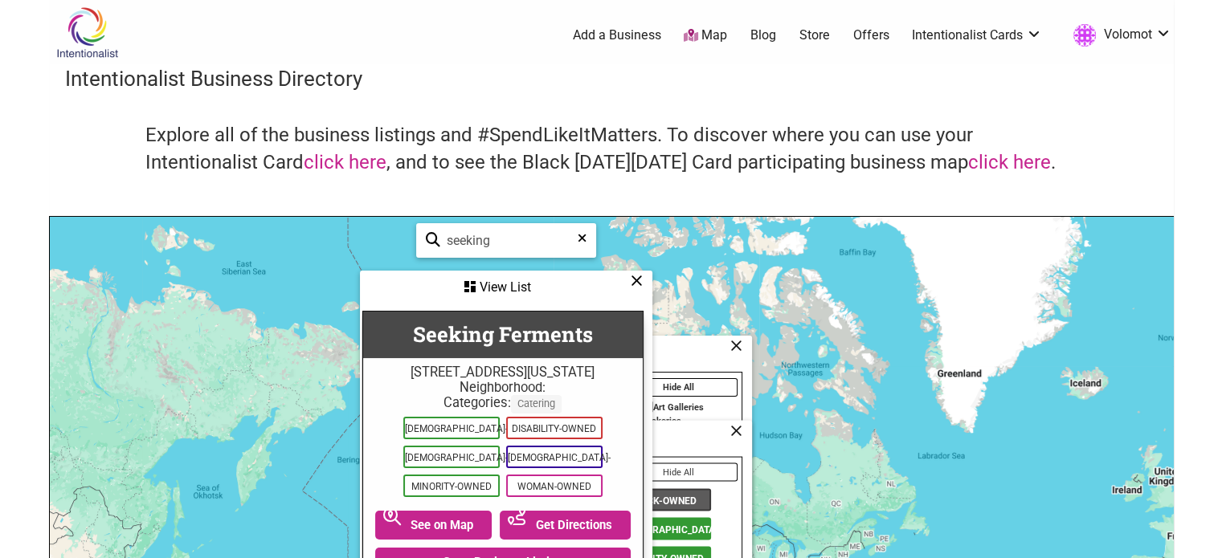
click at [638, 280] on icon at bounding box center [637, 280] width 12 height 1
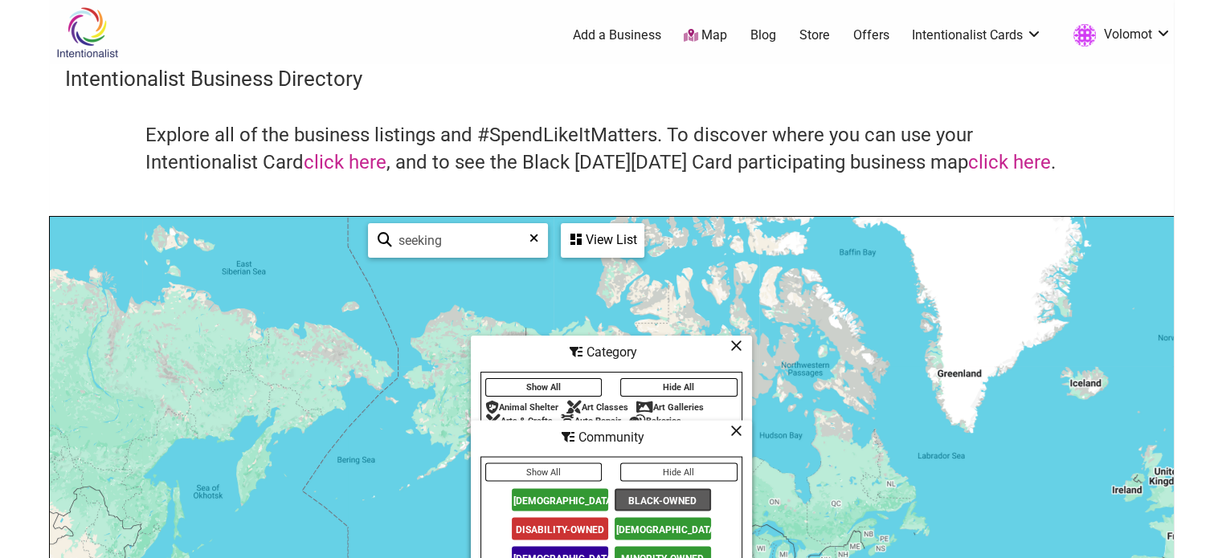
click at [482, 246] on input "seeking" at bounding box center [464, 240] width 145 height 31
type input "candle"
click at [623, 235] on div "View List" at bounding box center [602, 240] width 80 height 31
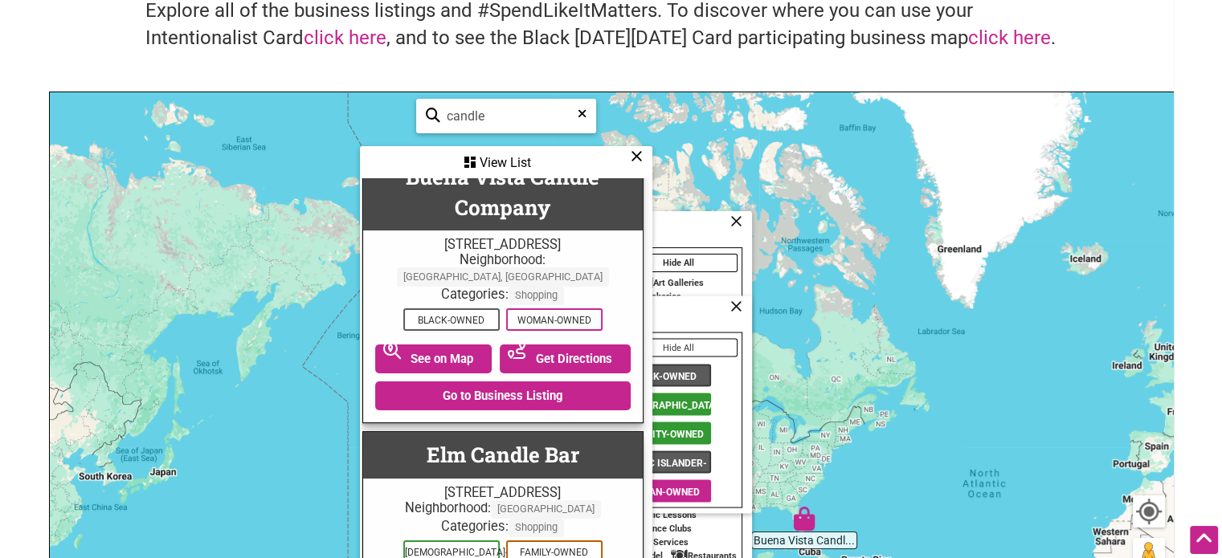
scroll to position [260, 3]
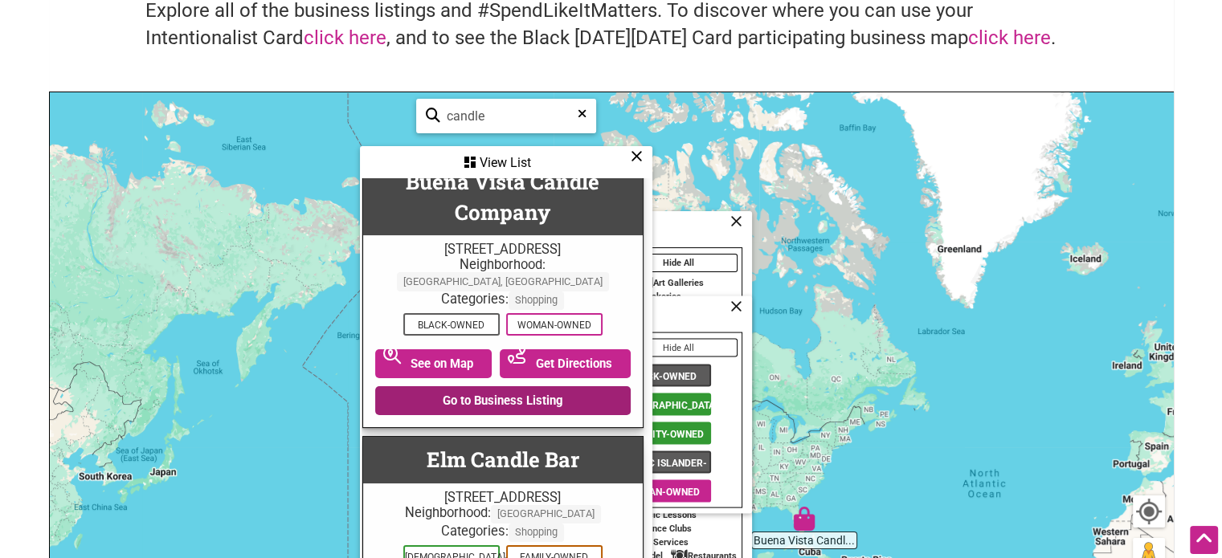
click at [493, 392] on link "Go to Business Listing" at bounding box center [502, 400] width 255 height 29
click at [639, 157] on icon at bounding box center [637, 156] width 12 height 1
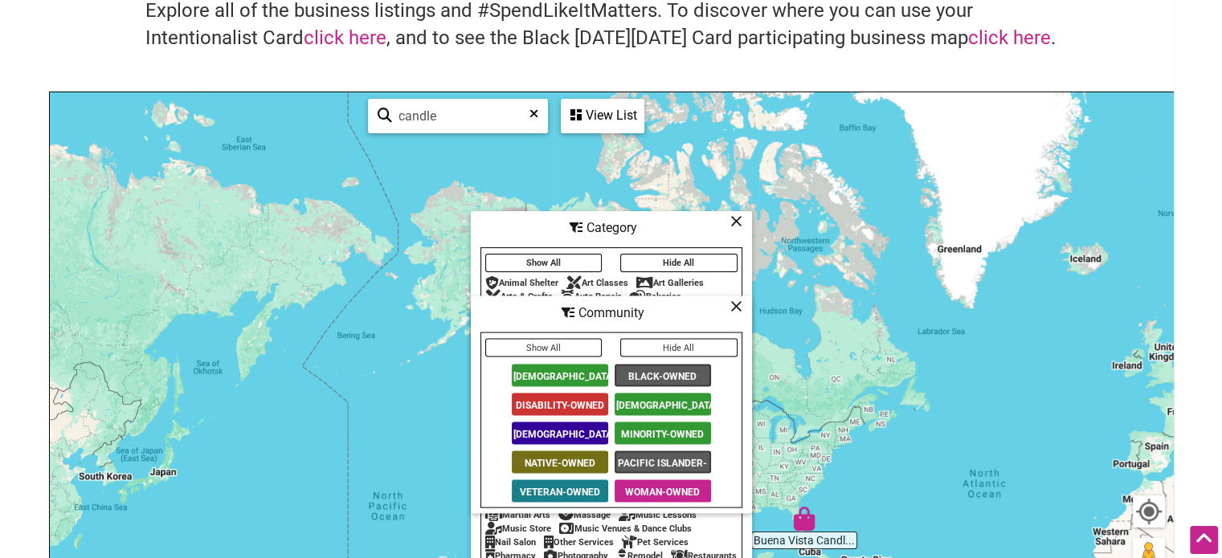
click at [738, 221] on icon at bounding box center [736, 221] width 12 height 1
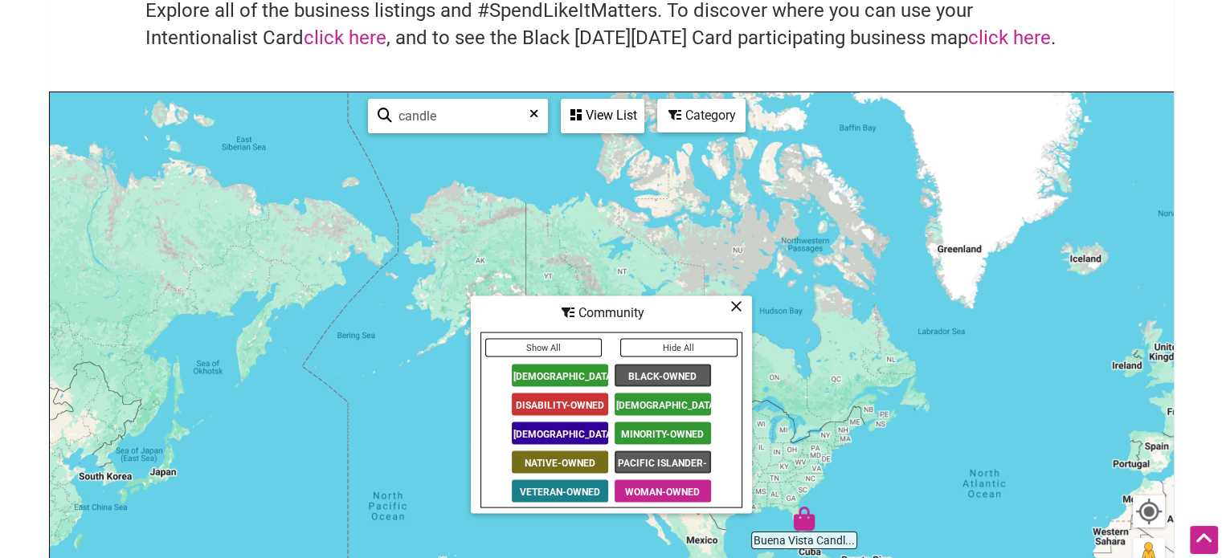
click at [735, 307] on icon at bounding box center [736, 306] width 12 height 1
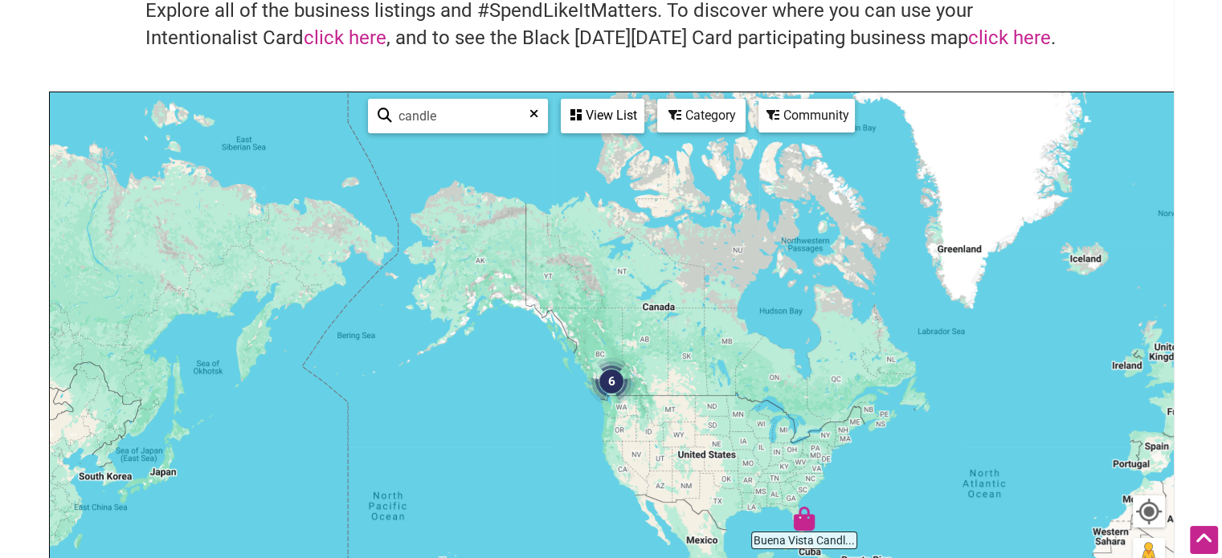
click at [611, 382] on img "6" at bounding box center [611, 381] width 61 height 61
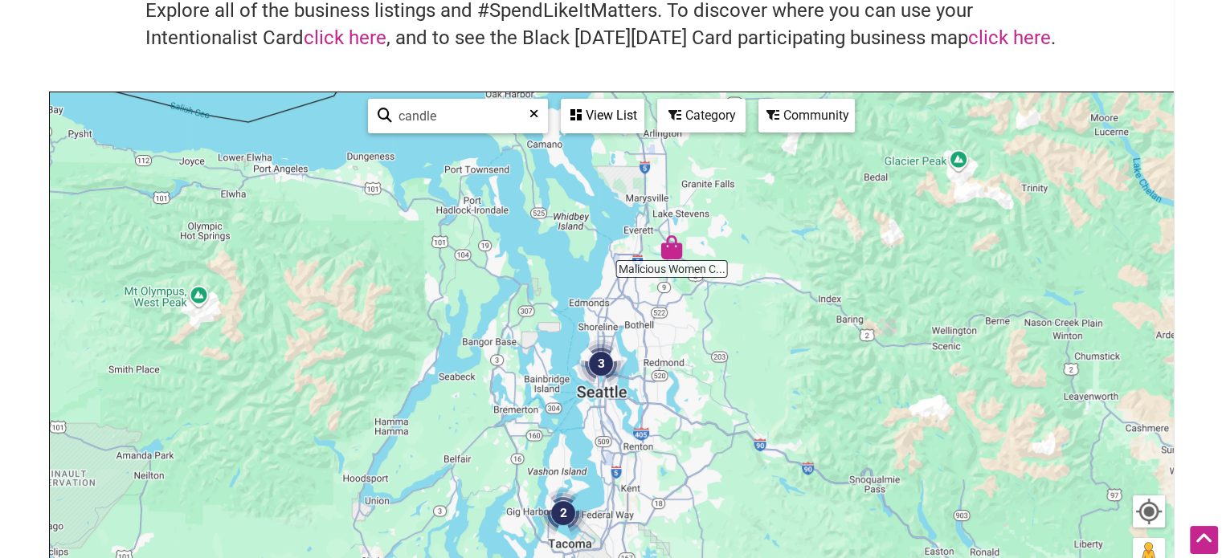
click at [602, 353] on img "3" at bounding box center [600, 363] width 61 height 61
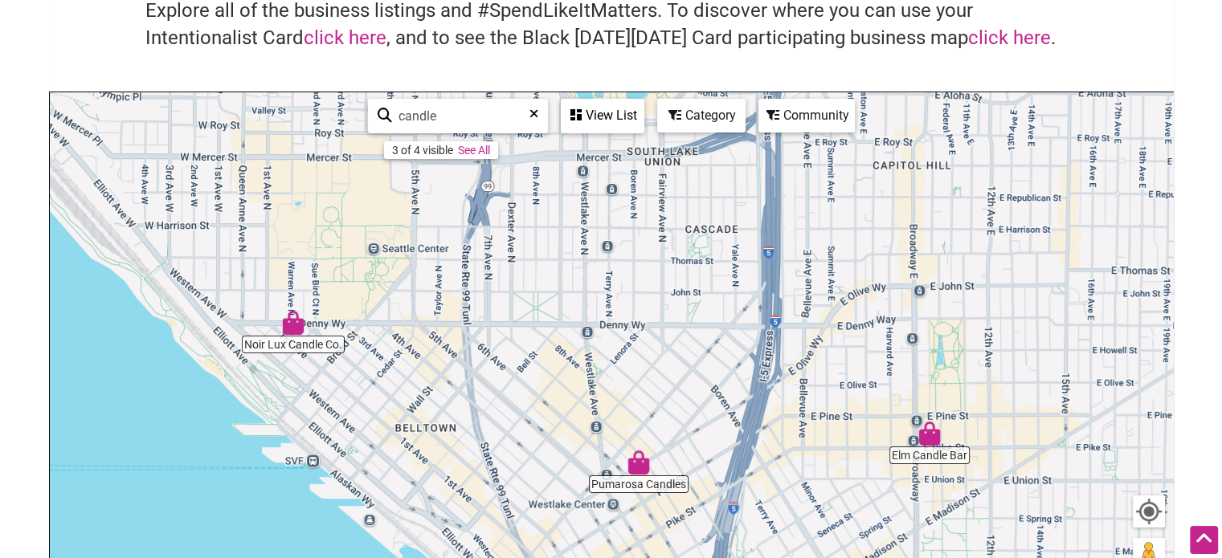
click at [933, 440] on img "Elm Candle Bar" at bounding box center [929, 433] width 37 height 37
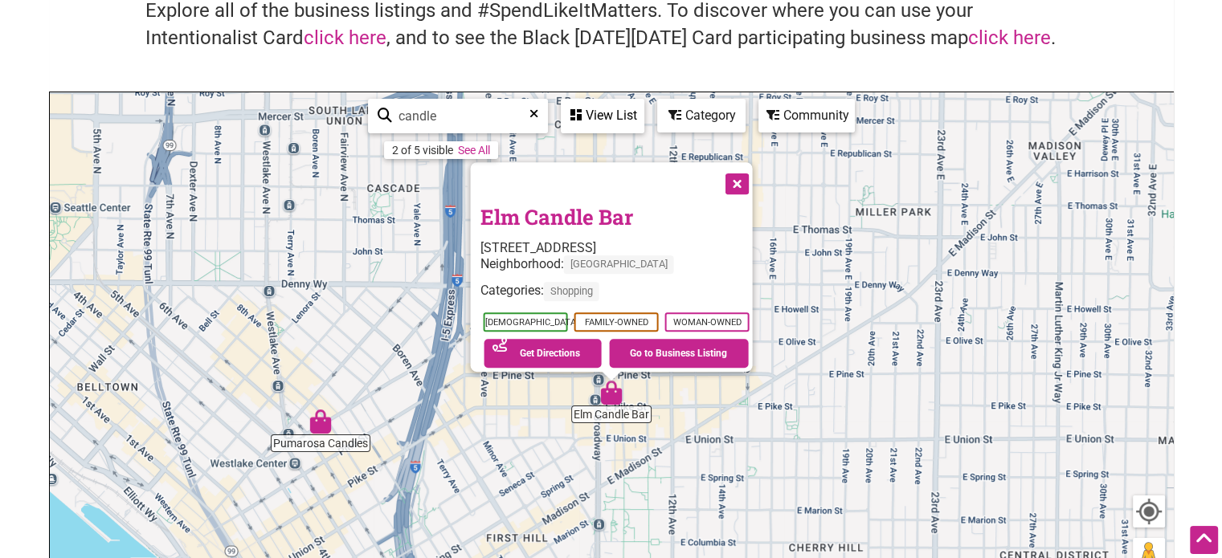
click at [743, 172] on button "Close" at bounding box center [735, 182] width 40 height 40
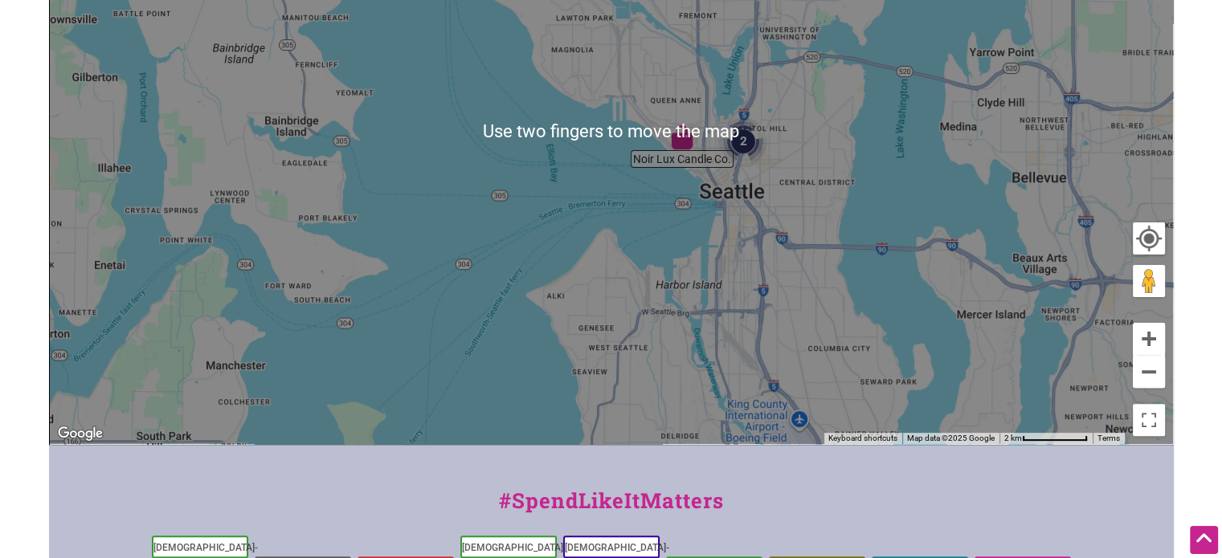
scroll to position [413, 0]
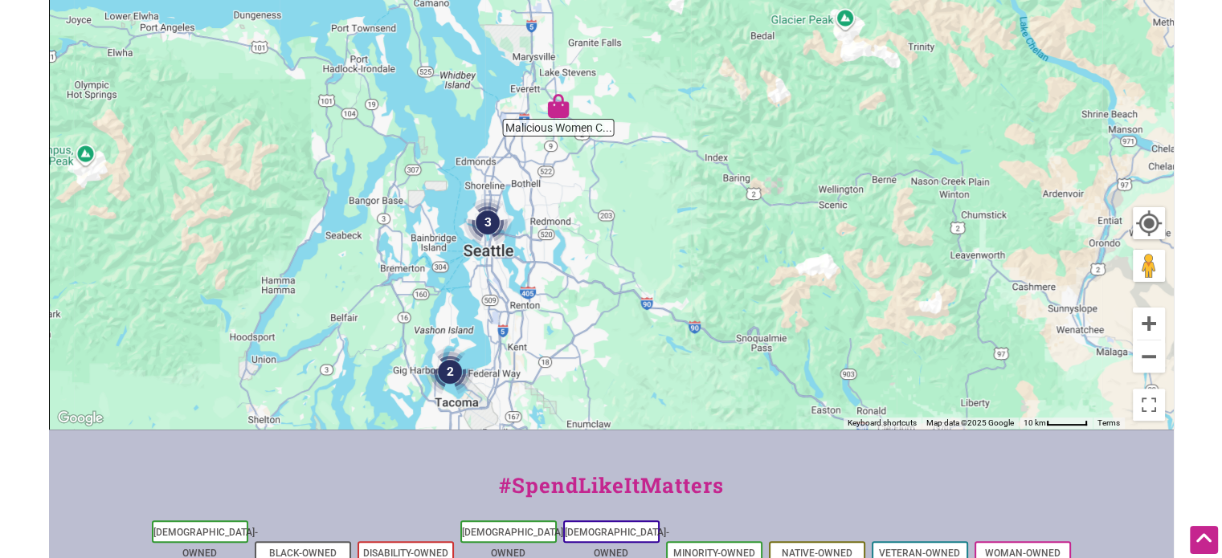
click at [448, 370] on img "2" at bounding box center [449, 371] width 61 height 61
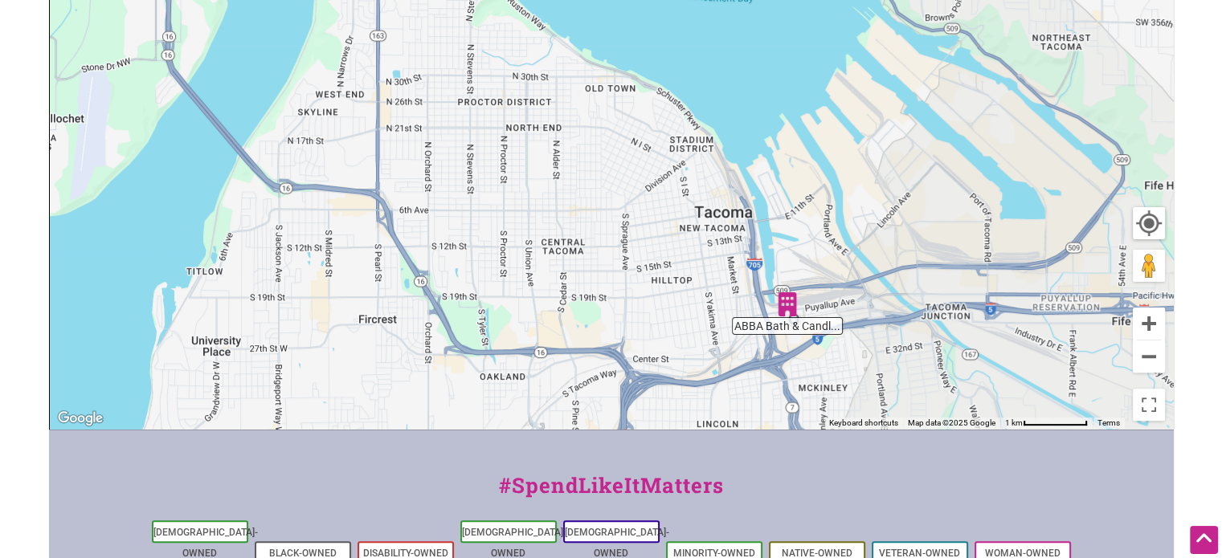
click at [791, 306] on img "ABBA Bath & Candle Care" at bounding box center [787, 304] width 37 height 37
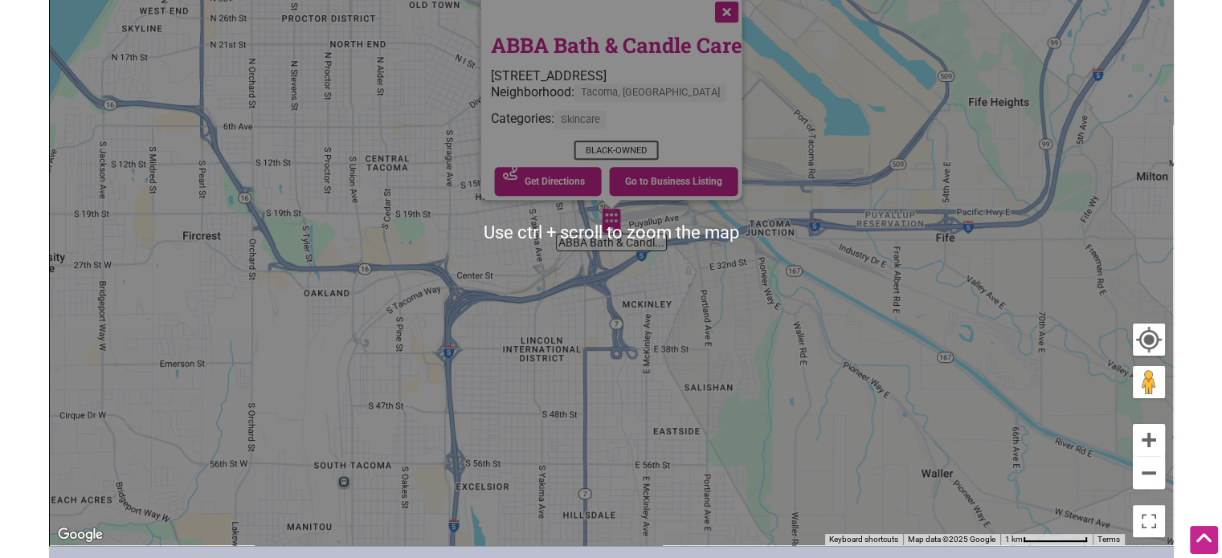
scroll to position [277, 0]
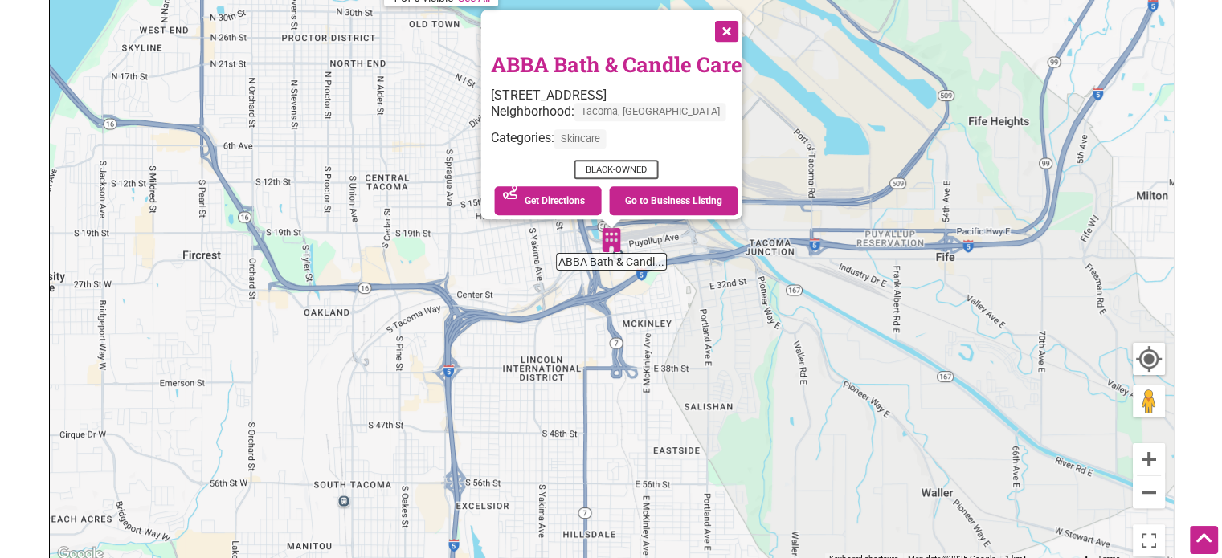
click at [725, 22] on button "Close" at bounding box center [725, 30] width 40 height 40
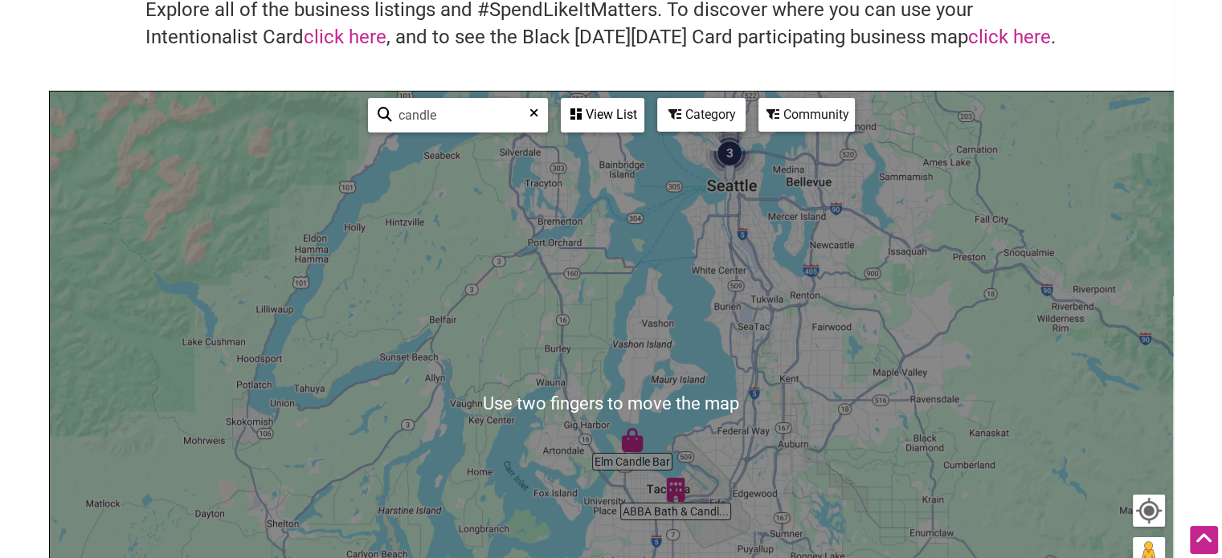
scroll to position [118, 0]
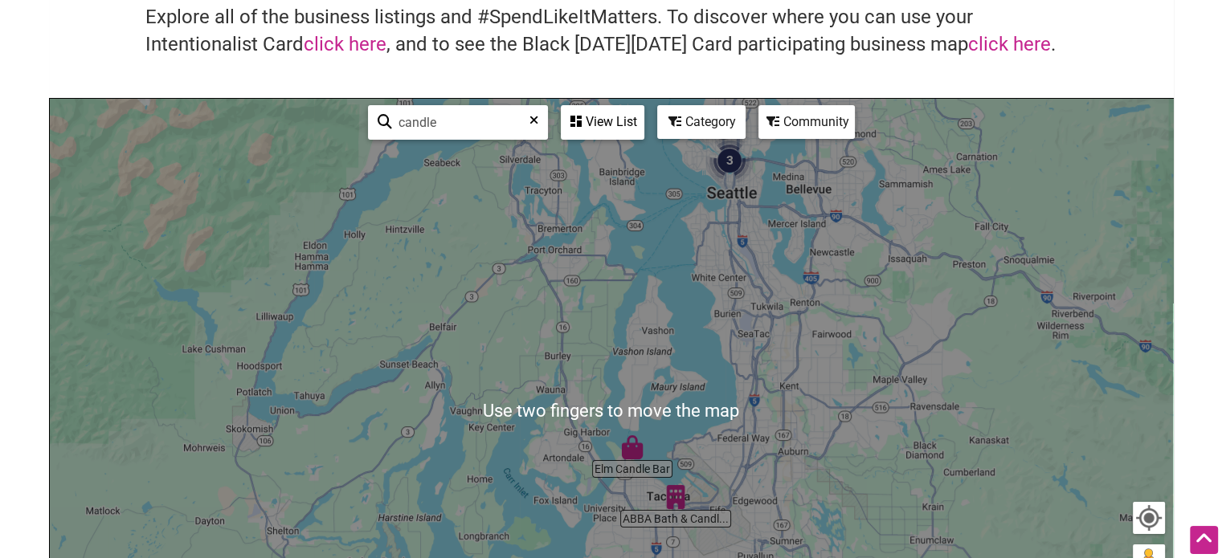
click at [728, 164] on img "3" at bounding box center [729, 160] width 61 height 61
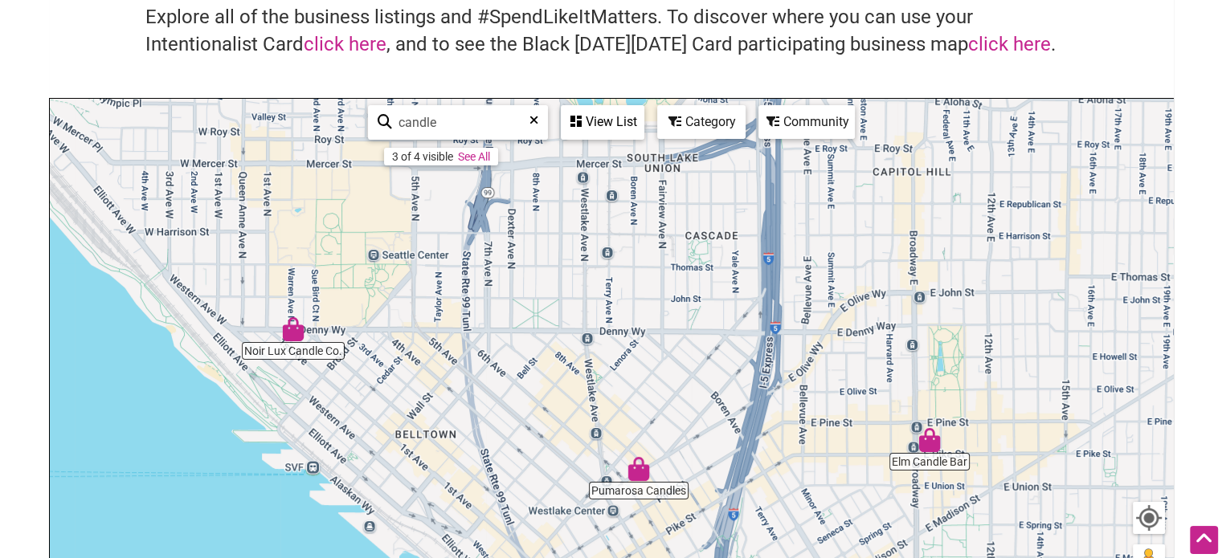
click at [644, 479] on img "Pumarosa Candles" at bounding box center [638, 469] width 37 height 37
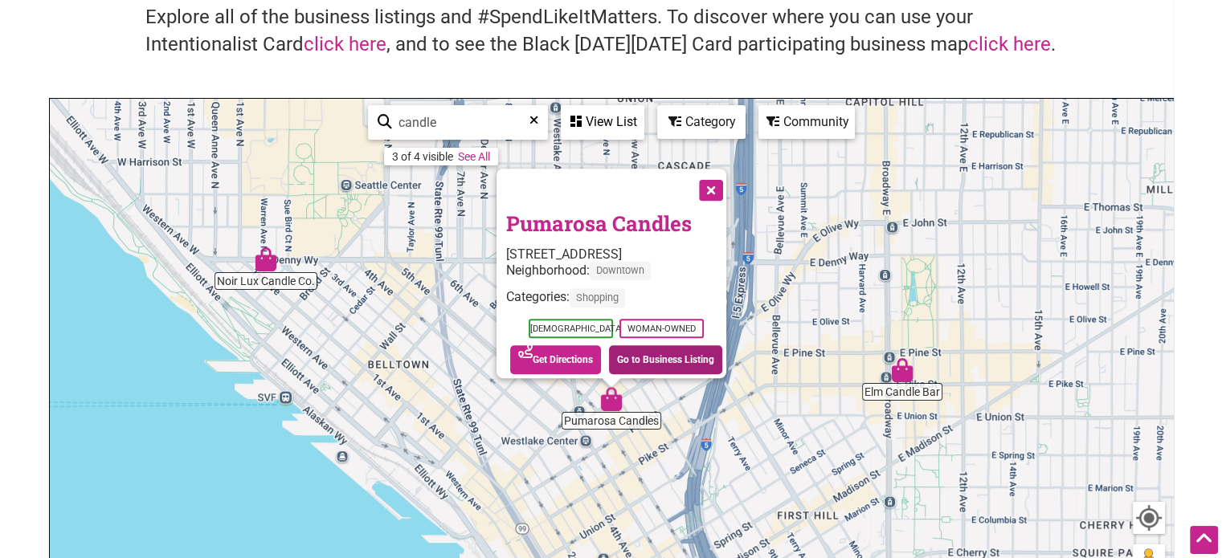
click at [652, 356] on link "Go to Business Listing" at bounding box center [665, 359] width 113 height 29
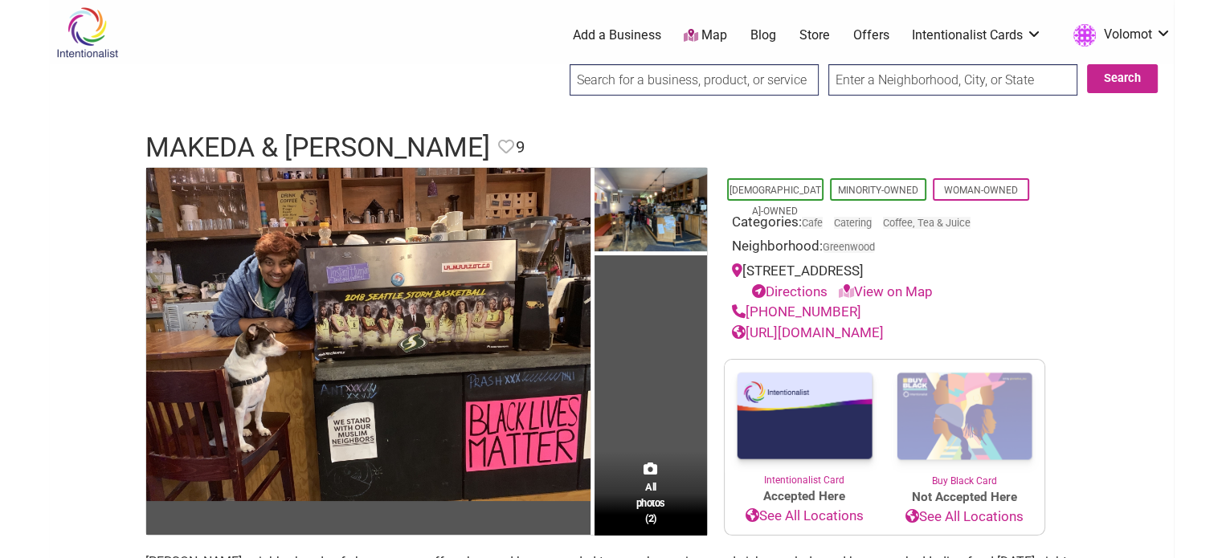
click at [839, 335] on link "[URL][DOMAIN_NAME]" at bounding box center [808, 333] width 152 height 16
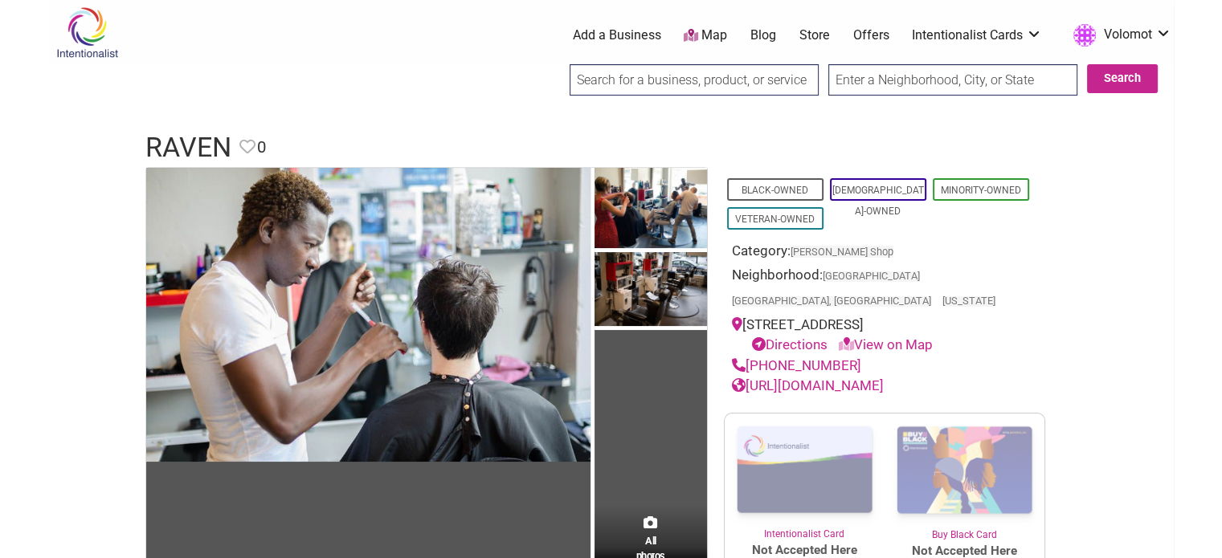
click at [813, 378] on link "http://ravenonpine.com/" at bounding box center [808, 386] width 152 height 16
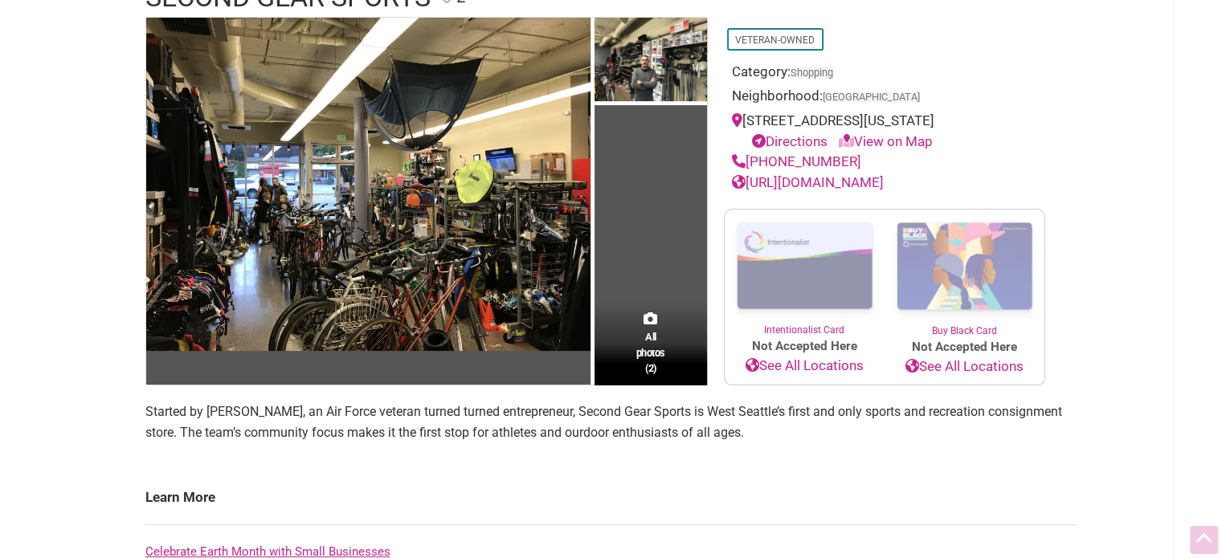
scroll to position [160, 0]
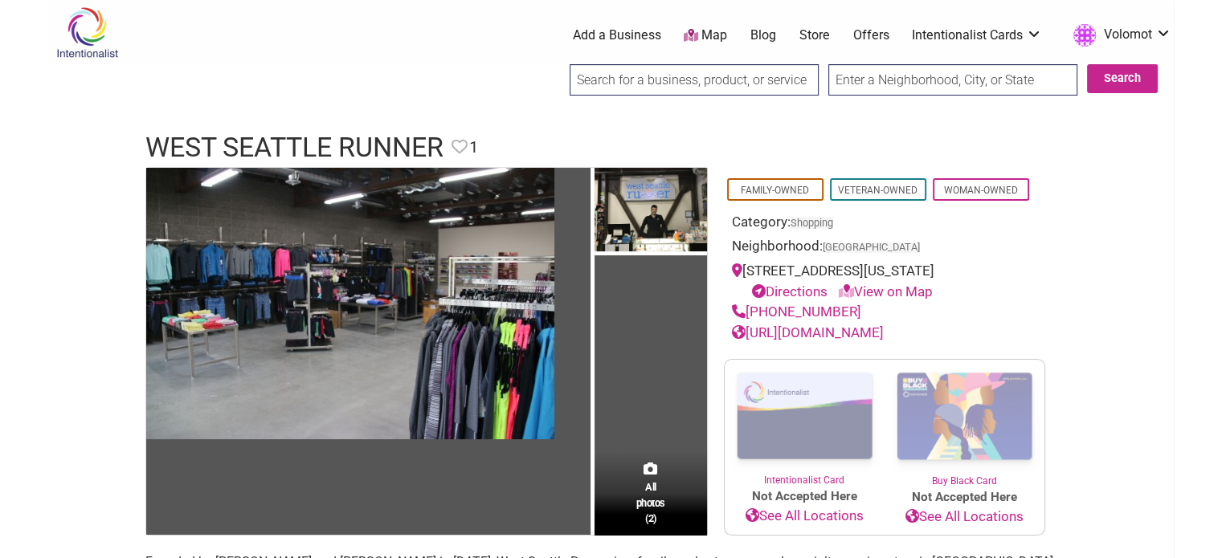
click at [884, 341] on link "[URL][DOMAIN_NAME]" at bounding box center [808, 333] width 152 height 16
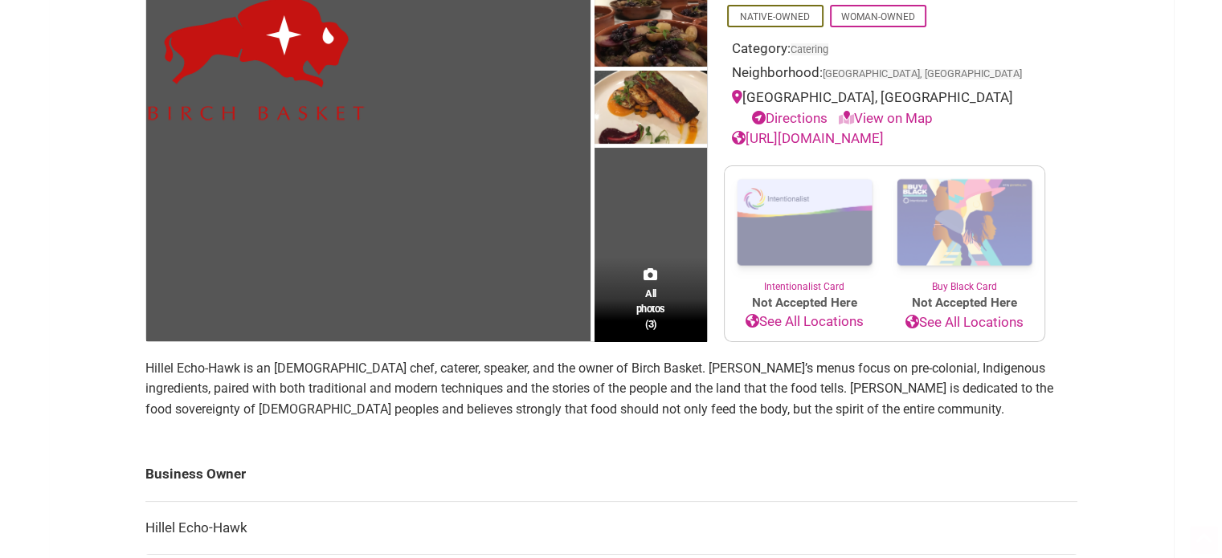
scroll to position [174, 0]
click at [840, 134] on link "[URL][DOMAIN_NAME]" at bounding box center [808, 138] width 152 height 16
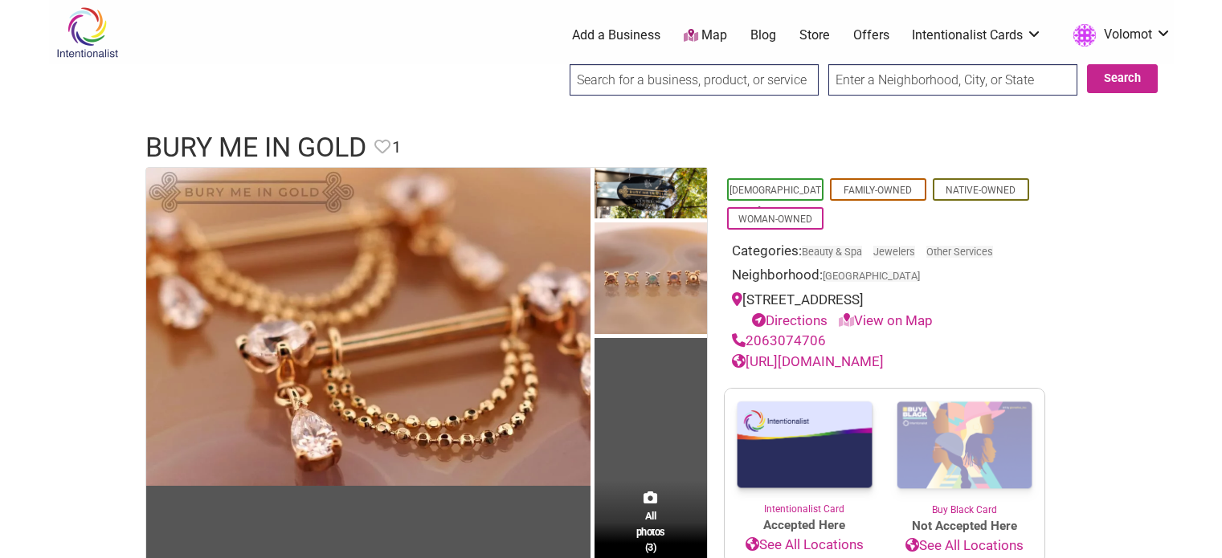
scroll to position [192, 0]
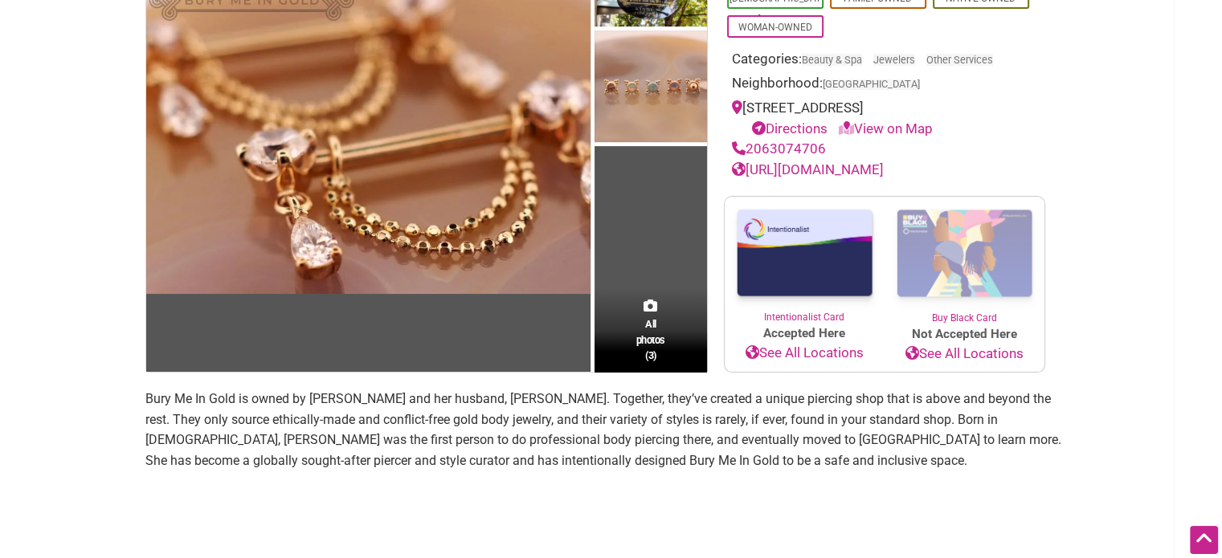
click at [859, 170] on link "https://www.burymein.gold/" at bounding box center [808, 169] width 152 height 16
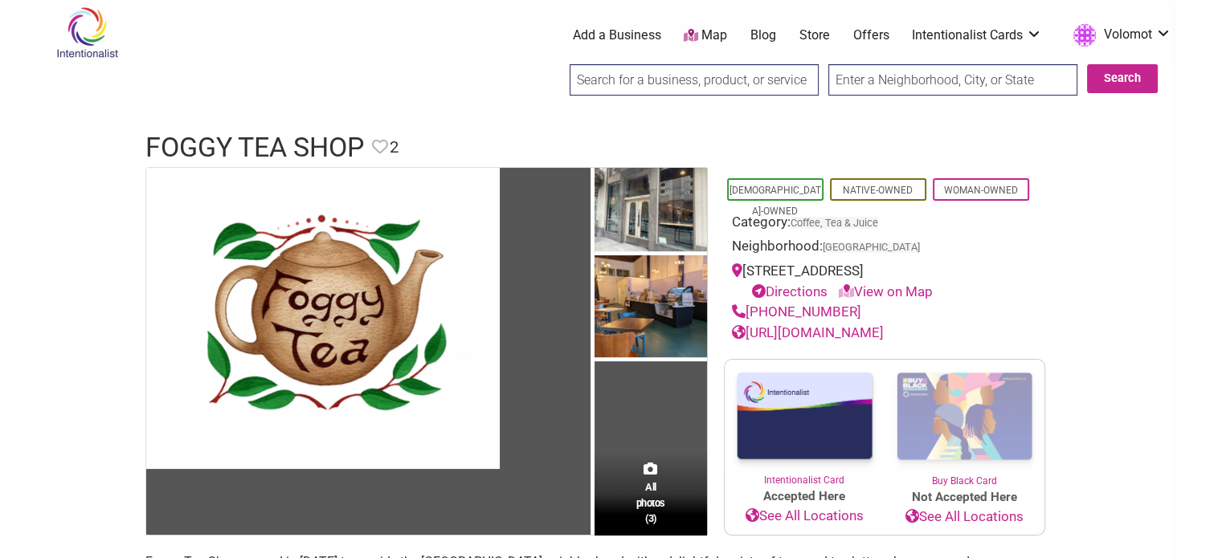
click at [877, 333] on link "[URL][DOMAIN_NAME]" at bounding box center [808, 333] width 152 height 16
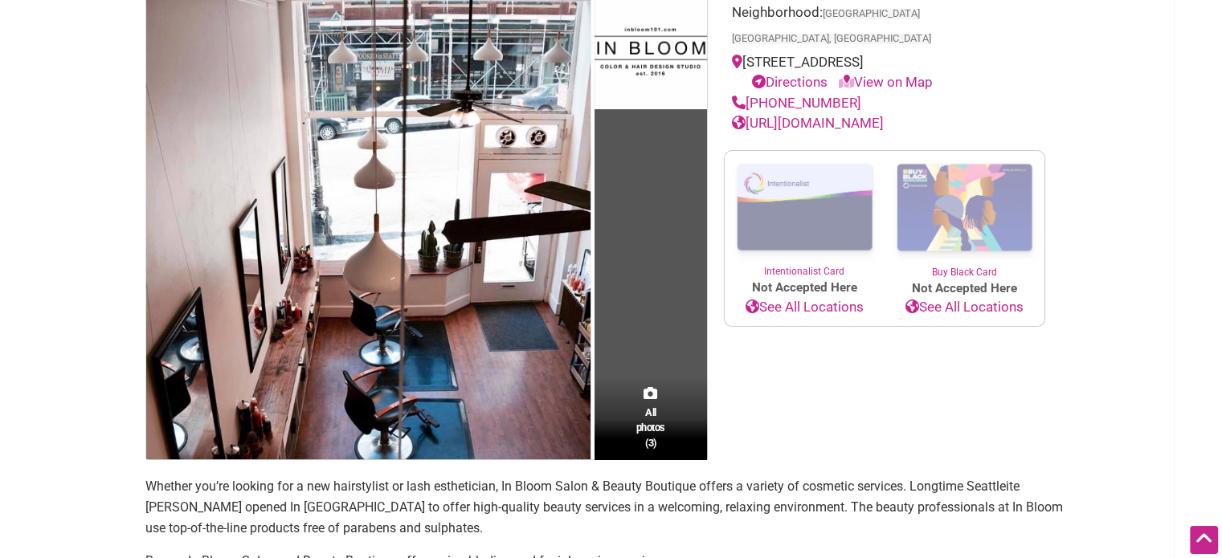
scroll to position [260, 0]
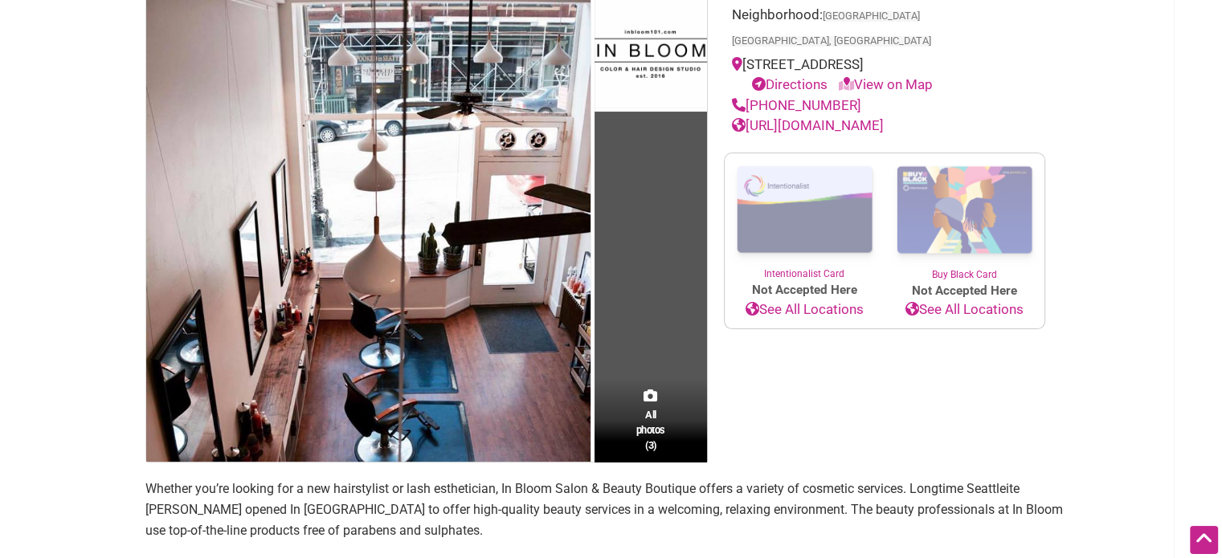
click at [847, 117] on link "[URL][DOMAIN_NAME]" at bounding box center [808, 125] width 152 height 16
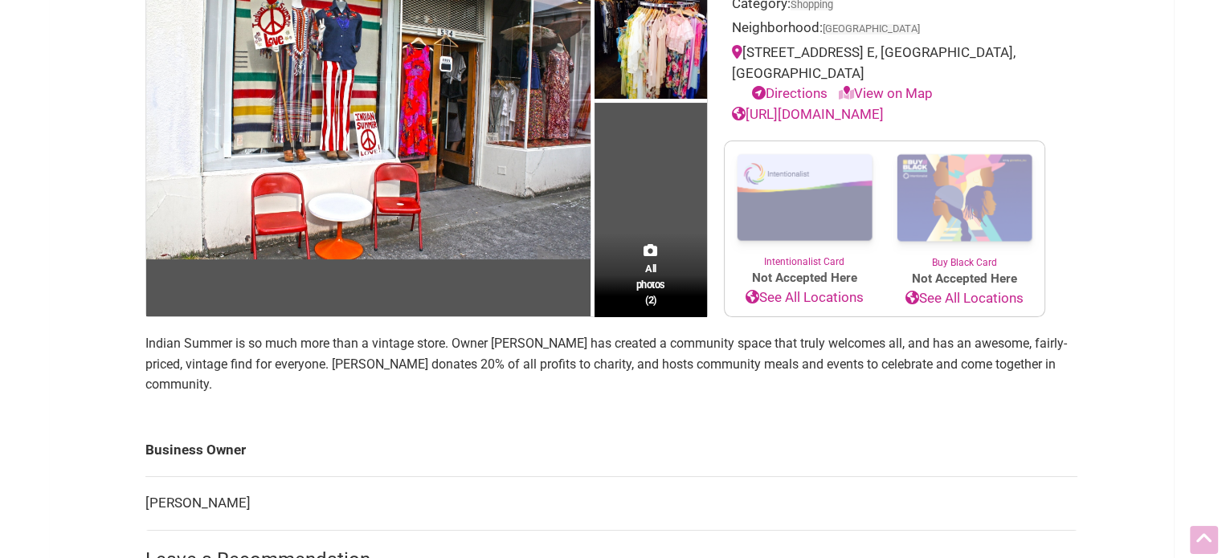
scroll to position [219, 0]
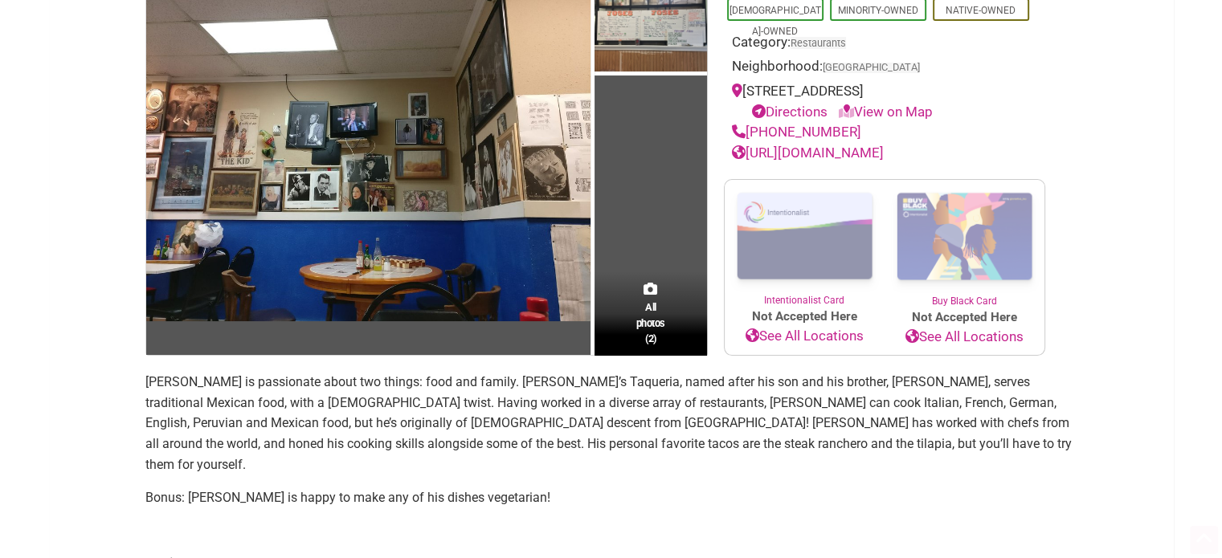
scroll to position [234, 0]
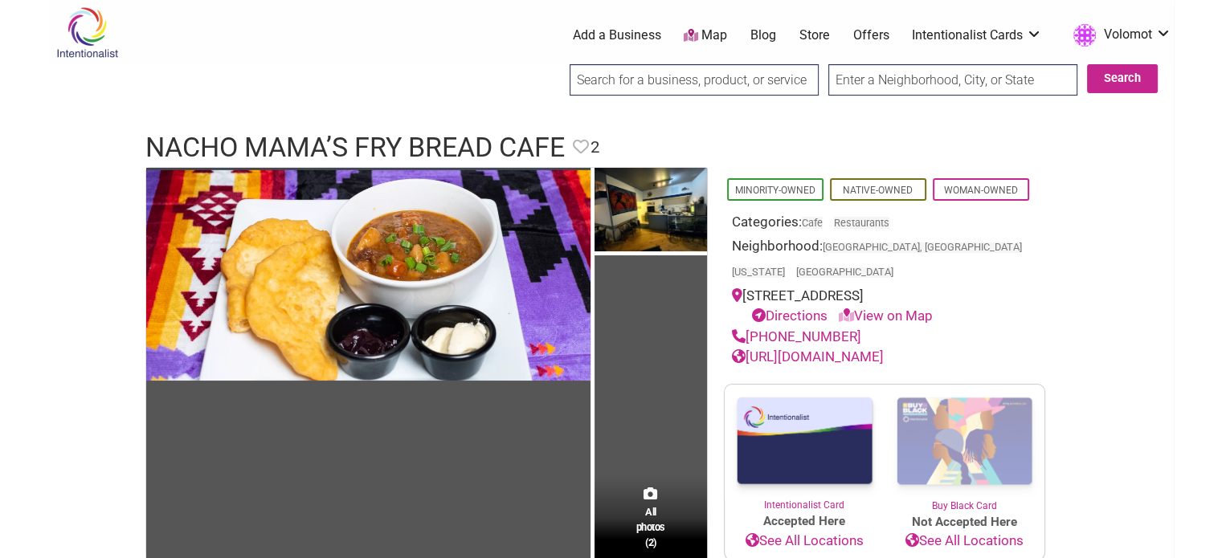
click at [804, 349] on link "[URL][DOMAIN_NAME]" at bounding box center [808, 357] width 152 height 16
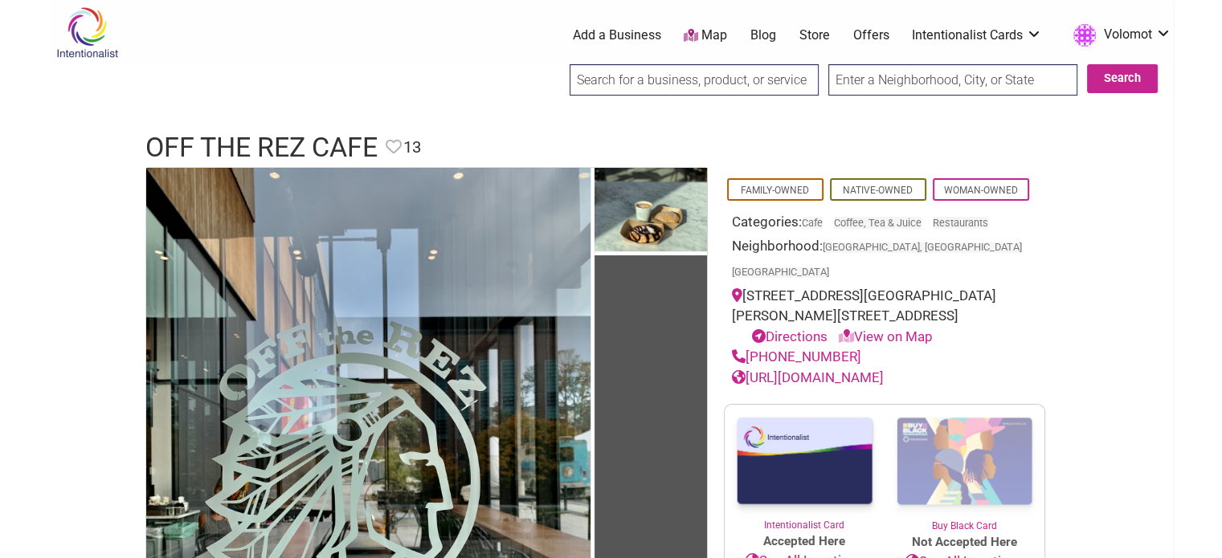
click at [884, 370] on link "[URL][DOMAIN_NAME]" at bounding box center [808, 378] width 152 height 16
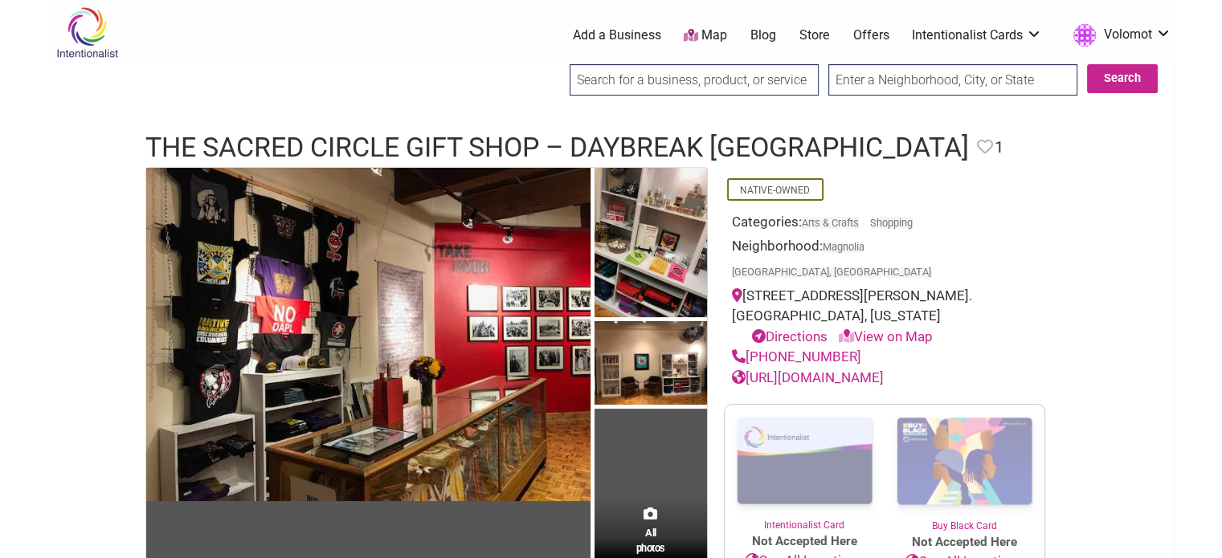
click at [867, 386] on link "http://www.unitedindians.org/arts-culture/sacred-circle-gallery/" at bounding box center [808, 378] width 152 height 16
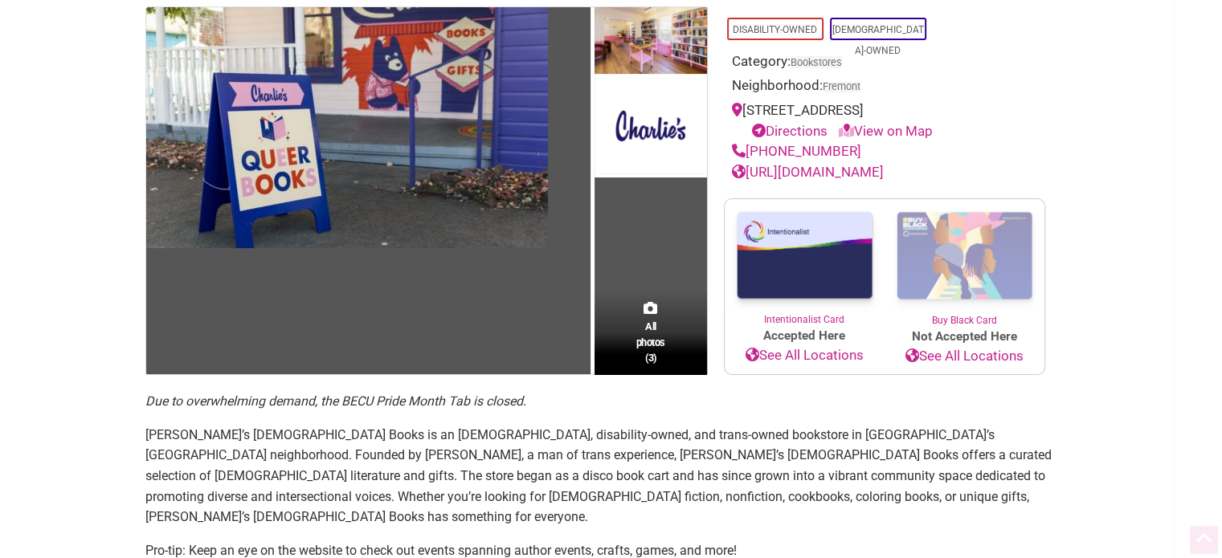
scroll to position [162, 0]
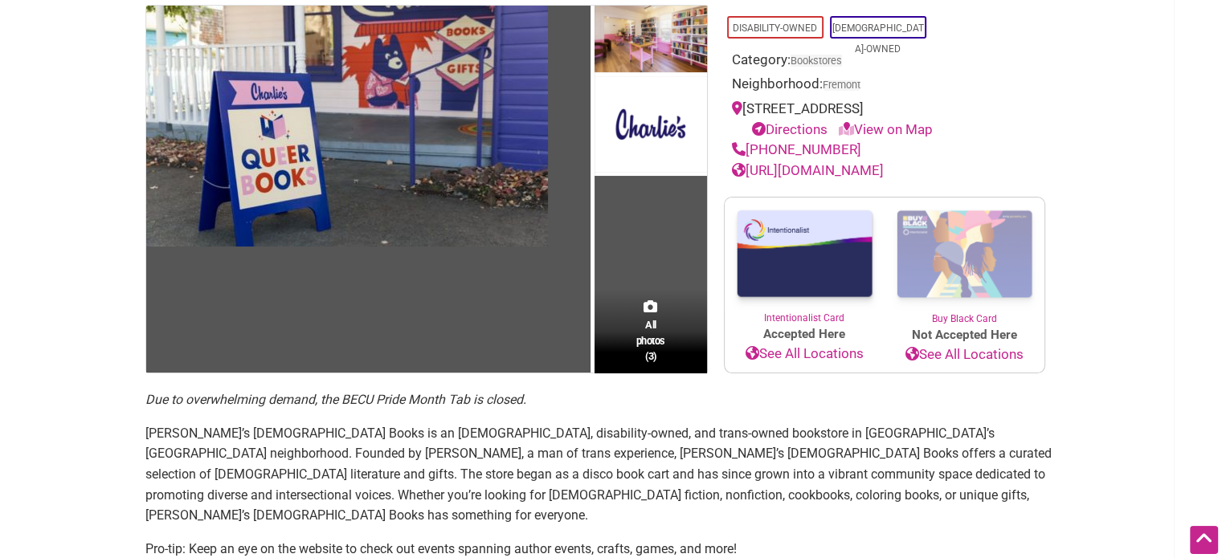
click at [812, 164] on link "[URL][DOMAIN_NAME]" at bounding box center [808, 170] width 152 height 16
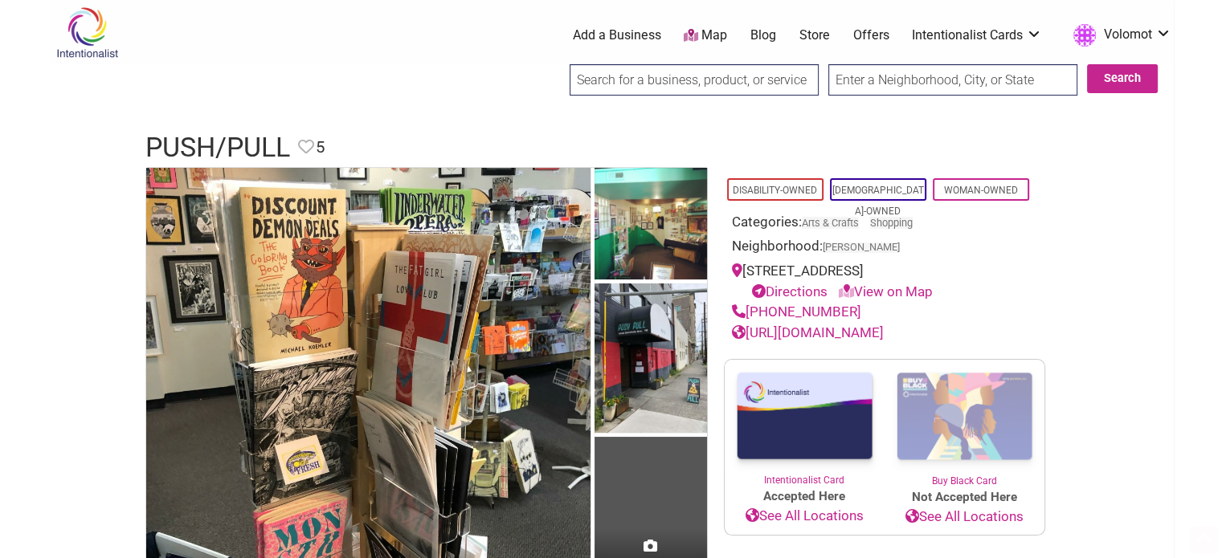
scroll to position [292, 0]
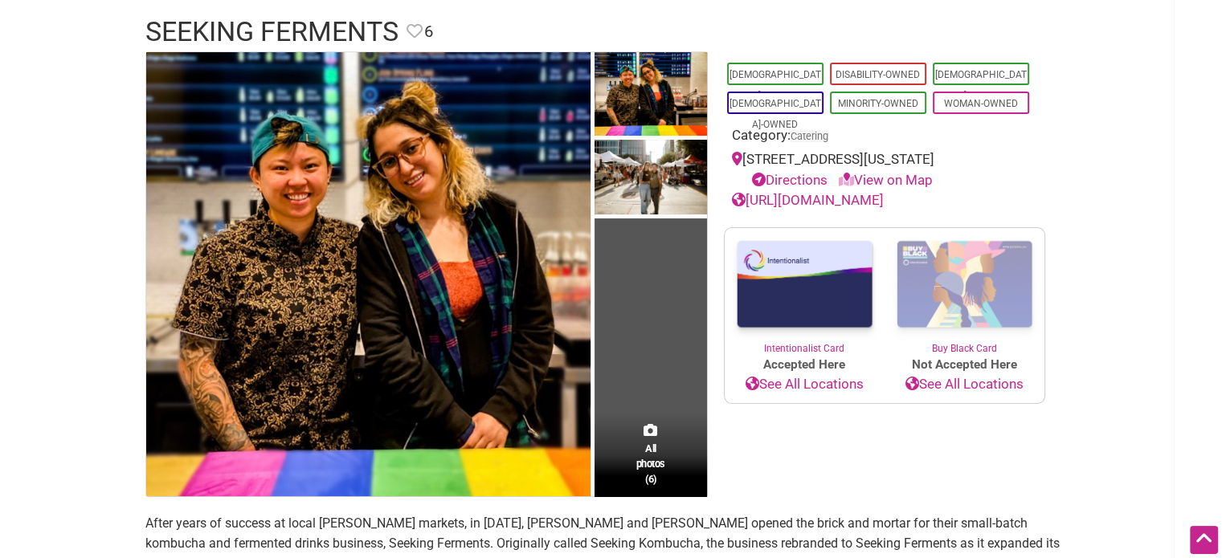
scroll to position [106, 0]
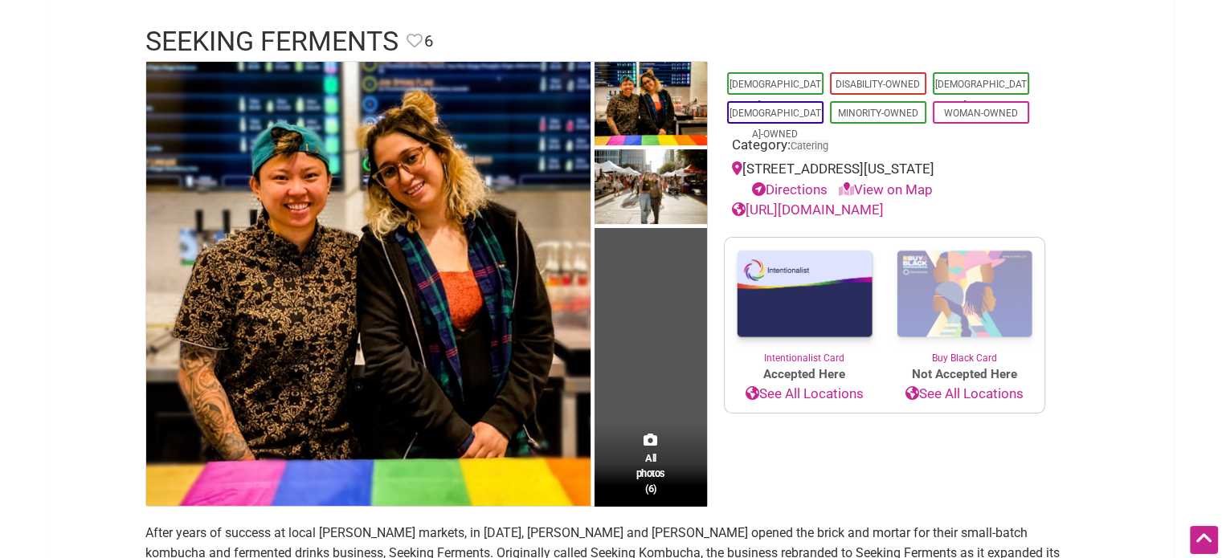
click at [811, 207] on link "[URL][DOMAIN_NAME]" at bounding box center [808, 210] width 152 height 16
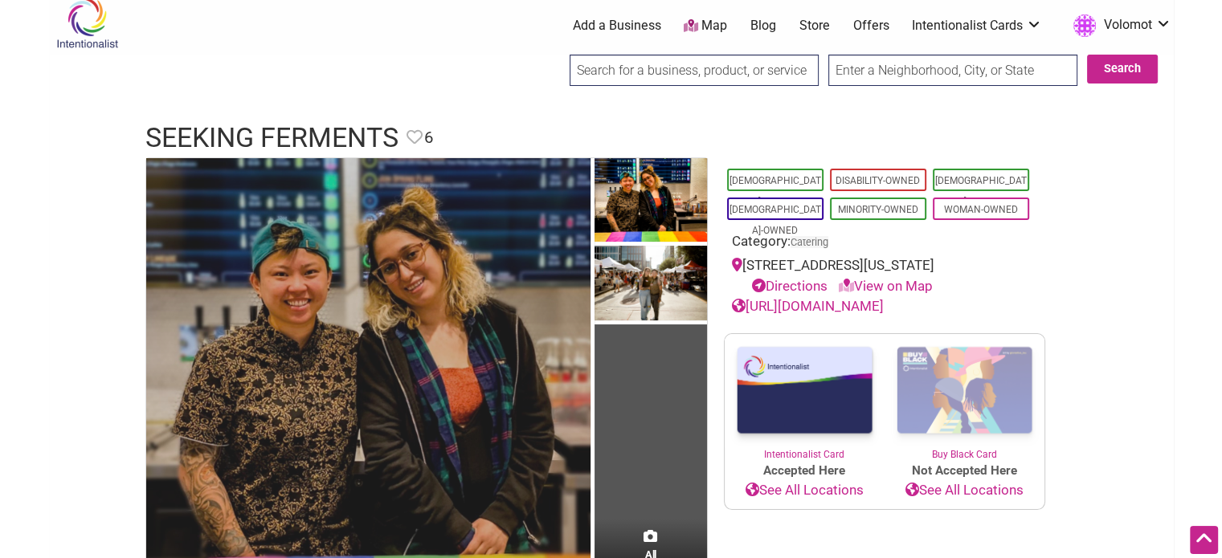
scroll to position [0, 0]
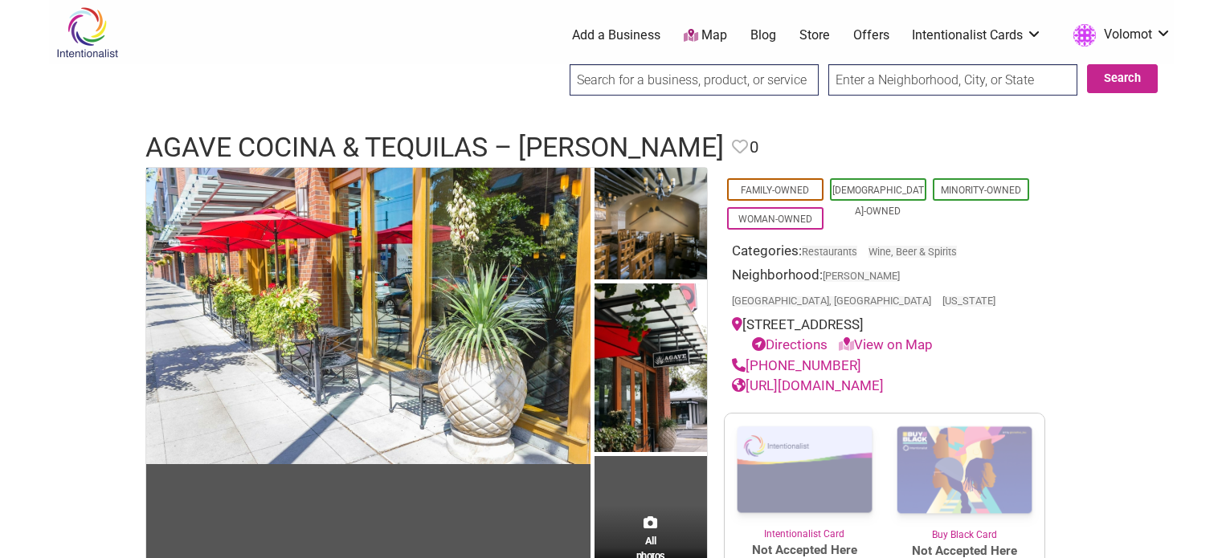
click at [801, 378] on link "[URL][DOMAIN_NAME]" at bounding box center [808, 386] width 152 height 16
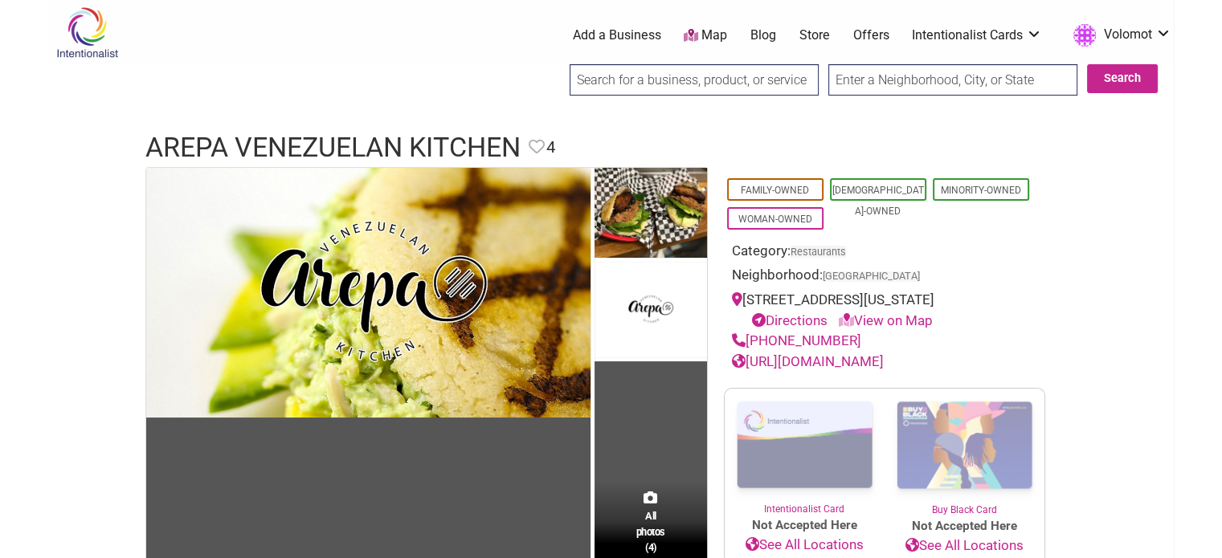
click at [880, 368] on link "https://www.facebook.com/ArepaVen/" at bounding box center [808, 361] width 152 height 16
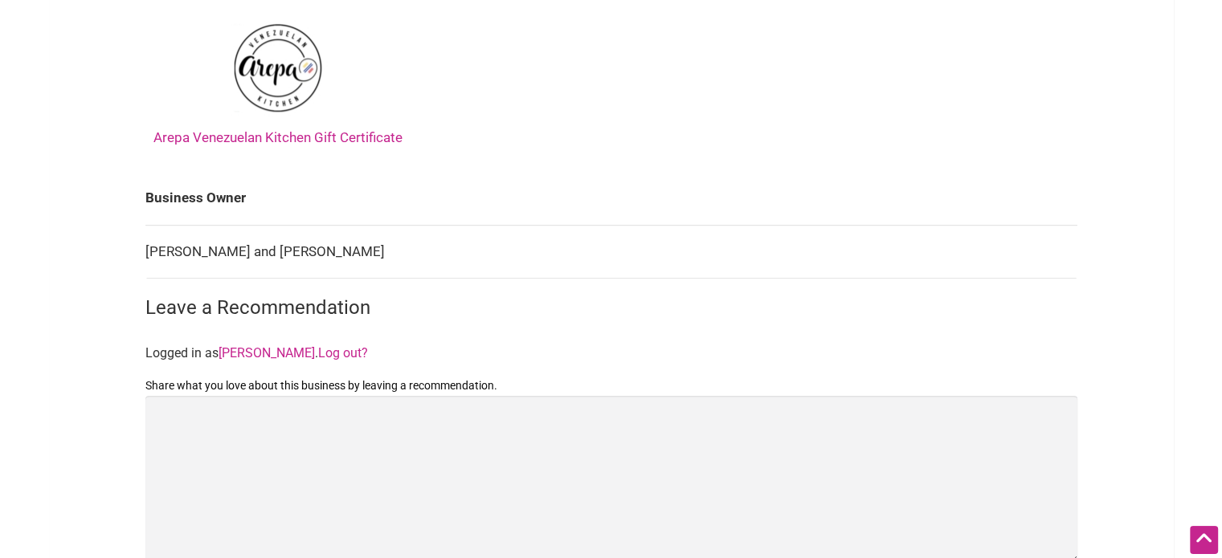
scroll to position [723, 0]
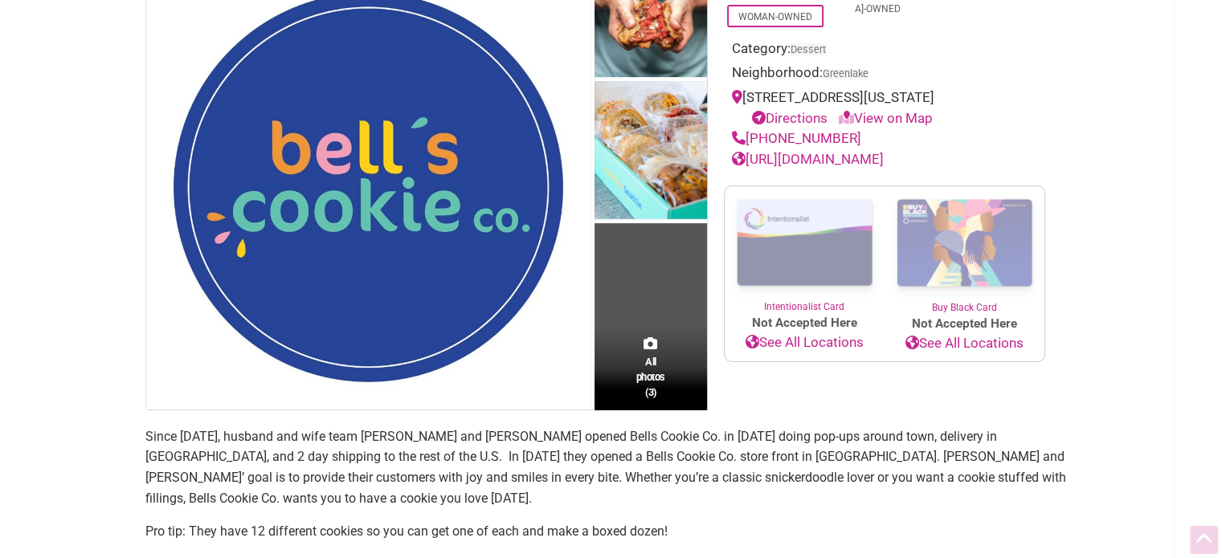
scroll to position [204, 0]
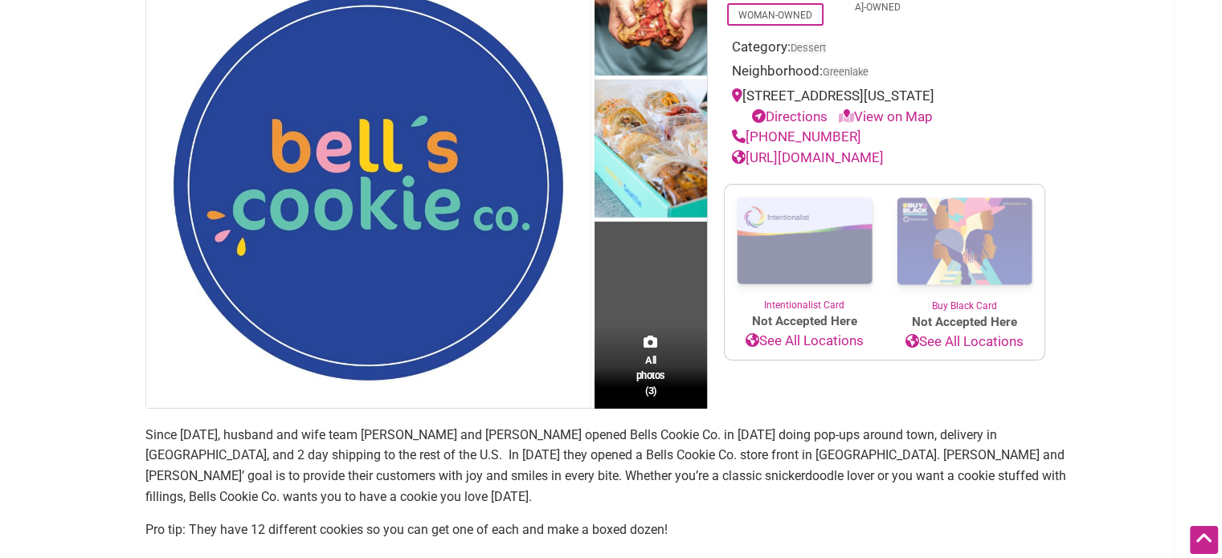
click at [869, 165] on link "[URL][DOMAIN_NAME]" at bounding box center [808, 157] width 152 height 16
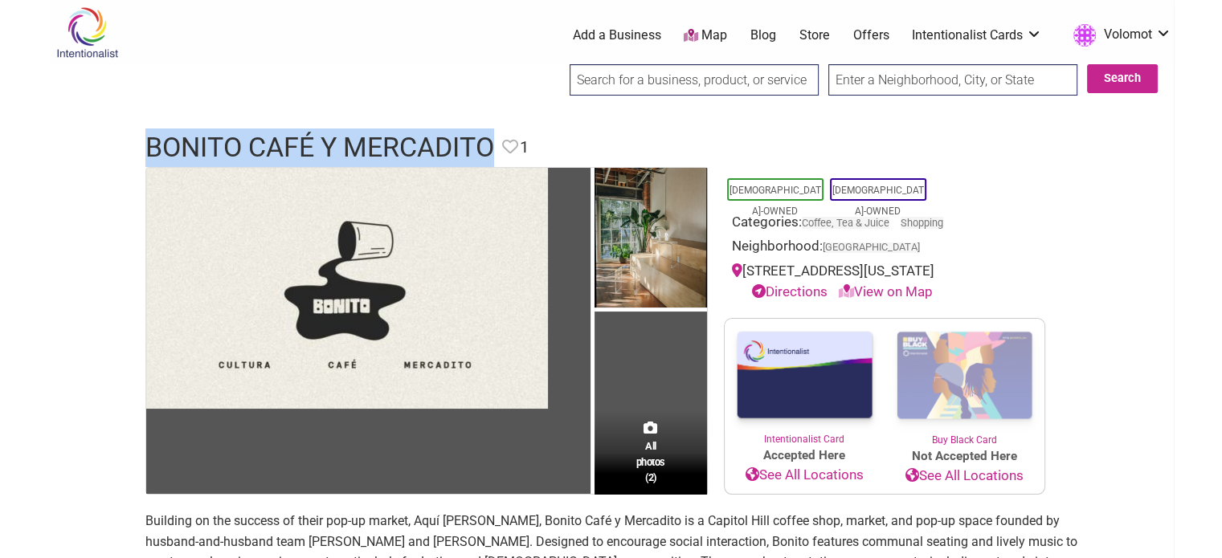
drag, startPoint x: 498, startPoint y: 137, endPoint x: 147, endPoint y: 127, distance: 351.2
copy div "Bonito Café y Mercadito"
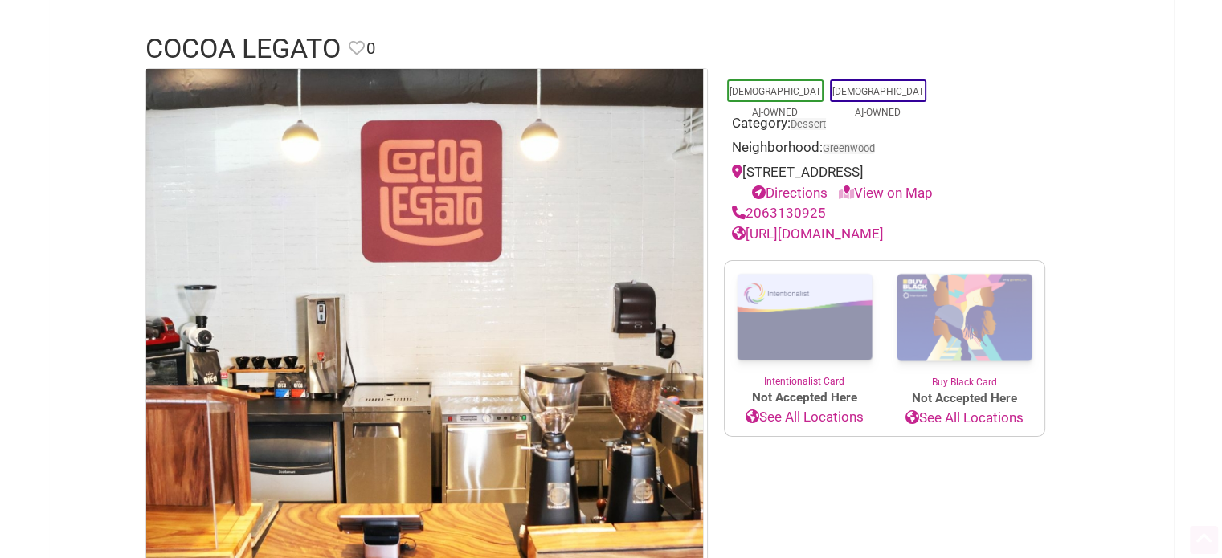
scroll to position [102, 0]
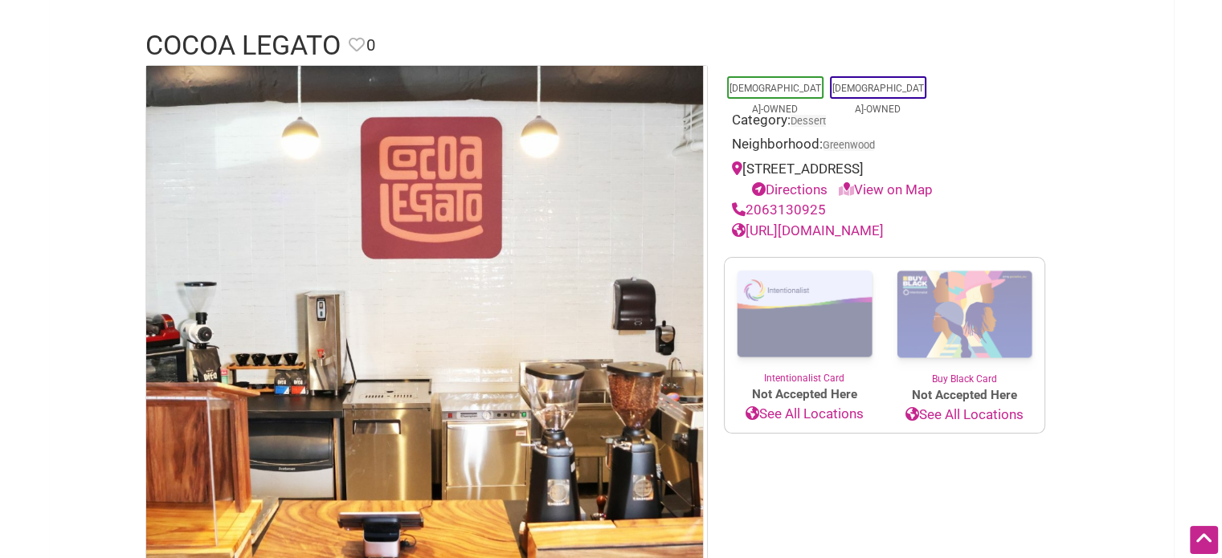
click at [849, 234] on link "https://www.cocoalegatochocolate.com" at bounding box center [808, 231] width 152 height 16
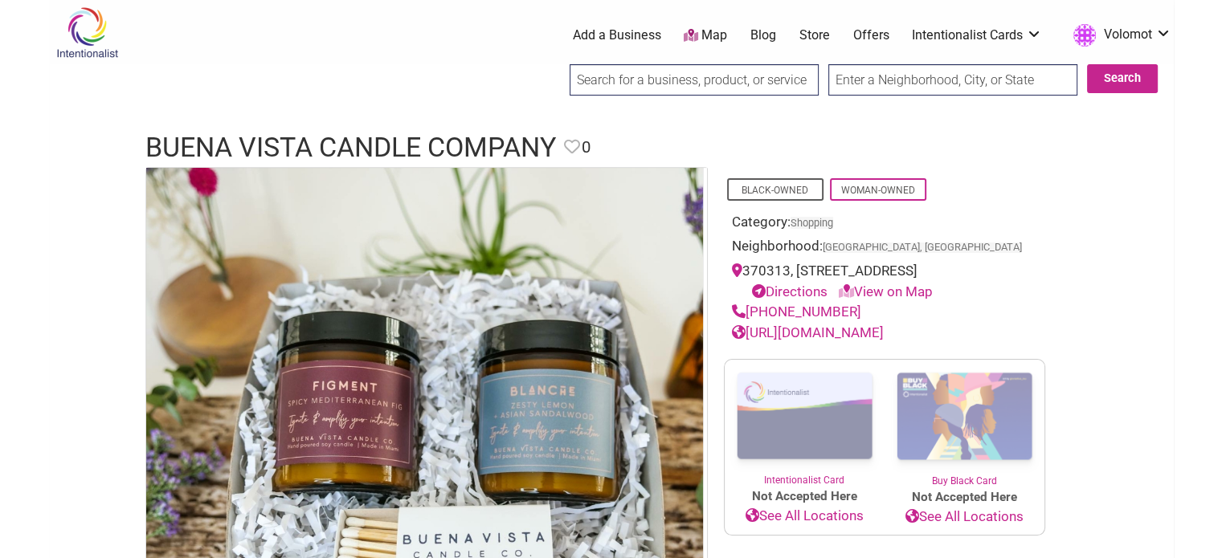
click at [818, 341] on link "https://buenavistacandles.com/" at bounding box center [808, 333] width 152 height 16
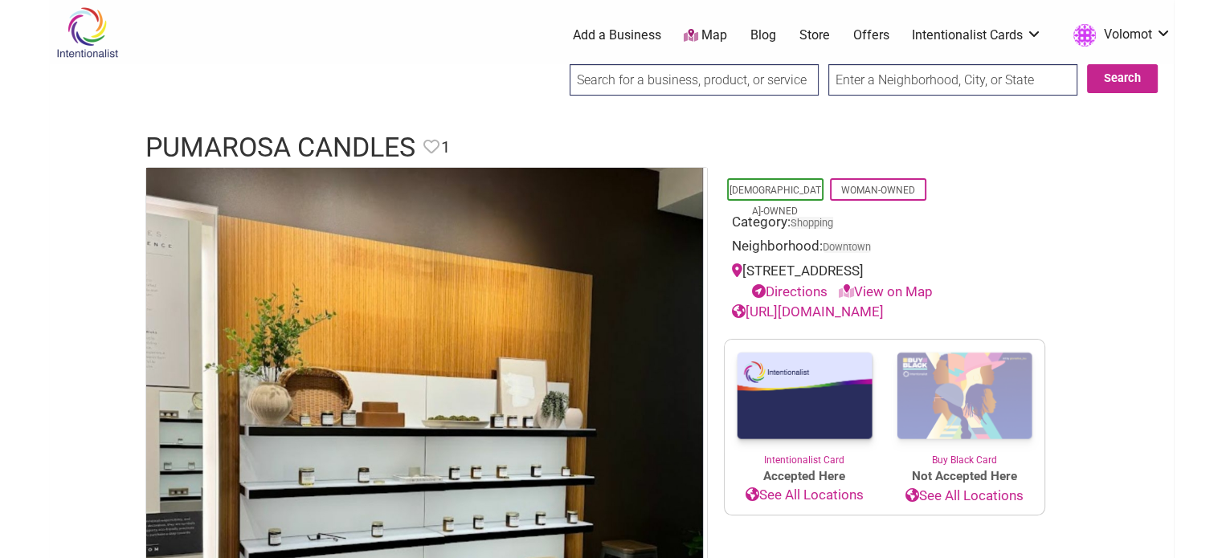
click at [839, 311] on link "[URL][DOMAIN_NAME]" at bounding box center [808, 312] width 152 height 16
